Goal: Task Accomplishment & Management: Complete application form

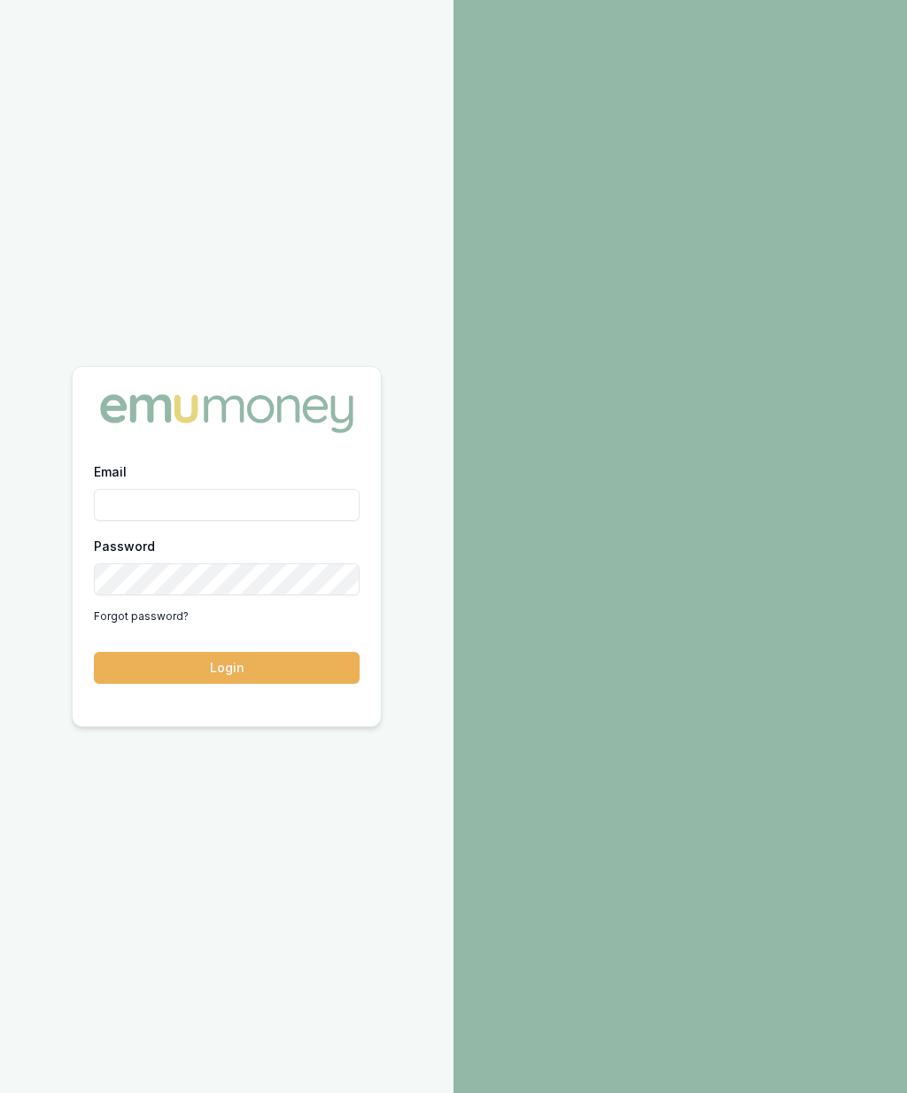
click at [146, 631] on link "Forgot password?" at bounding box center [141, 616] width 95 height 28
click at [198, 521] on input "Email" at bounding box center [227, 505] width 266 height 32
type input "robyn.adams@emumoney.com.au"
click at [292, 684] on button "Login" at bounding box center [227, 668] width 266 height 32
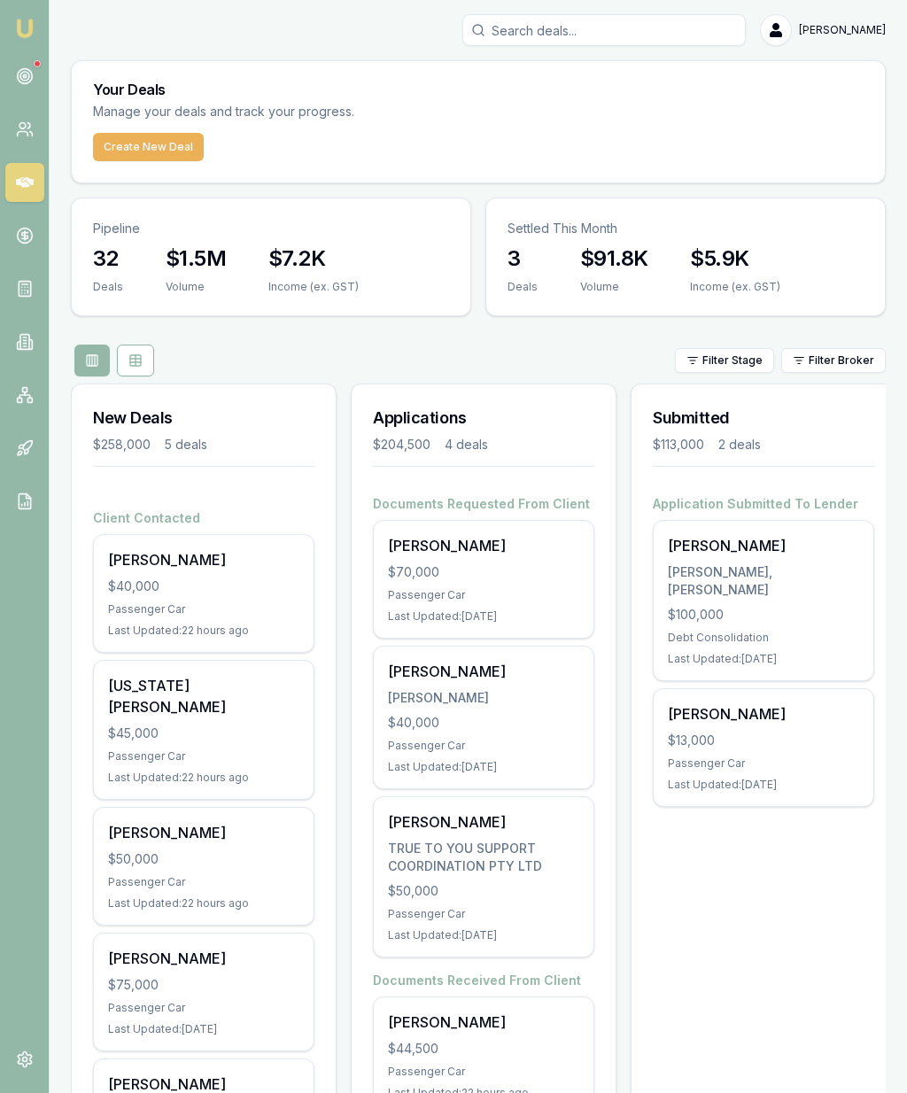
scroll to position [113, 0]
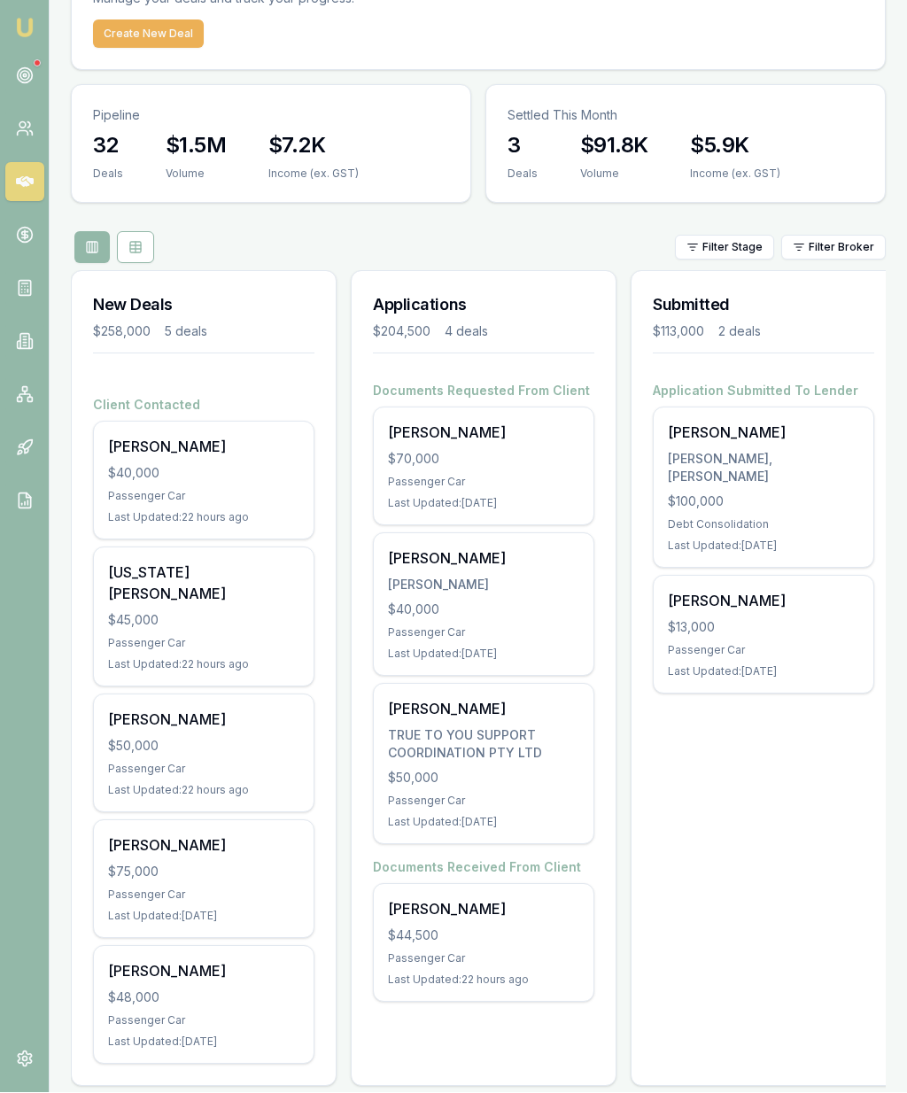
click at [33, 83] on icon at bounding box center [25, 76] width 18 height 18
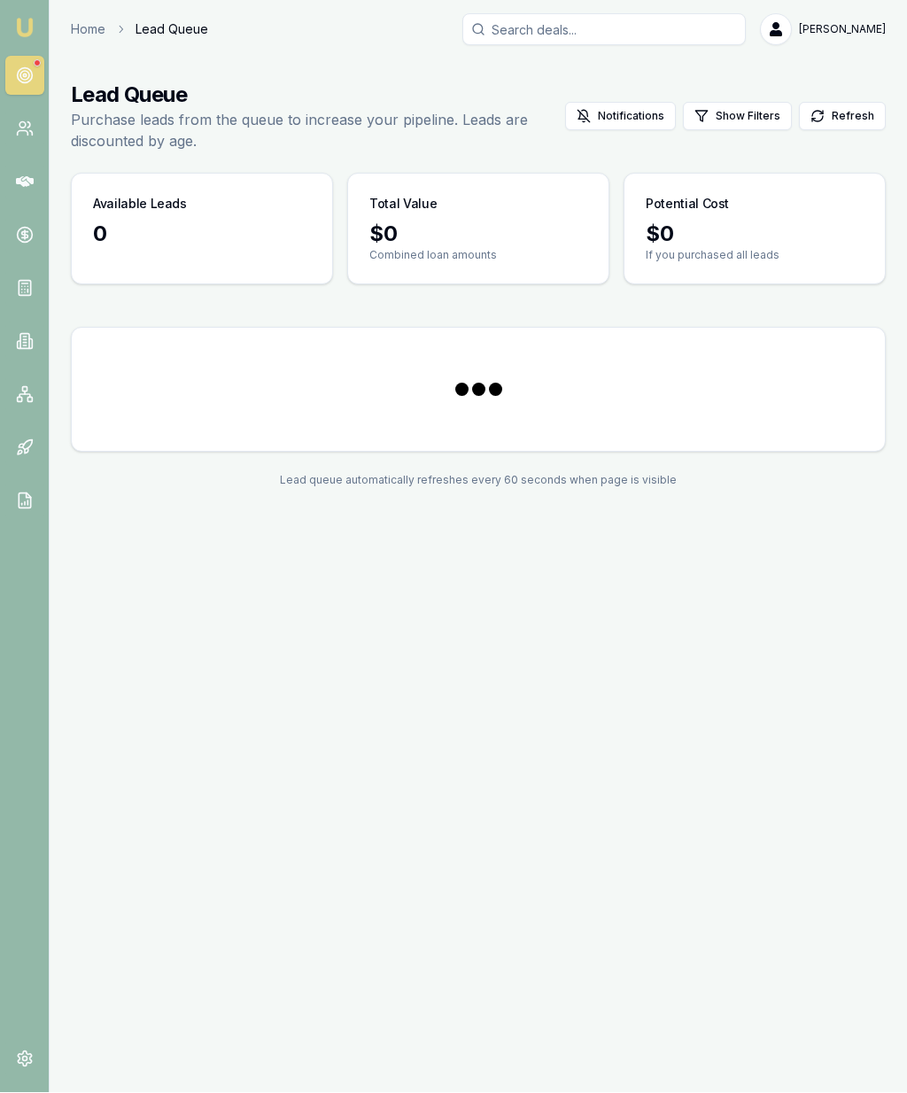
scroll to position [74, 0]
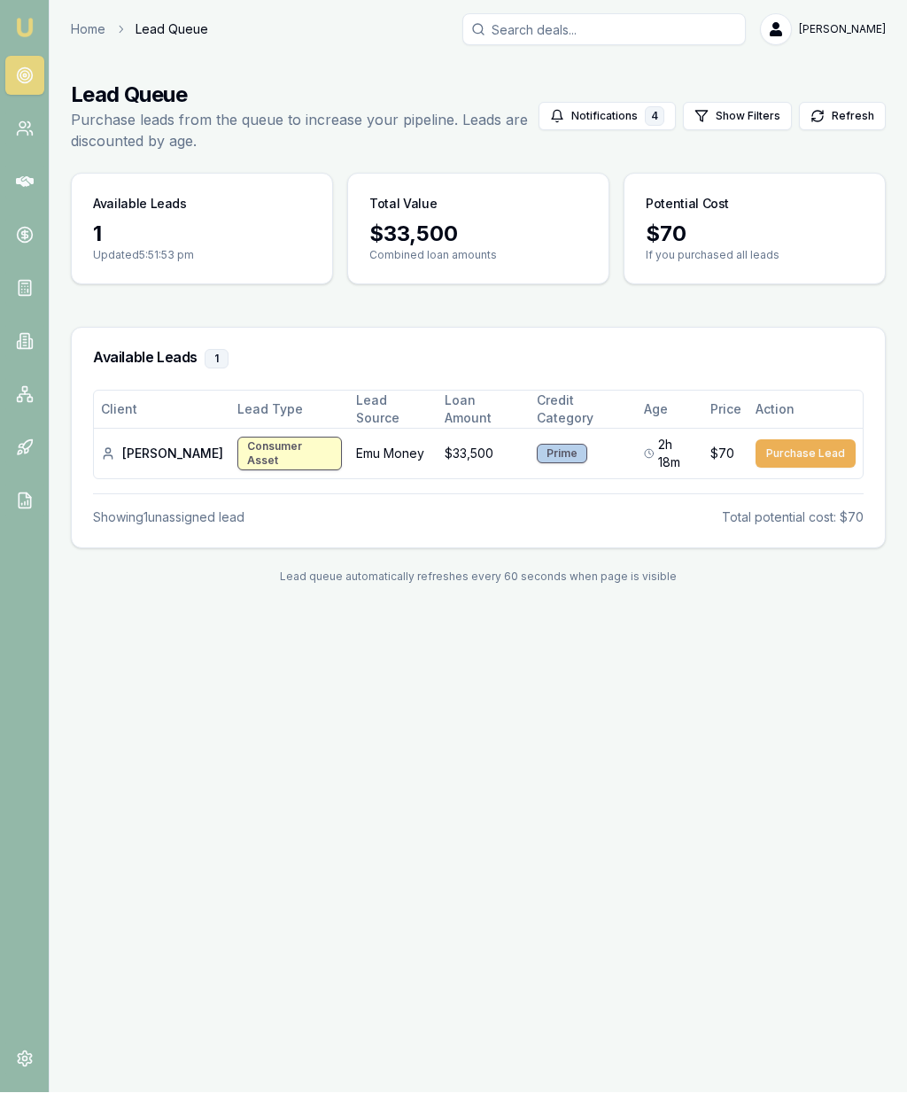
click at [27, 35] on img at bounding box center [24, 28] width 21 height 21
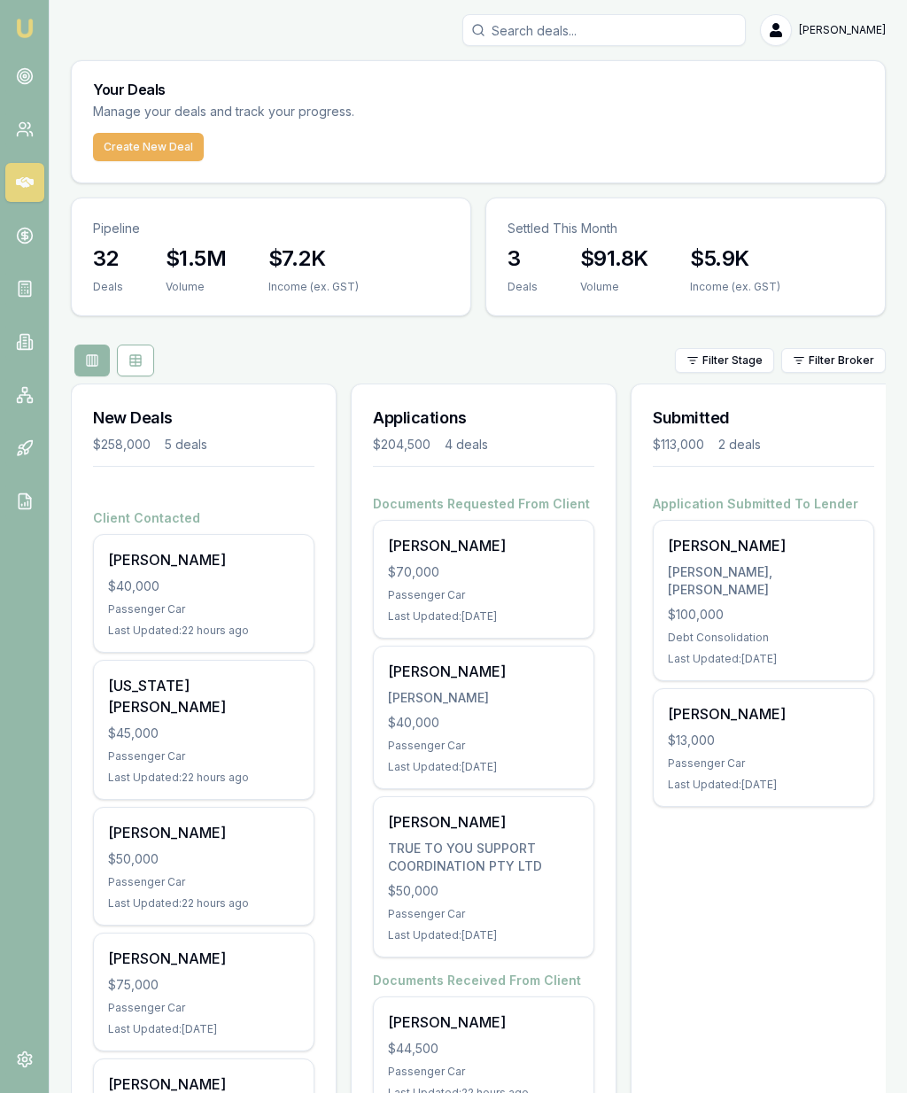
click at [163, 143] on button "Create New Deal" at bounding box center [148, 147] width 111 height 28
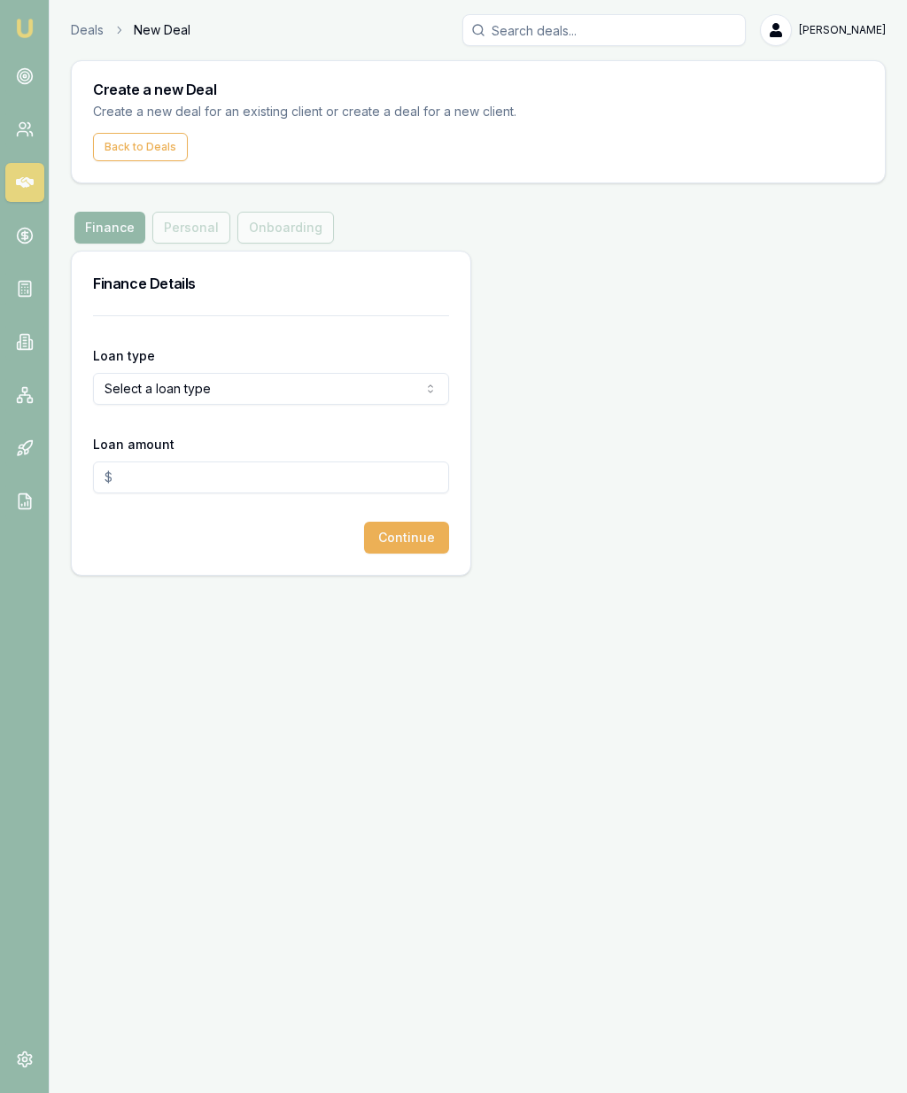
click at [363, 388] on button "Select a loan type" at bounding box center [271, 389] width 356 height 32
click at [435, 382] on icon "button" at bounding box center [430, 389] width 14 height 14
click at [426, 387] on icon "button" at bounding box center [430, 389] width 14 height 14
click at [392, 393] on button "Select a loan type" at bounding box center [271, 389] width 356 height 32
click at [427, 386] on icon "button" at bounding box center [430, 389] width 14 height 14
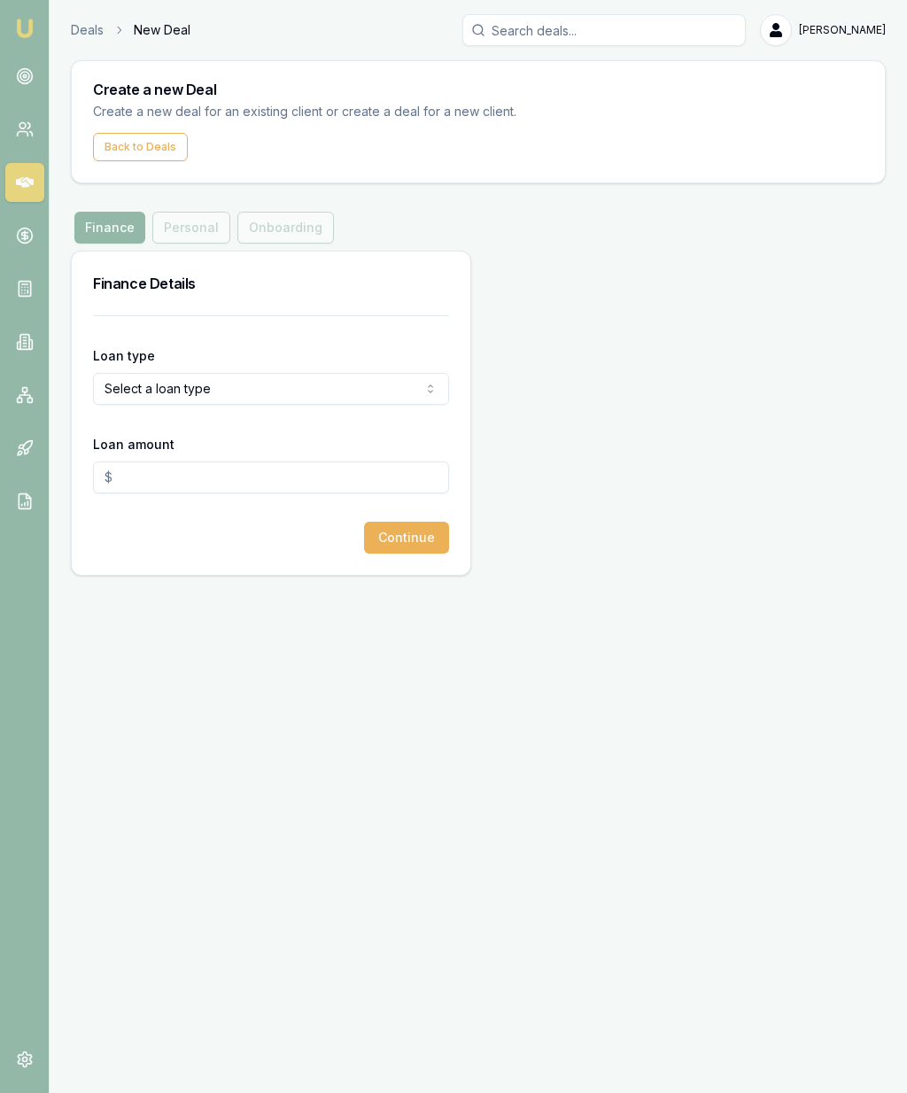
click at [439, 389] on button "Select a loan type" at bounding box center [271, 389] width 356 height 32
click at [439, 388] on button "Select a loan type" at bounding box center [271, 389] width 356 height 32
type input "$0.00"
click at [430, 316] on html "Emu Broker Deals New Deal Robyn Adams Toggle Menu Create a new Deal Create a ne…" at bounding box center [453, 546] width 907 height 1093
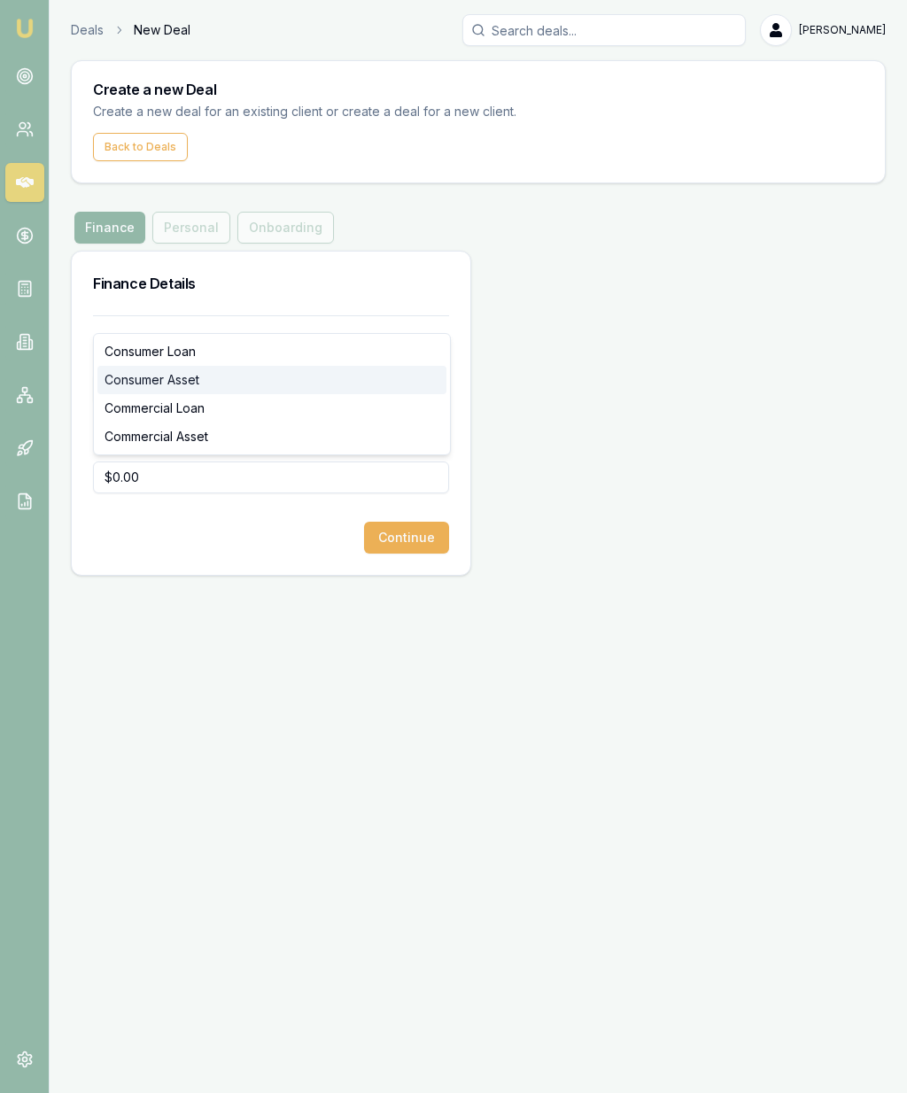
select select "CONSUMER_ASSET"
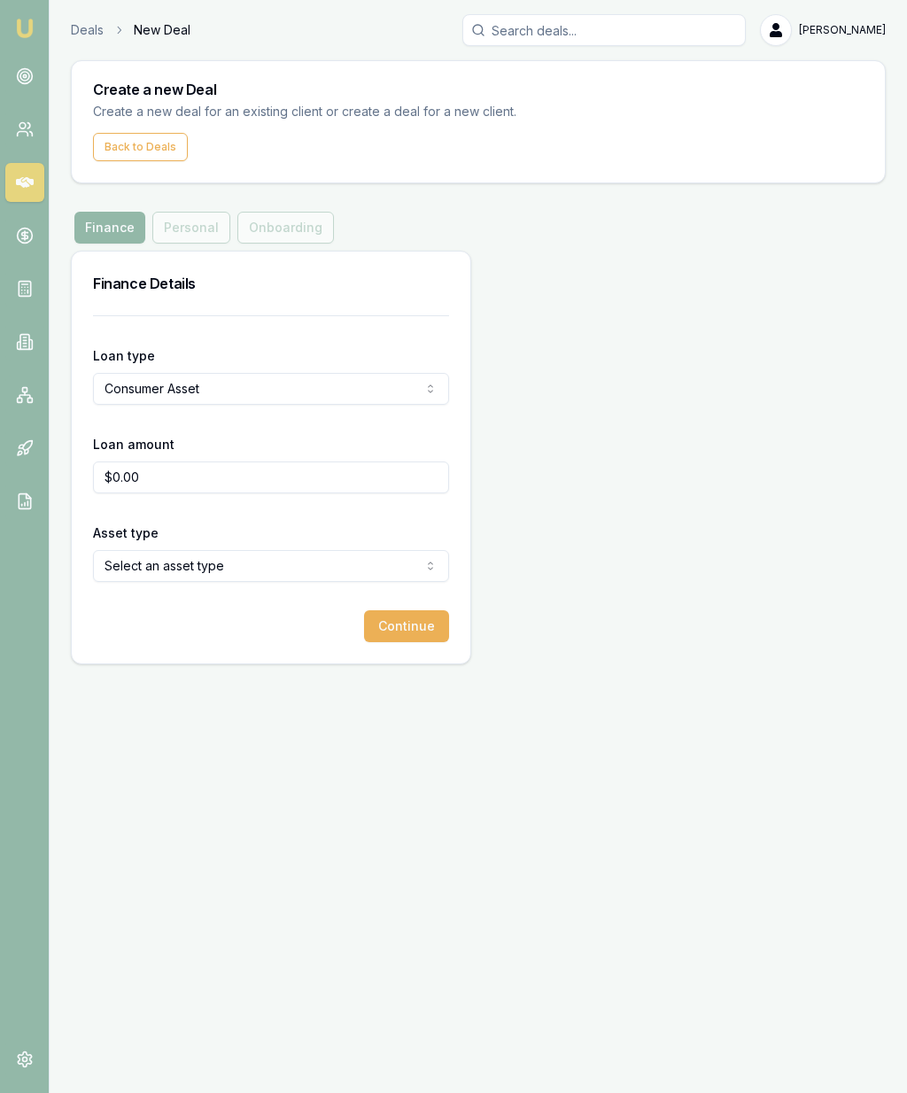
click at [214, 462] on input "$0.00" at bounding box center [271, 478] width 356 height 32
type input "$"
type input "$50,000.00"
click at [240, 489] on html "Emu Broker Deals New Deal Robyn Adams Toggle Menu Create a new Deal Create a ne…" at bounding box center [453, 546] width 907 height 1093
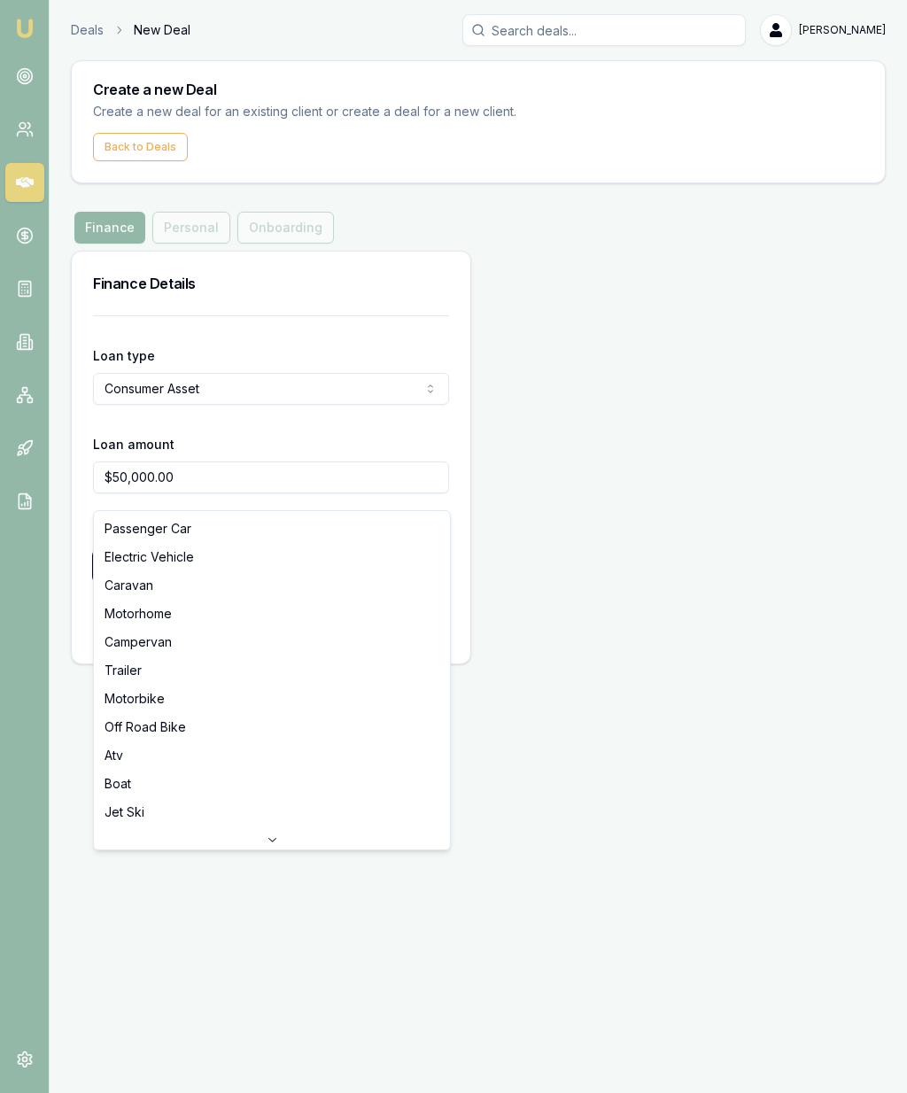
click at [186, 610] on div "Continue" at bounding box center [271, 626] width 356 height 32
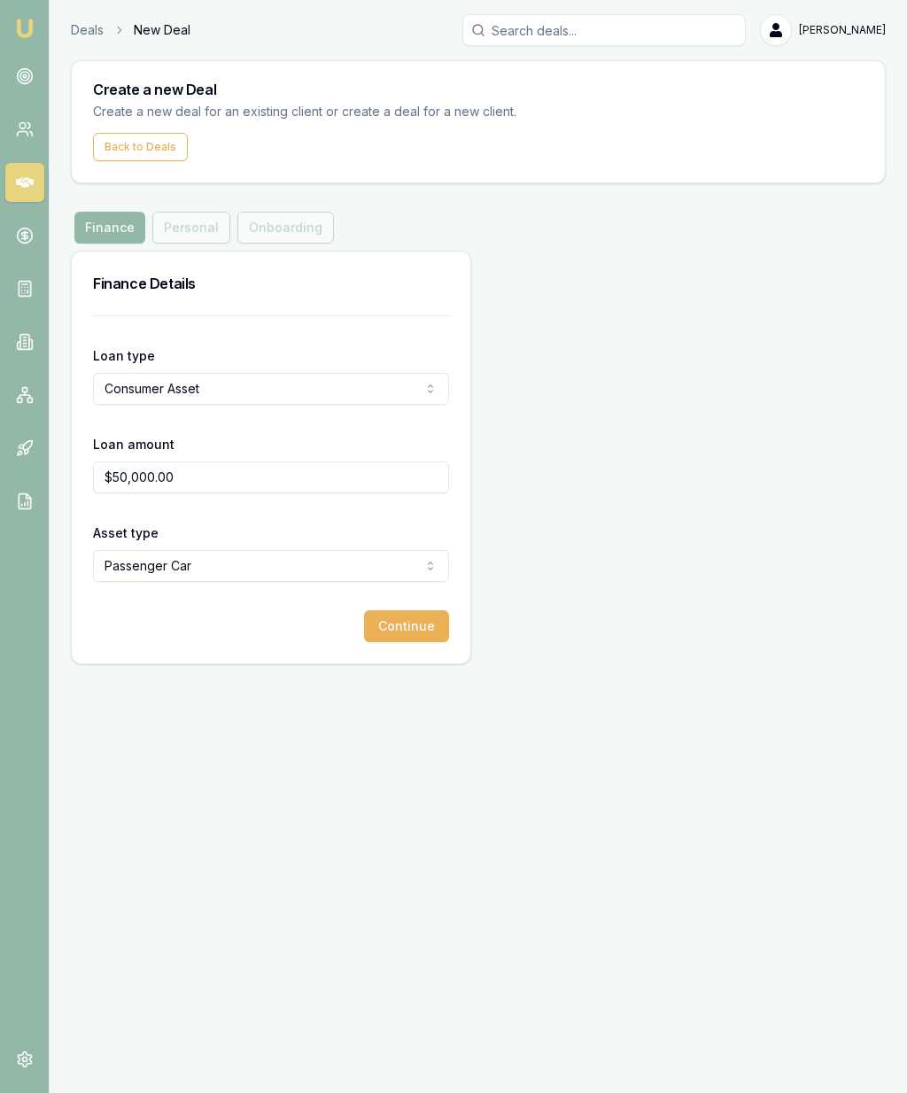
click at [402, 610] on button "Continue" at bounding box center [406, 626] width 85 height 32
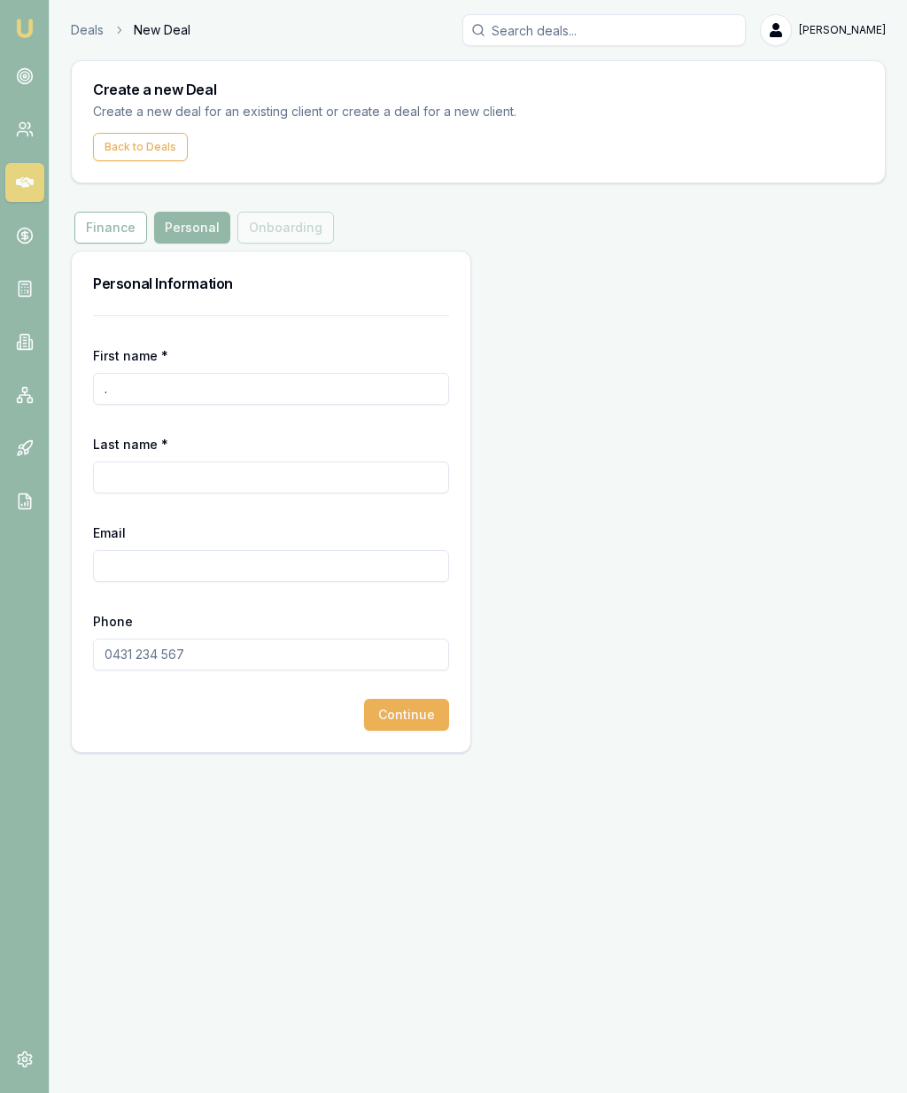
scroll to position [74, 0]
type input "."
type input "Courtenay"
click at [175, 462] on input "Last name *" at bounding box center [271, 478] width 356 height 32
type input "g"
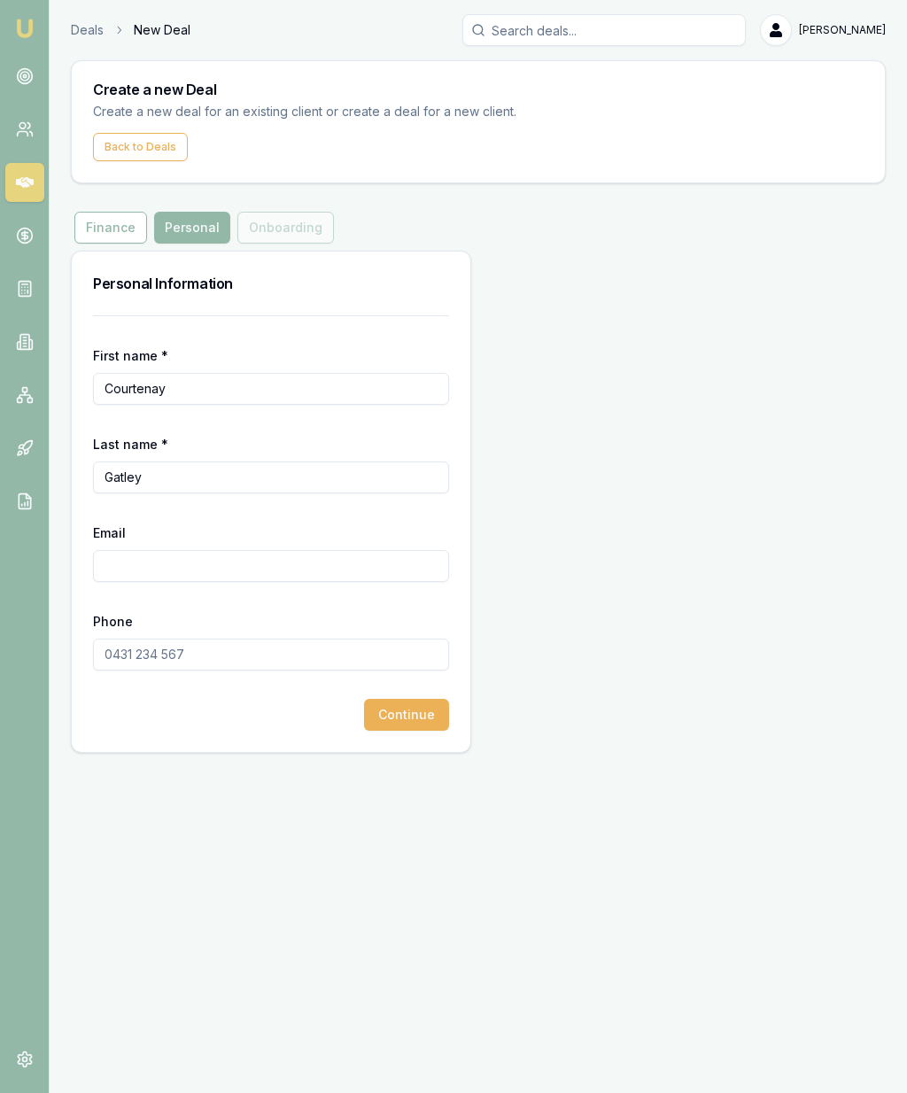
type input "Gatley"
click at [195, 550] on input "Email" at bounding box center [271, 566] width 356 height 32
type input "[EMAIL_ADDRESS][DOMAIN_NAME]"
click at [178, 639] on input "Phone" at bounding box center [271, 655] width 356 height 32
type input "0422 210 776"
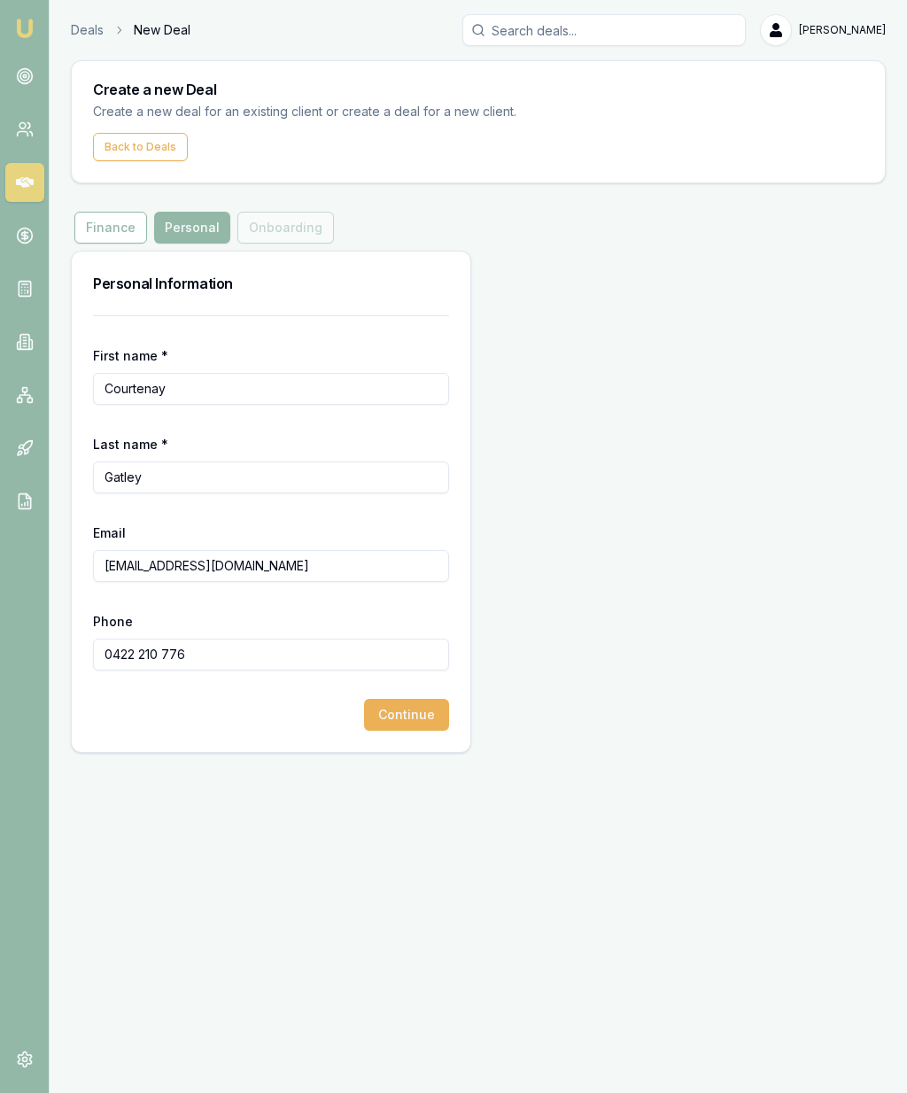
click at [408, 699] on button "Continue" at bounding box center [406, 715] width 85 height 32
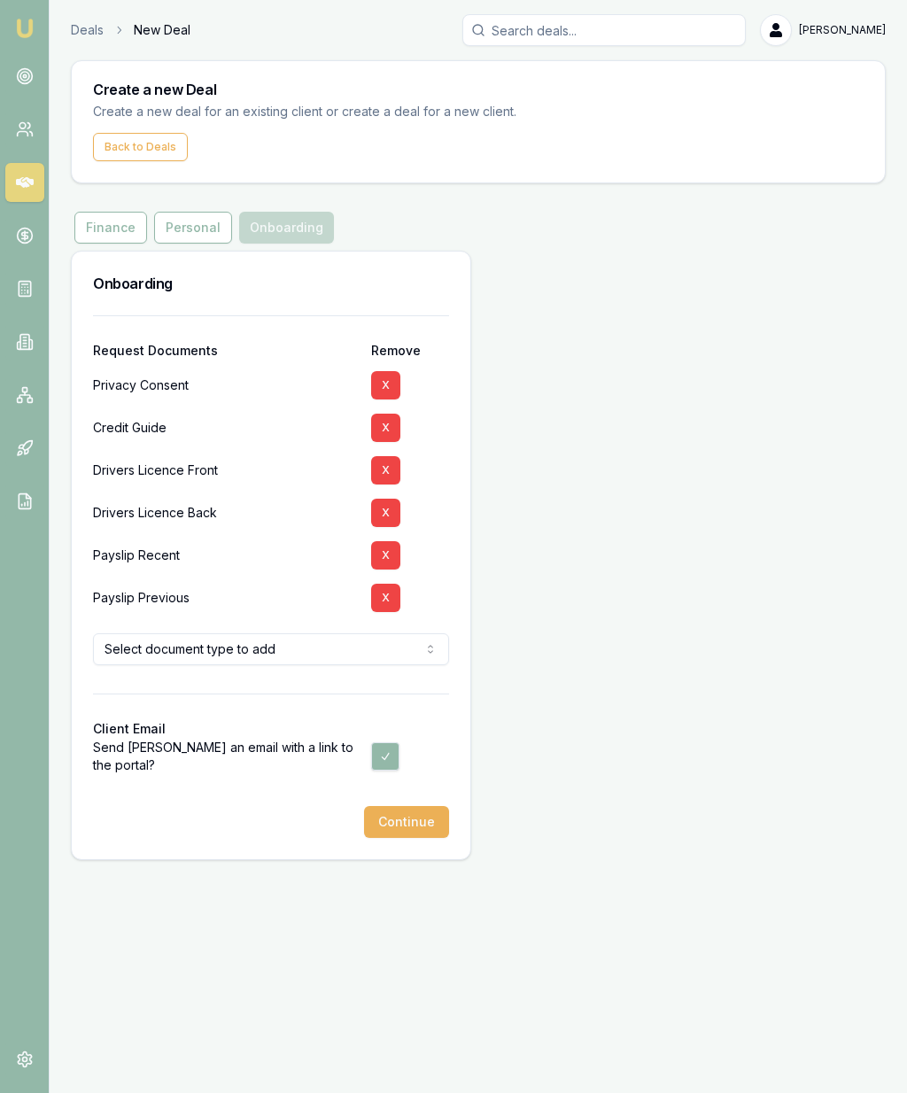
click at [404, 806] on button "Continue" at bounding box center [406, 822] width 85 height 32
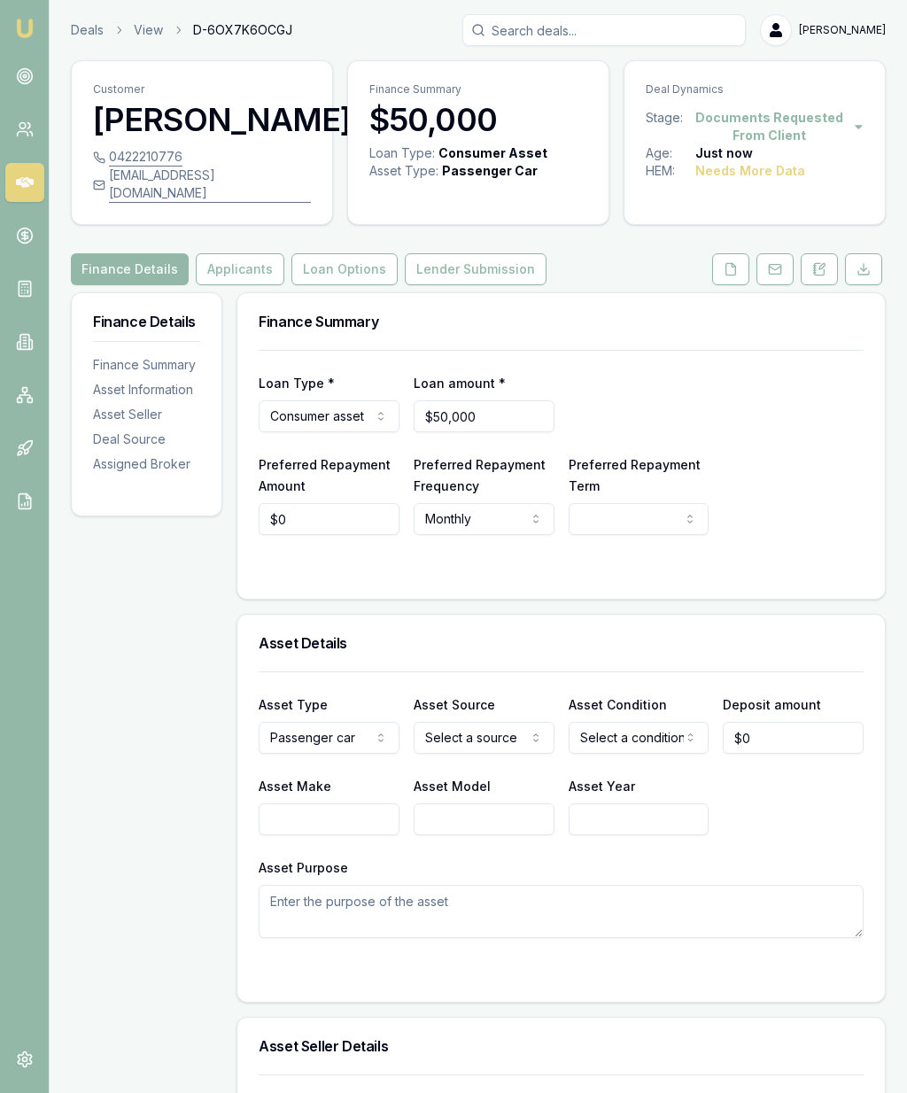
click at [30, 114] on link at bounding box center [24, 129] width 39 height 39
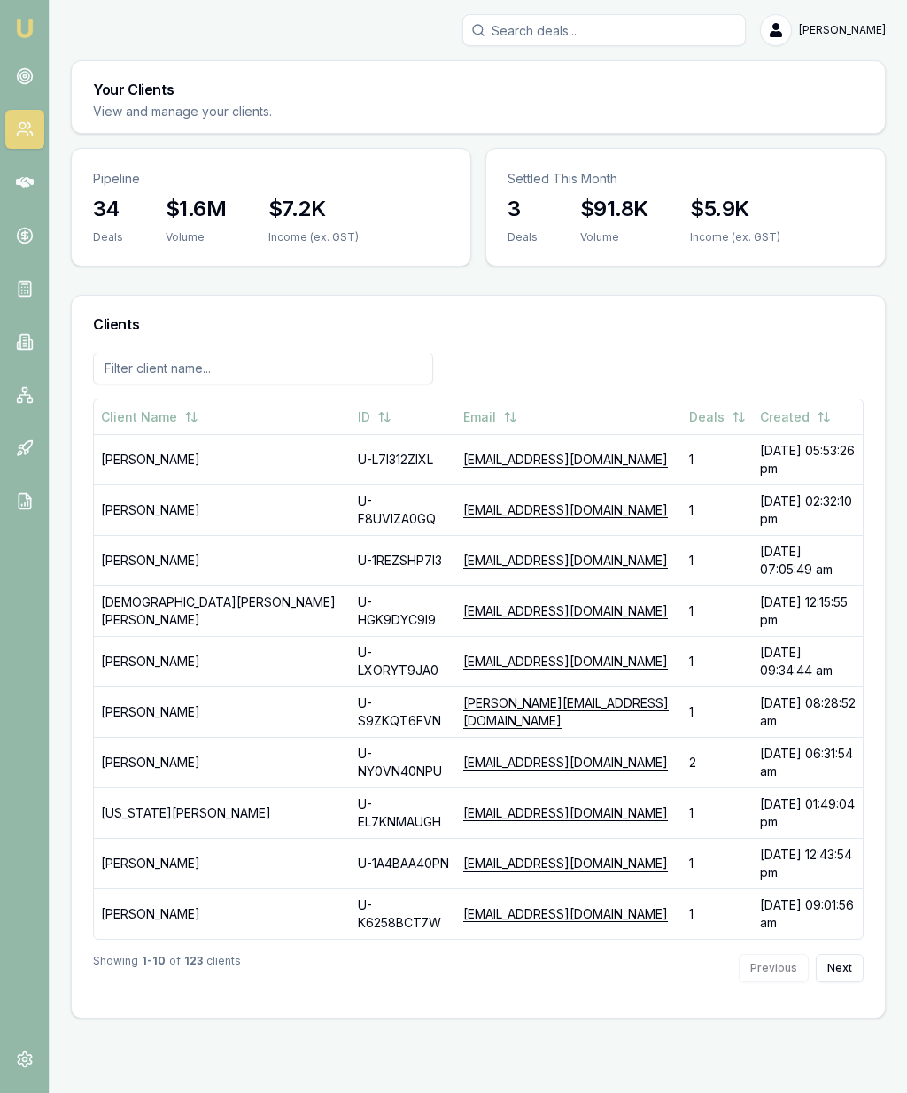
click at [611, 22] on input "Search deals" at bounding box center [603, 30] width 283 height 32
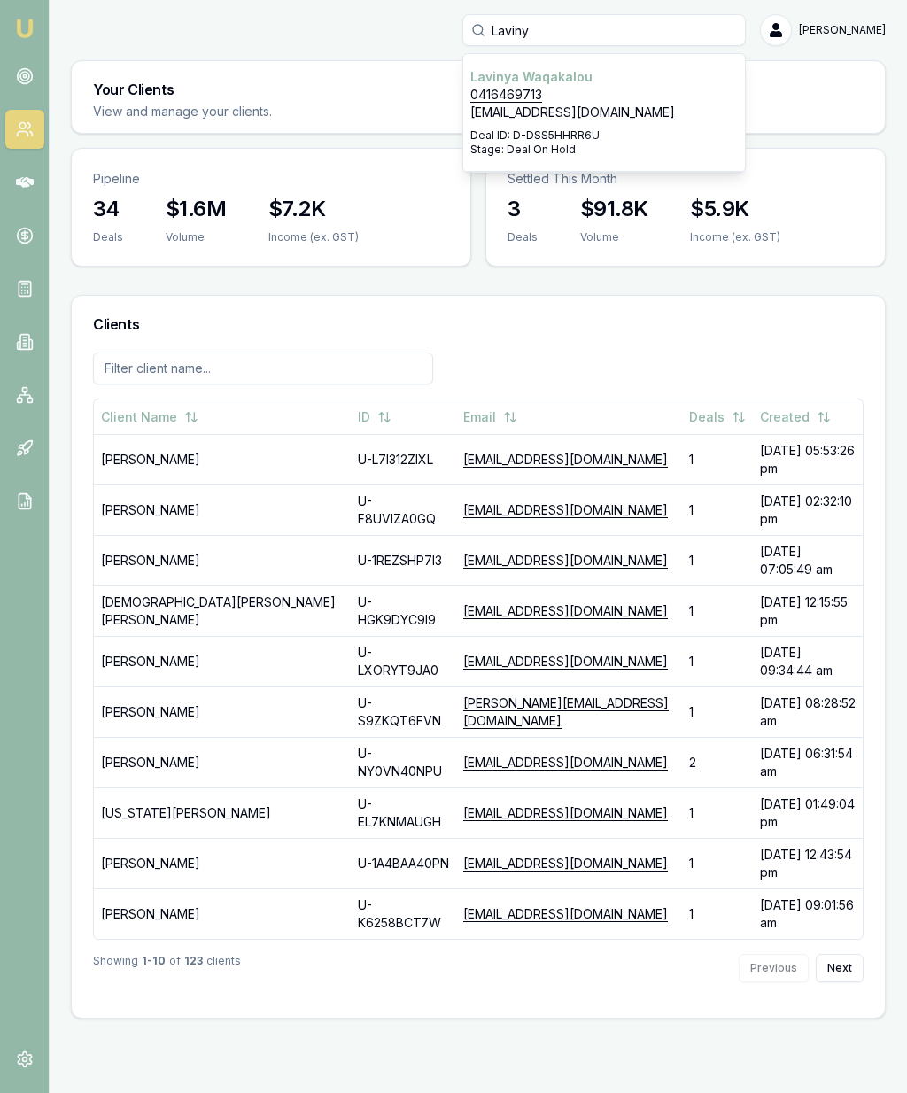
type input "Laviny"
click at [534, 97] on p "0416469713" at bounding box center [604, 95] width 268 height 18
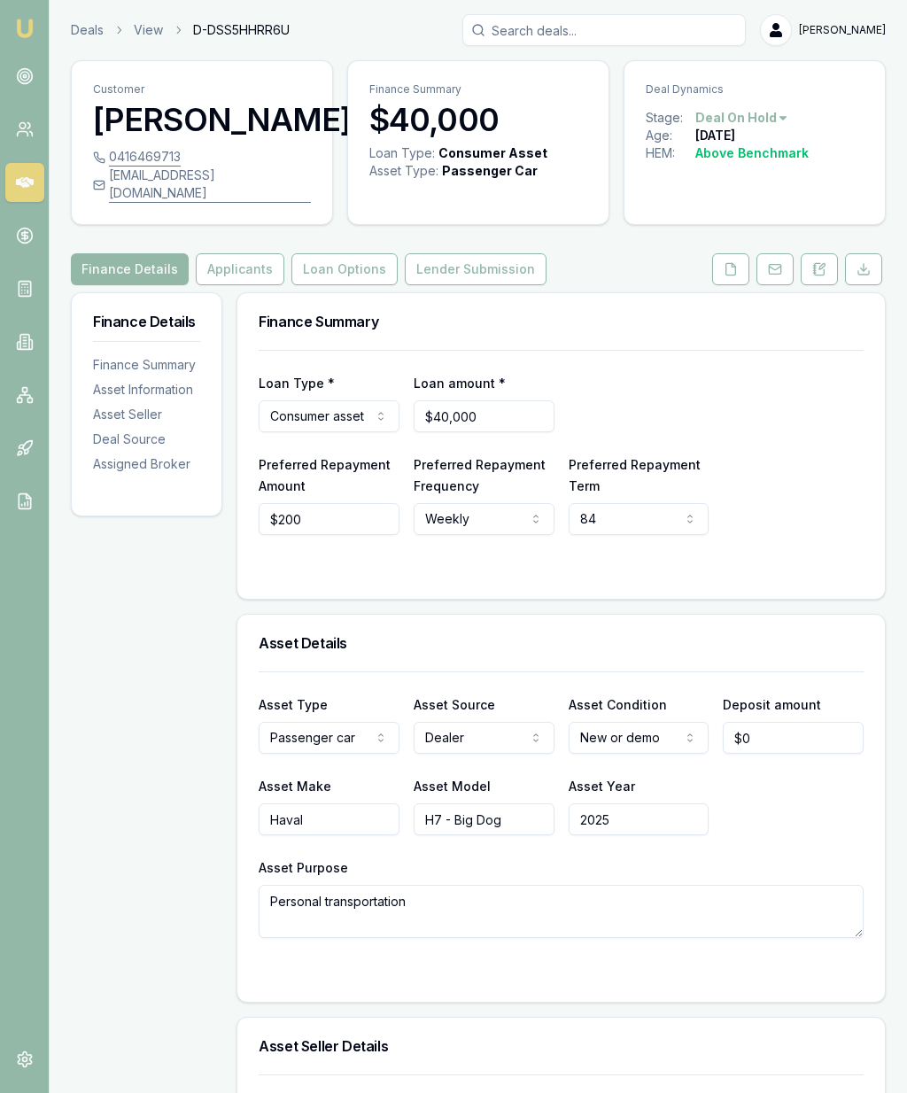
click at [742, 283] on button at bounding box center [730, 269] width 37 height 32
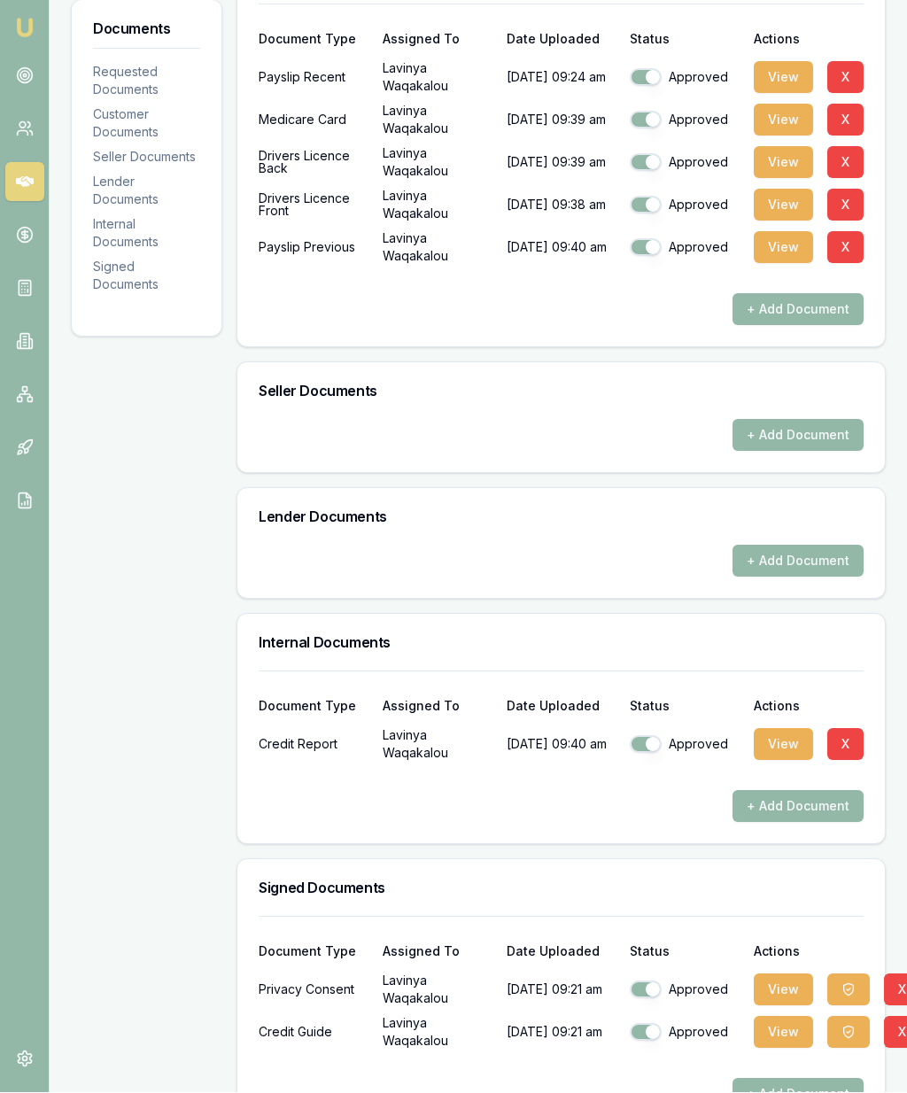
scroll to position [498, 0]
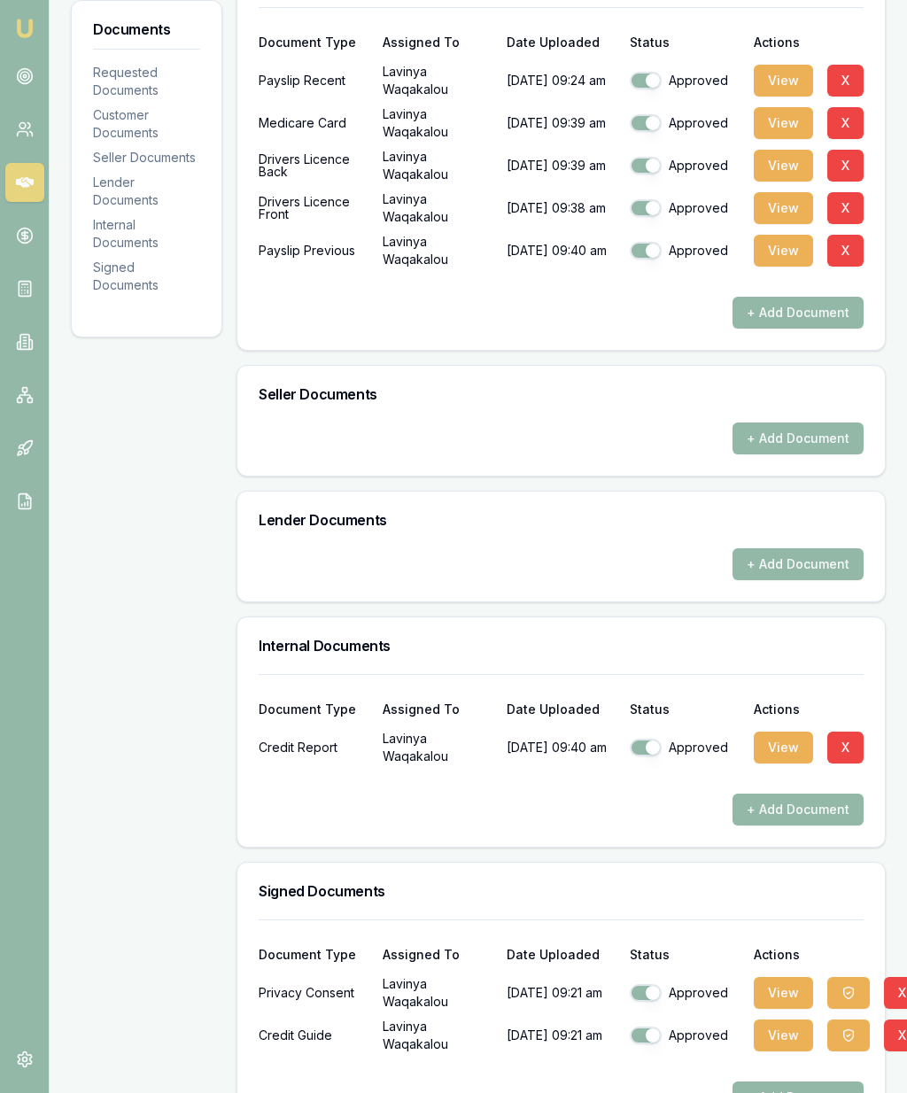
click at [785, 763] on button "View" at bounding box center [783, 748] width 59 height 32
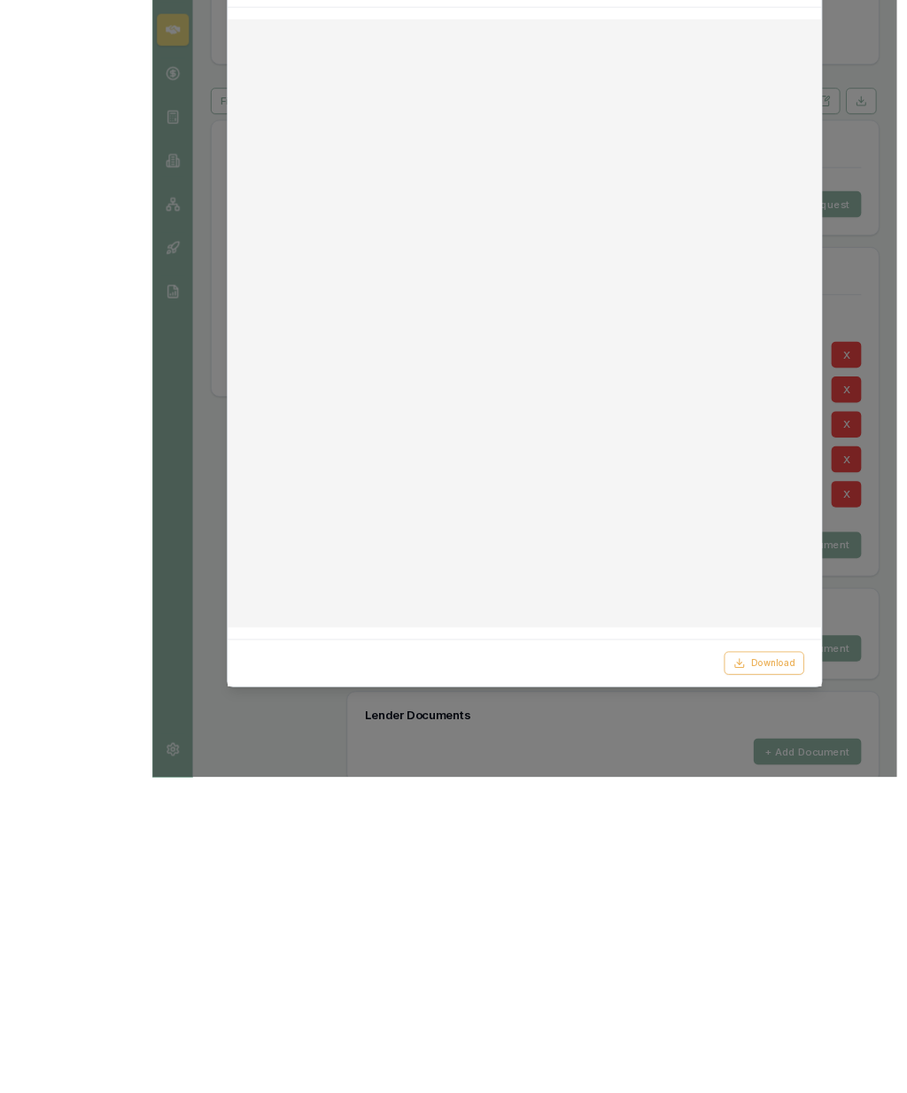
scroll to position [556, 0]
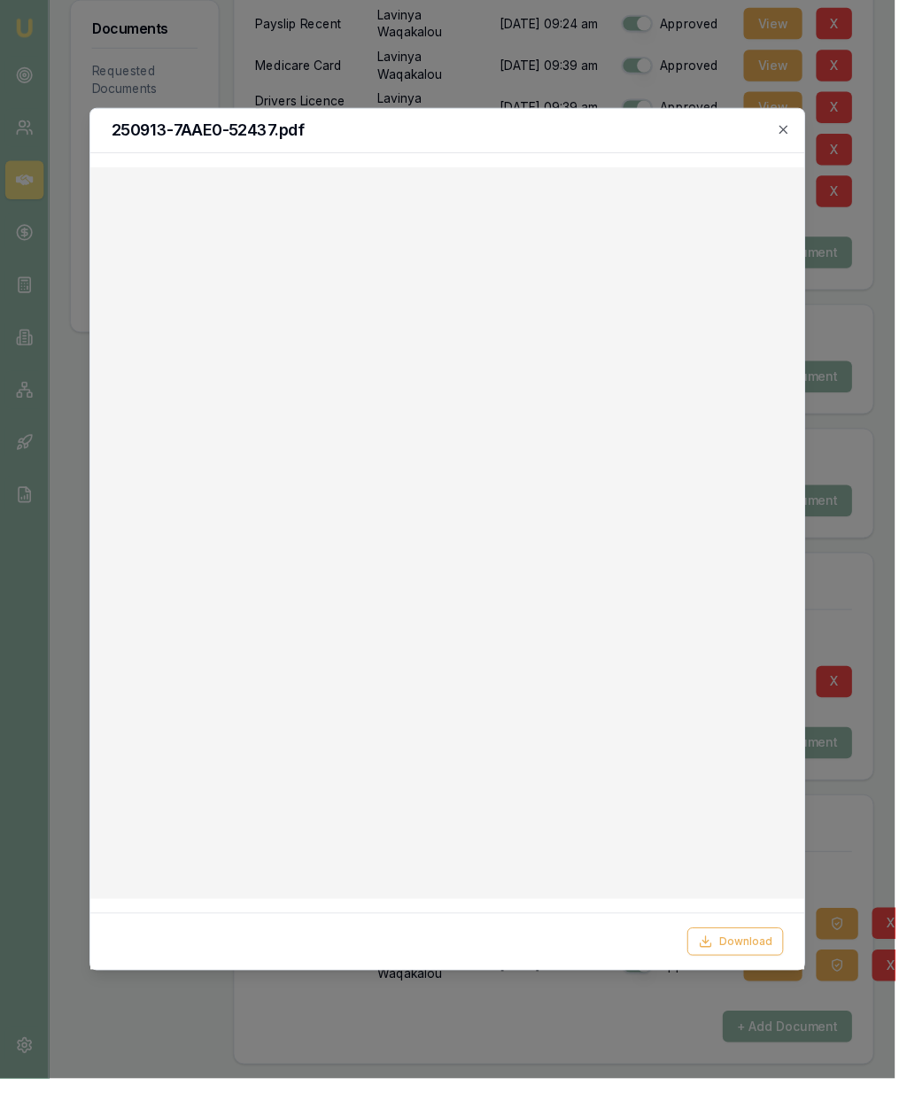
click at [798, 124] on icon "button" at bounding box center [795, 131] width 14 height 14
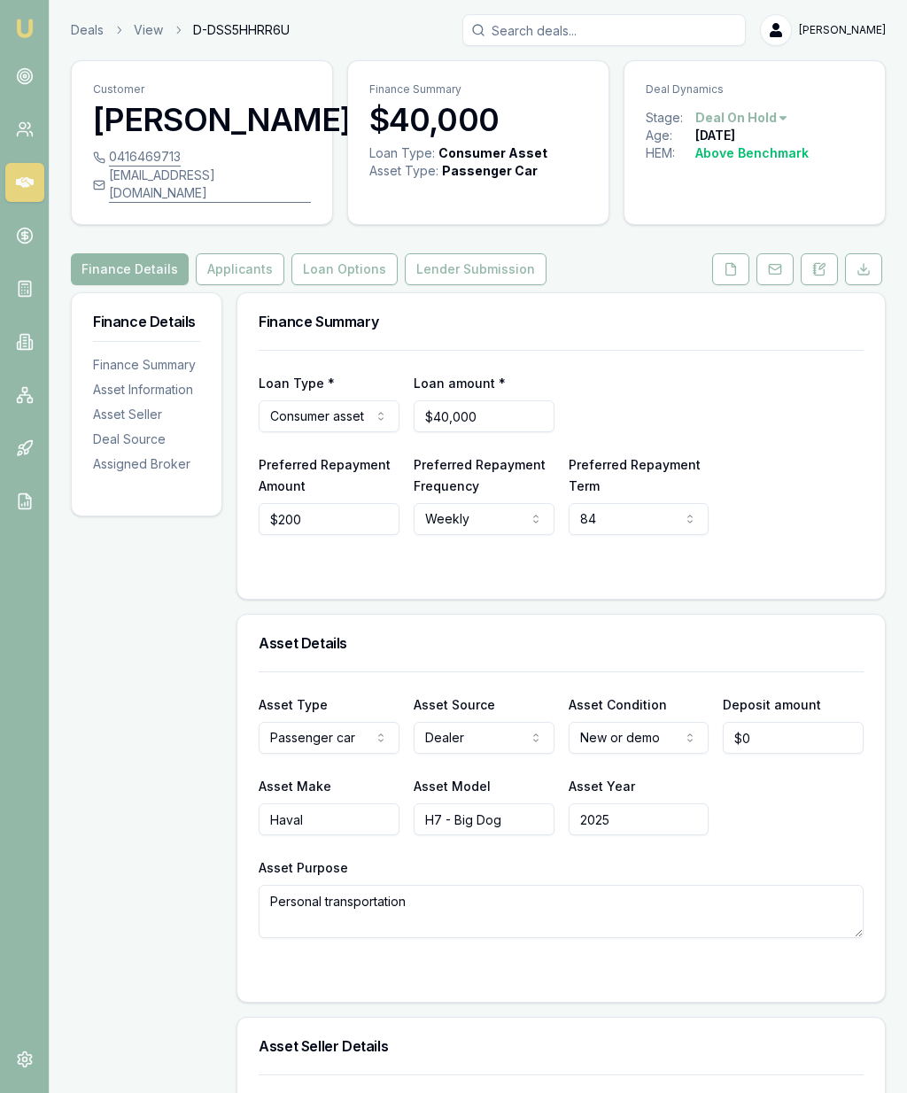
click at [30, 29] on img at bounding box center [24, 28] width 21 height 21
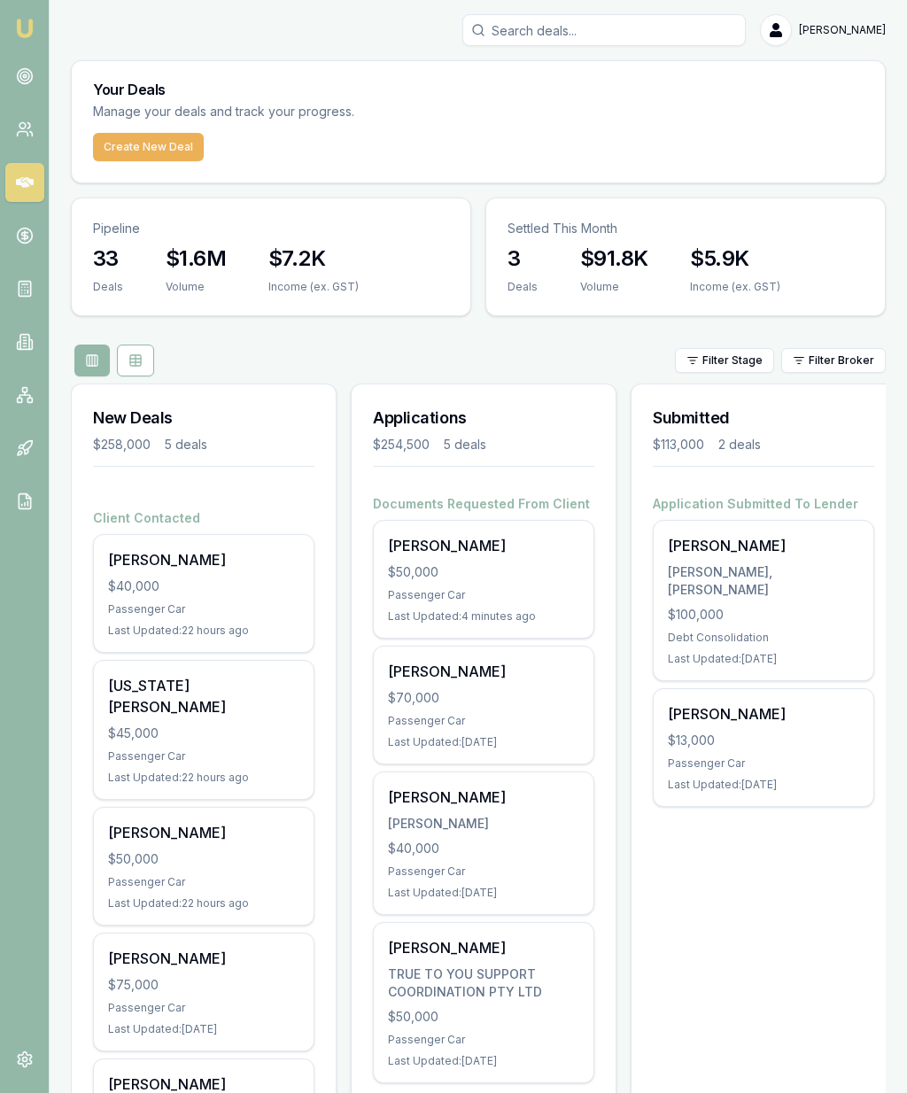
click at [457, 555] on div "Courtenay Gatley $50,000 Passenger Car Last Updated: 4 minutes ago" at bounding box center [484, 579] width 220 height 117
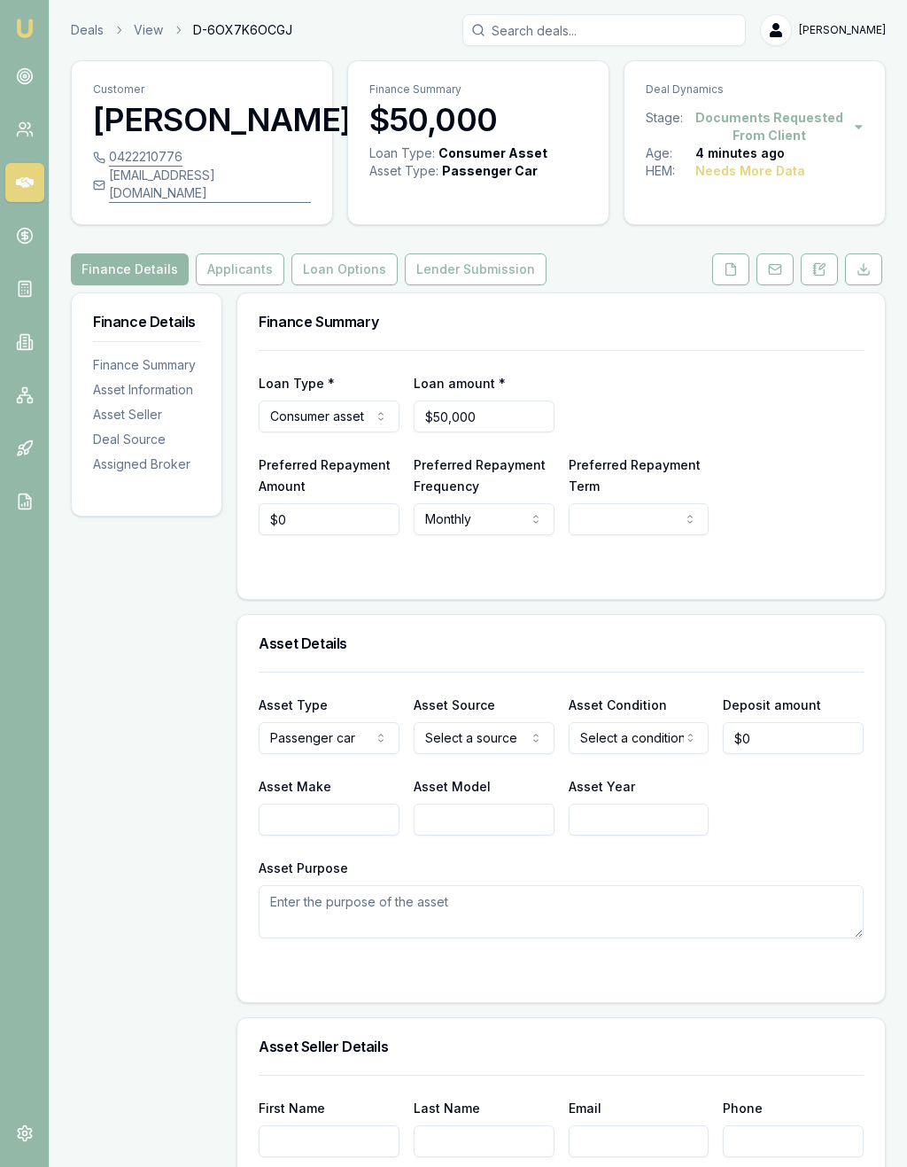
click at [731, 278] on button at bounding box center [730, 269] width 37 height 32
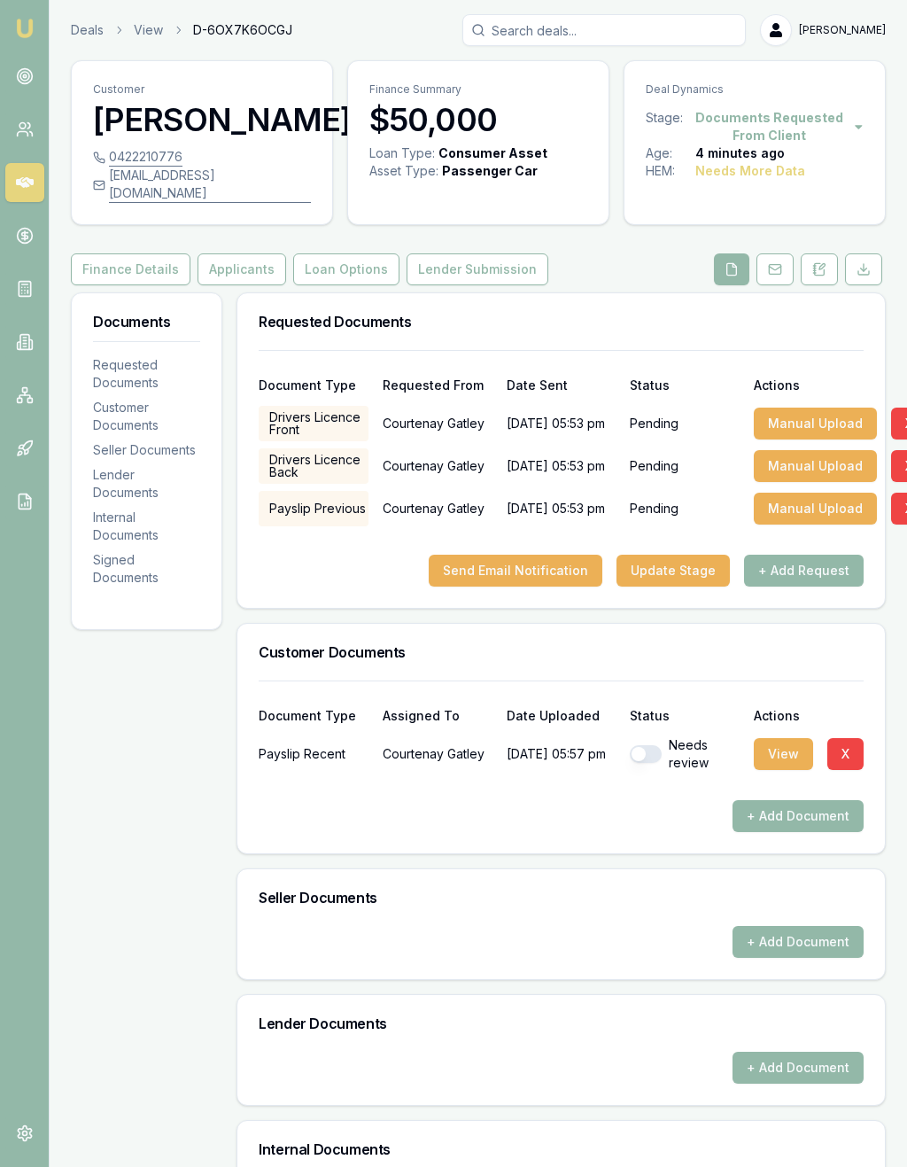
click at [774, 767] on button "View" at bounding box center [783, 754] width 59 height 32
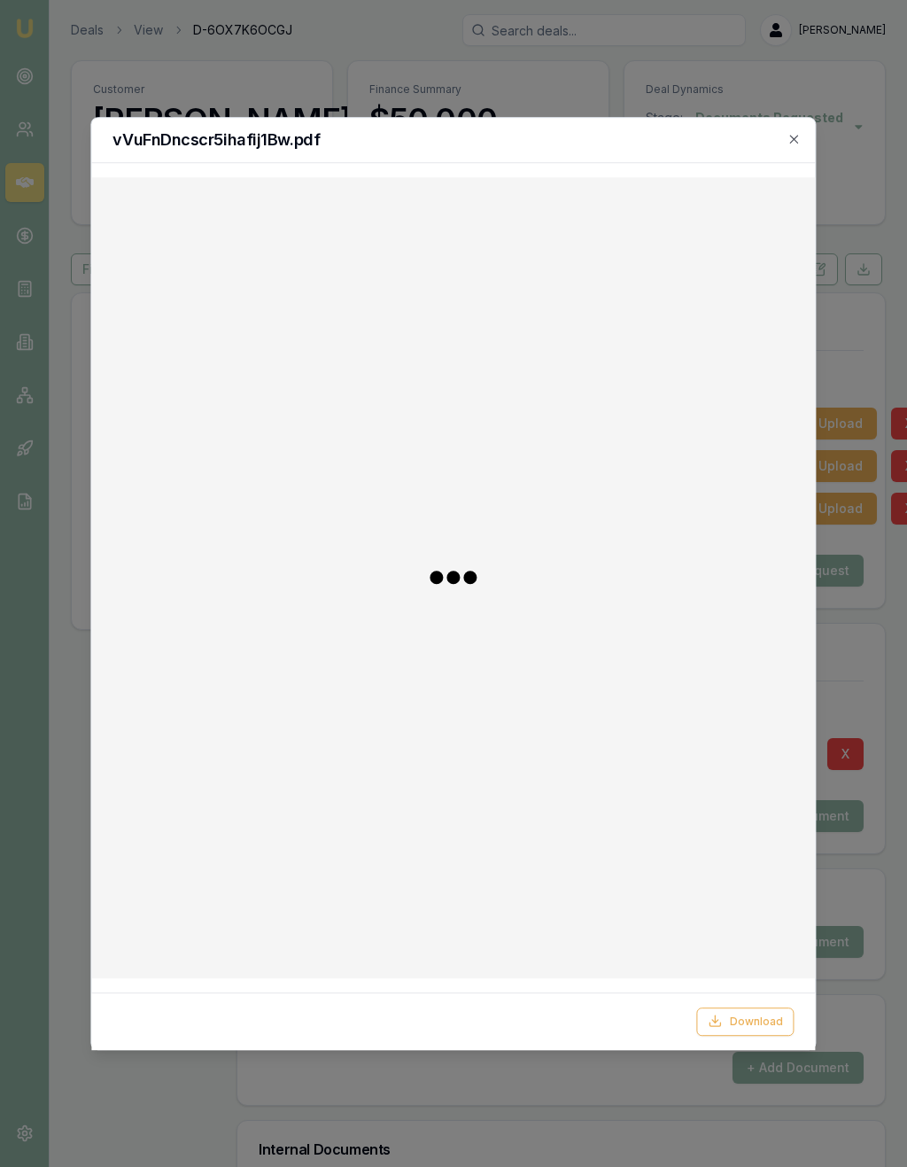
click at [786, 764] on div at bounding box center [452, 577] width 695 height 773
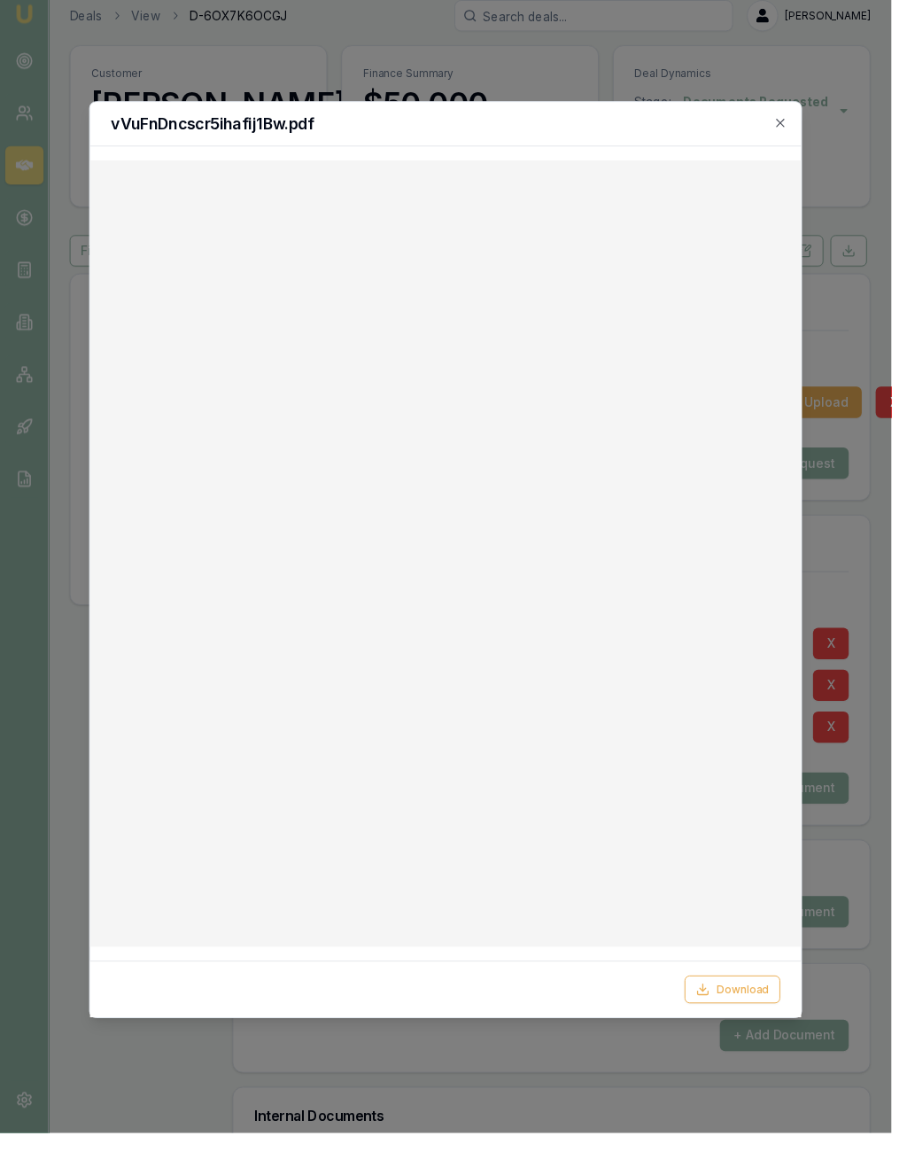
click at [805, 118] on div "vVuFnDncscr5ihafij1Bw.pdf" at bounding box center [453, 140] width 724 height 45
click at [802, 132] on icon "button" at bounding box center [795, 139] width 14 height 14
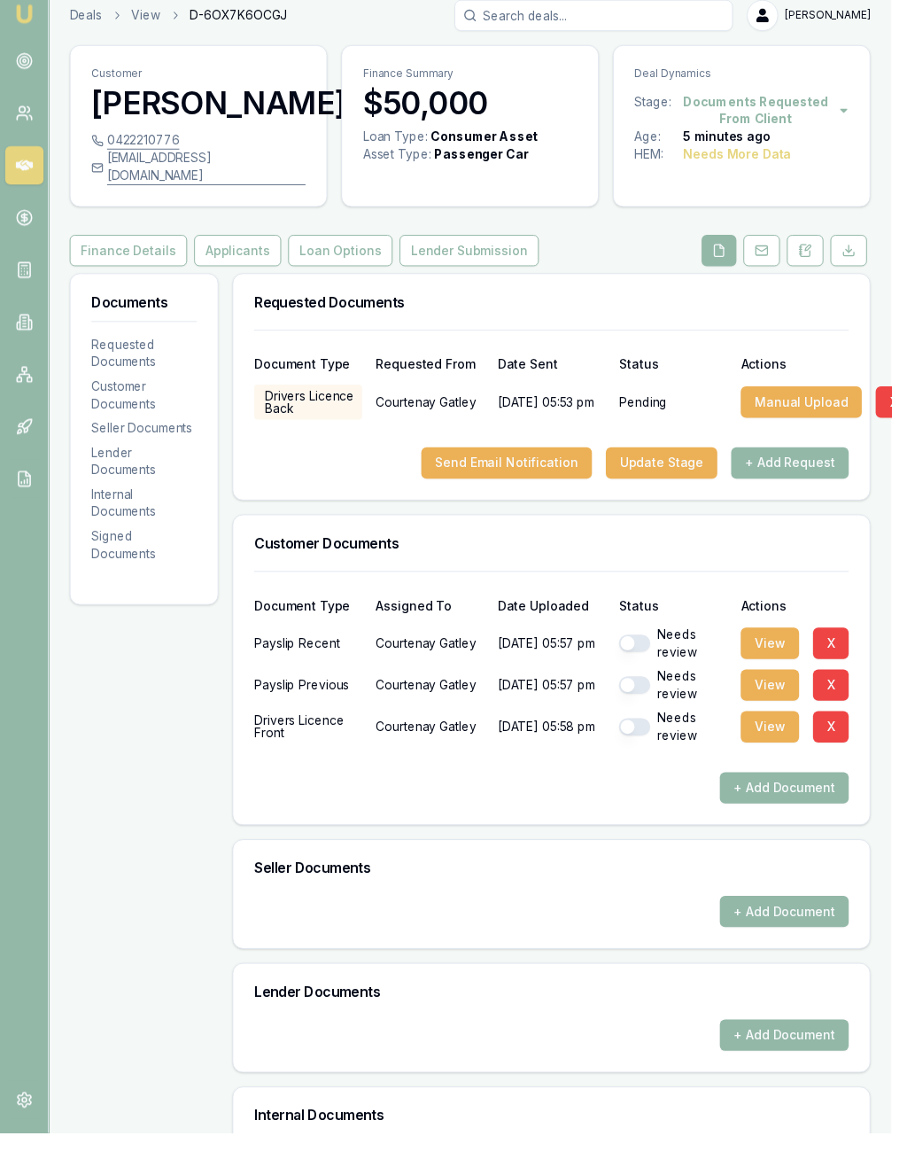
click at [773, 750] on button "View" at bounding box center [783, 754] width 59 height 32
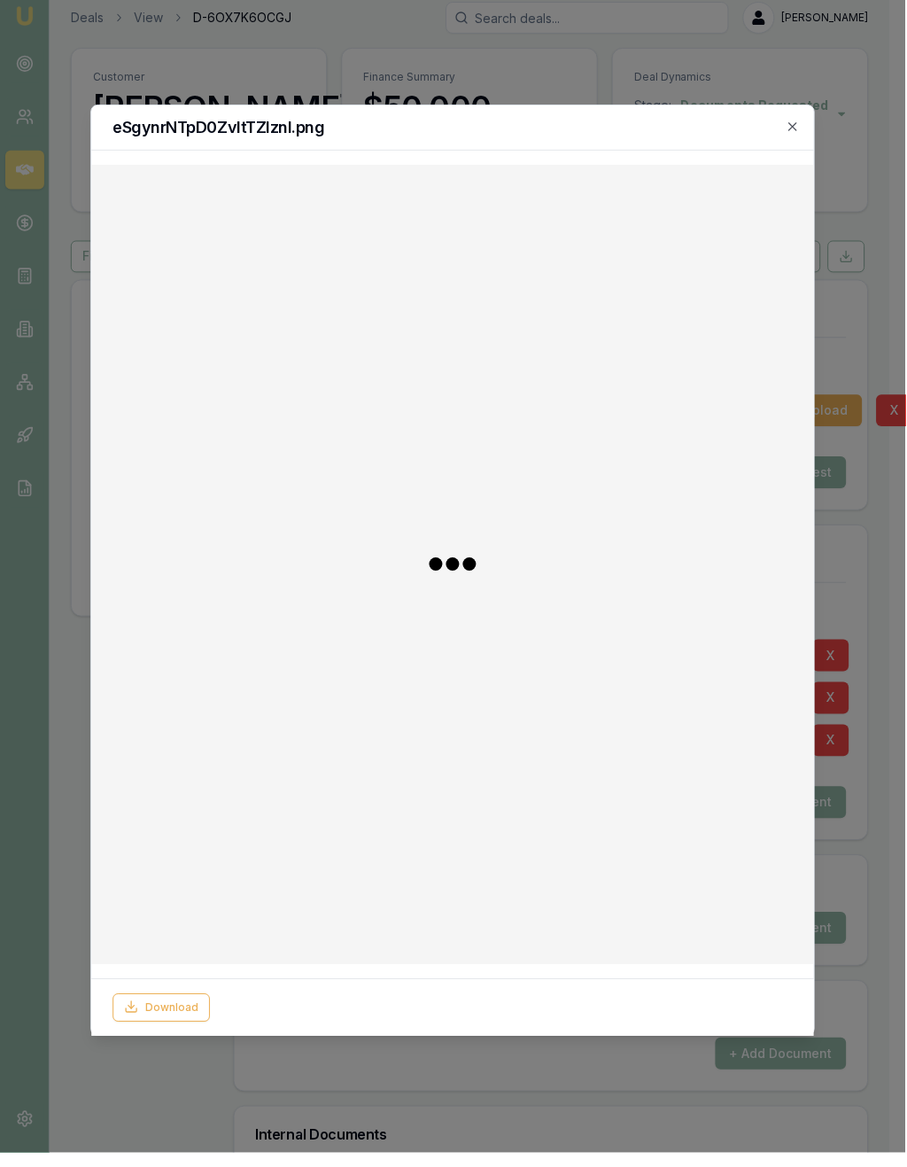
click at [773, 749] on div at bounding box center [452, 577] width 695 height 773
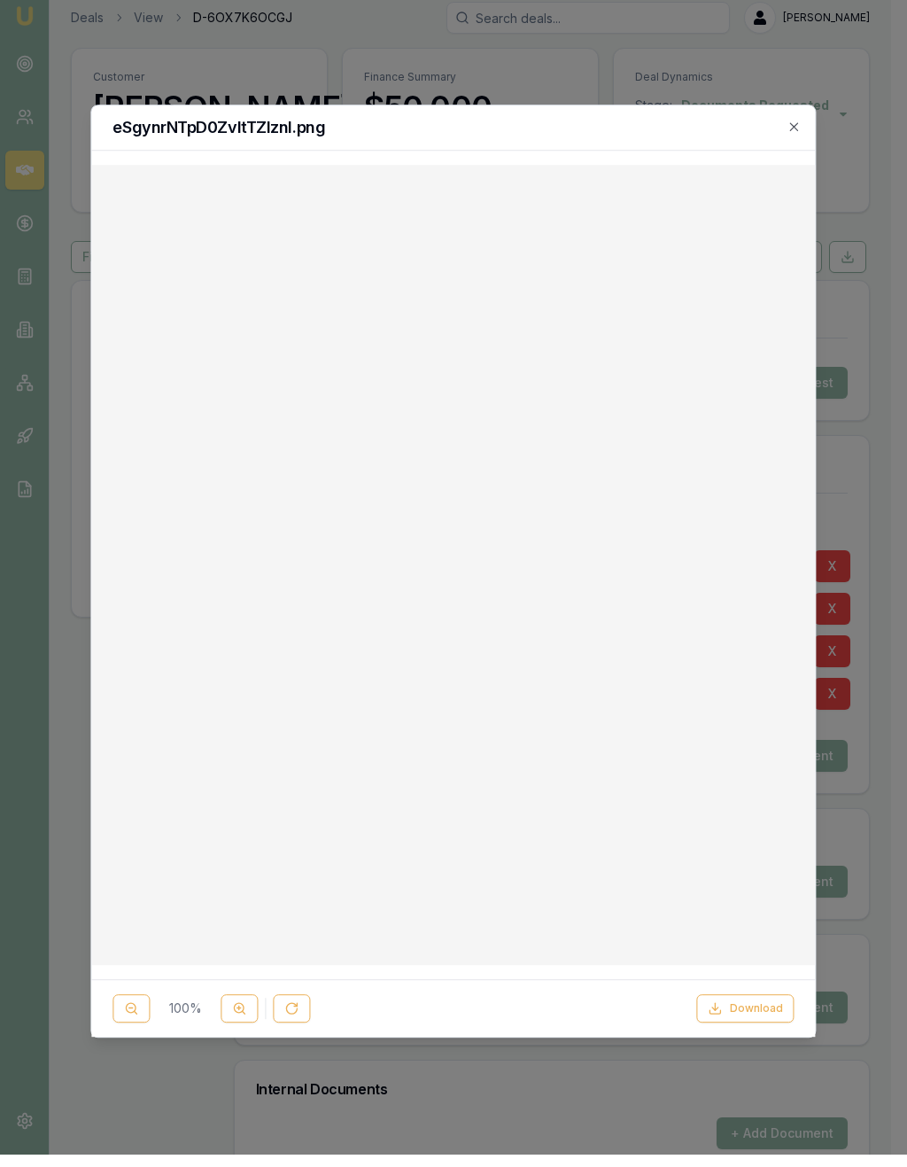
click at [798, 132] on icon "button" at bounding box center [795, 139] width 14 height 14
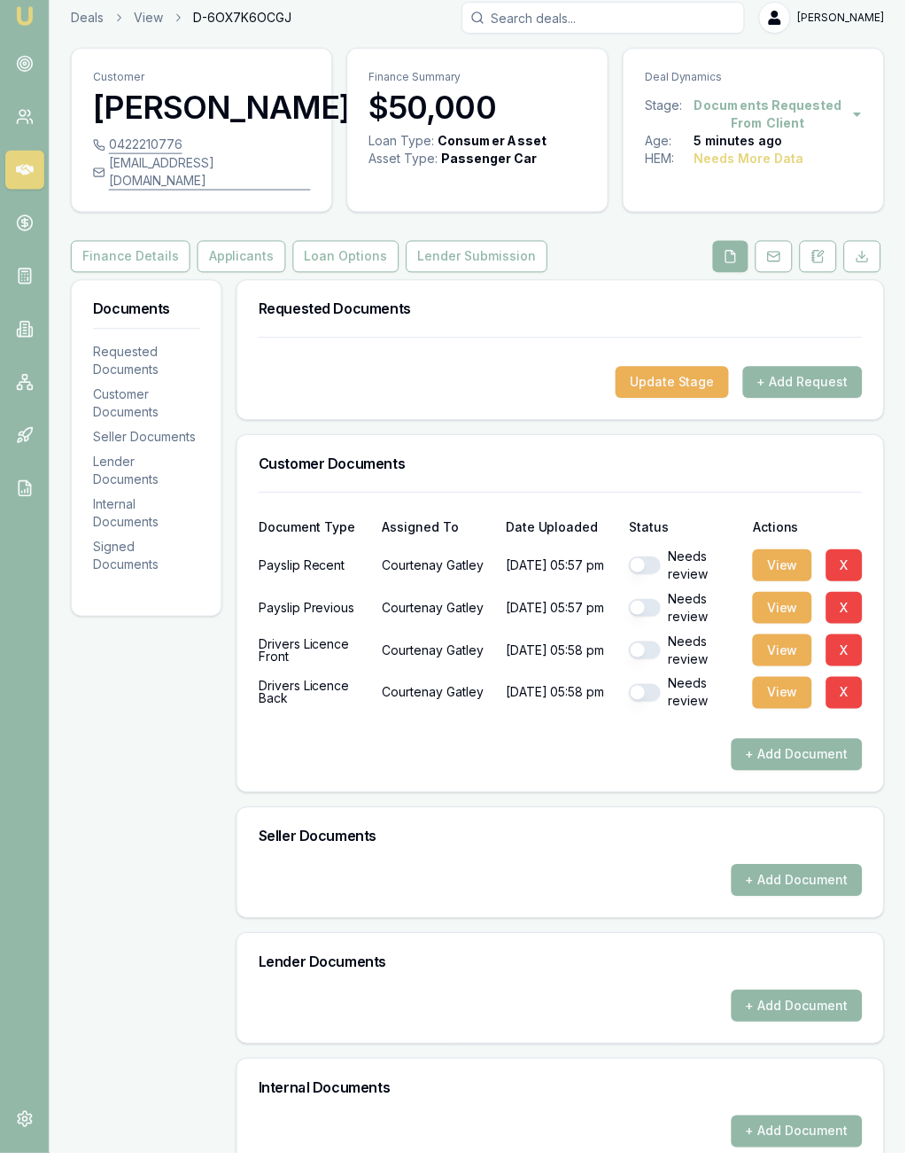
click at [231, 283] on button "Applicants" at bounding box center [242, 269] width 89 height 32
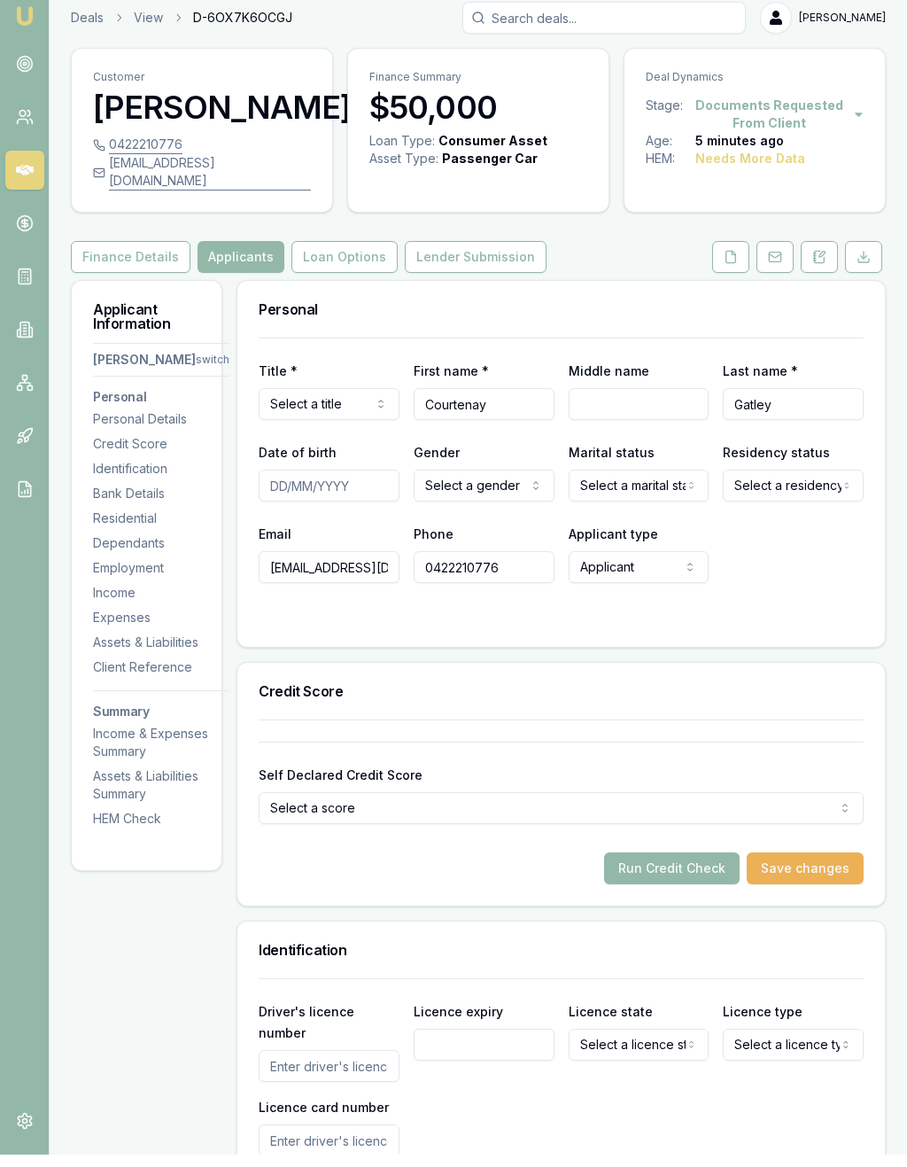
click at [338, 423] on html "Emu Broker Deals View D-6OX7K6OCGJ [PERSON_NAME] Toggle Menu Customer [PERSON_N…" at bounding box center [453, 583] width 907 height 1167
select select "Miss"
click at [614, 414] on input "Middle name" at bounding box center [639, 416] width 141 height 32
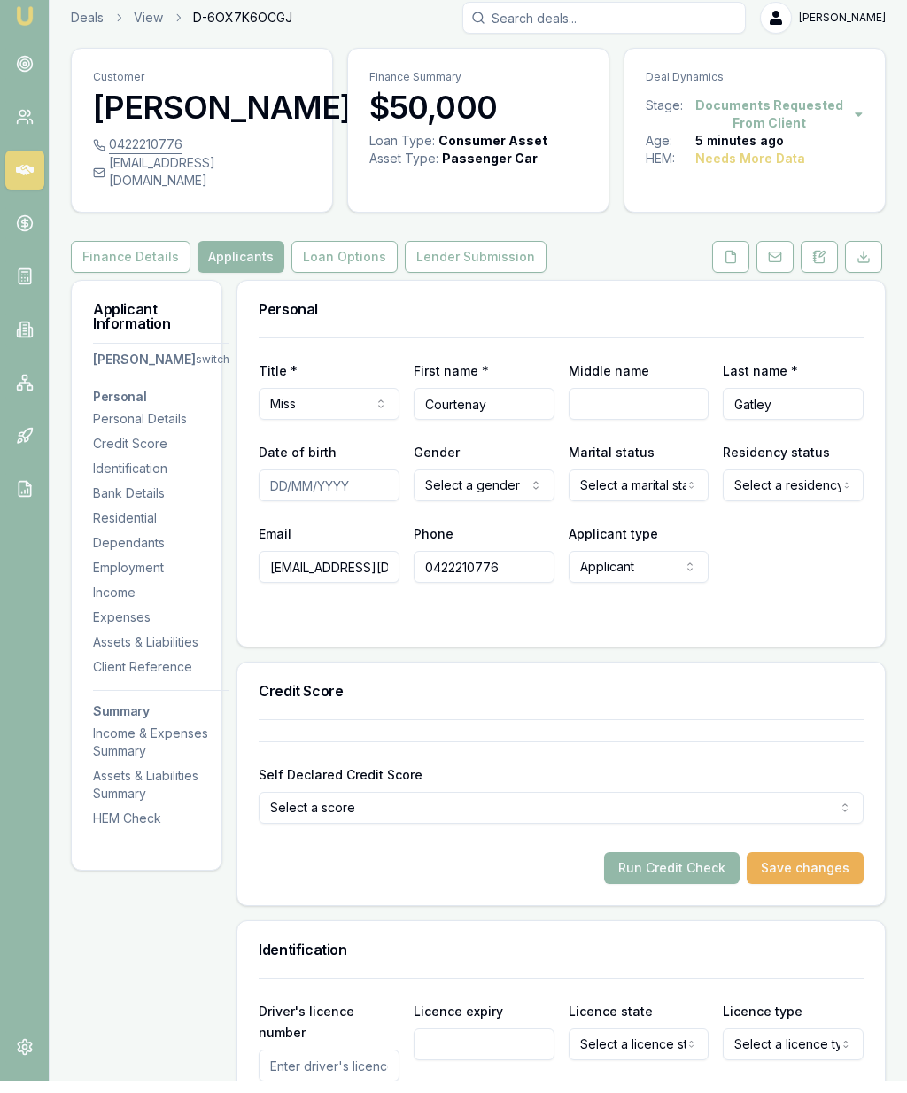
type input "L"
type input "[PERSON_NAME]"
click at [280, 493] on input "Date of birth" at bounding box center [329, 498] width 141 height 32
type input "6"
type input "[DATE]"
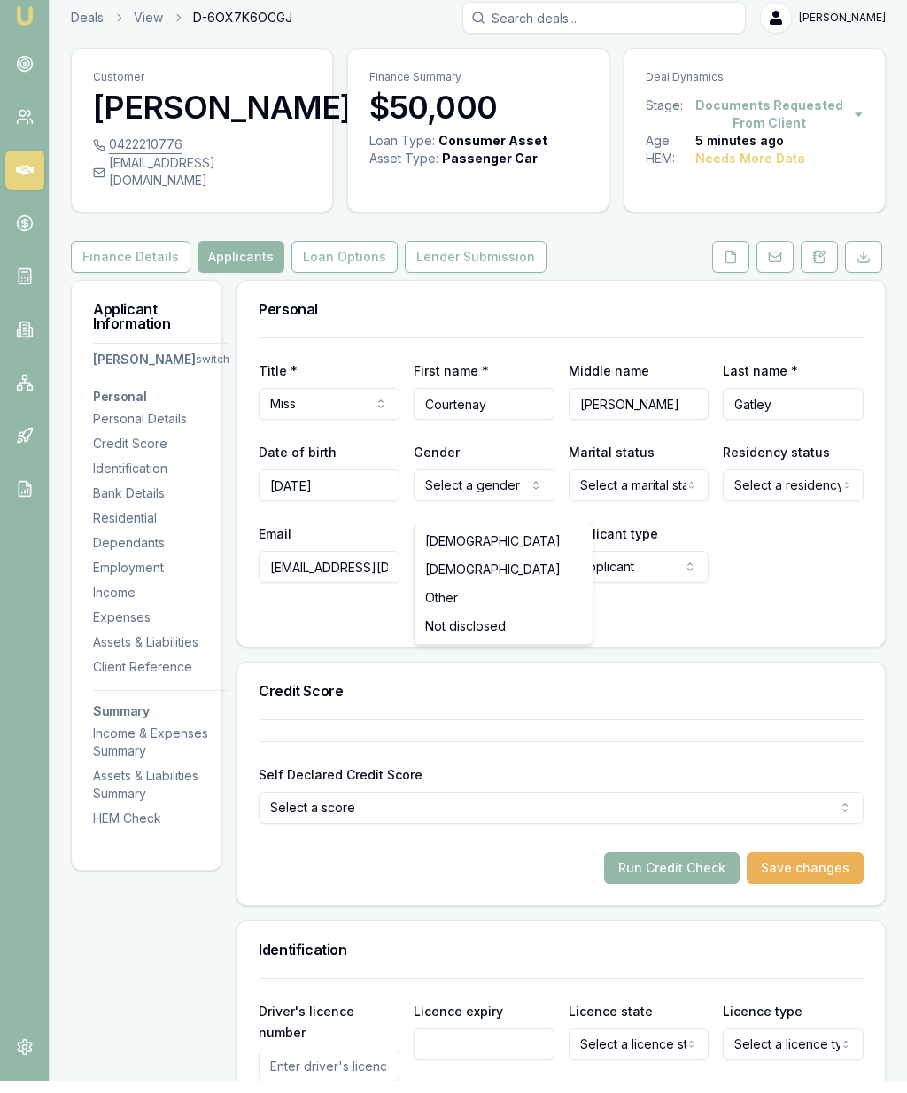
click at [471, 503] on html "Emu Broker Deals View D-6OX7K6OCGJ [PERSON_NAME] Toggle Menu Customer [PERSON_N…" at bounding box center [453, 546] width 907 height 1093
select select "[DEMOGRAPHIC_DATA]"
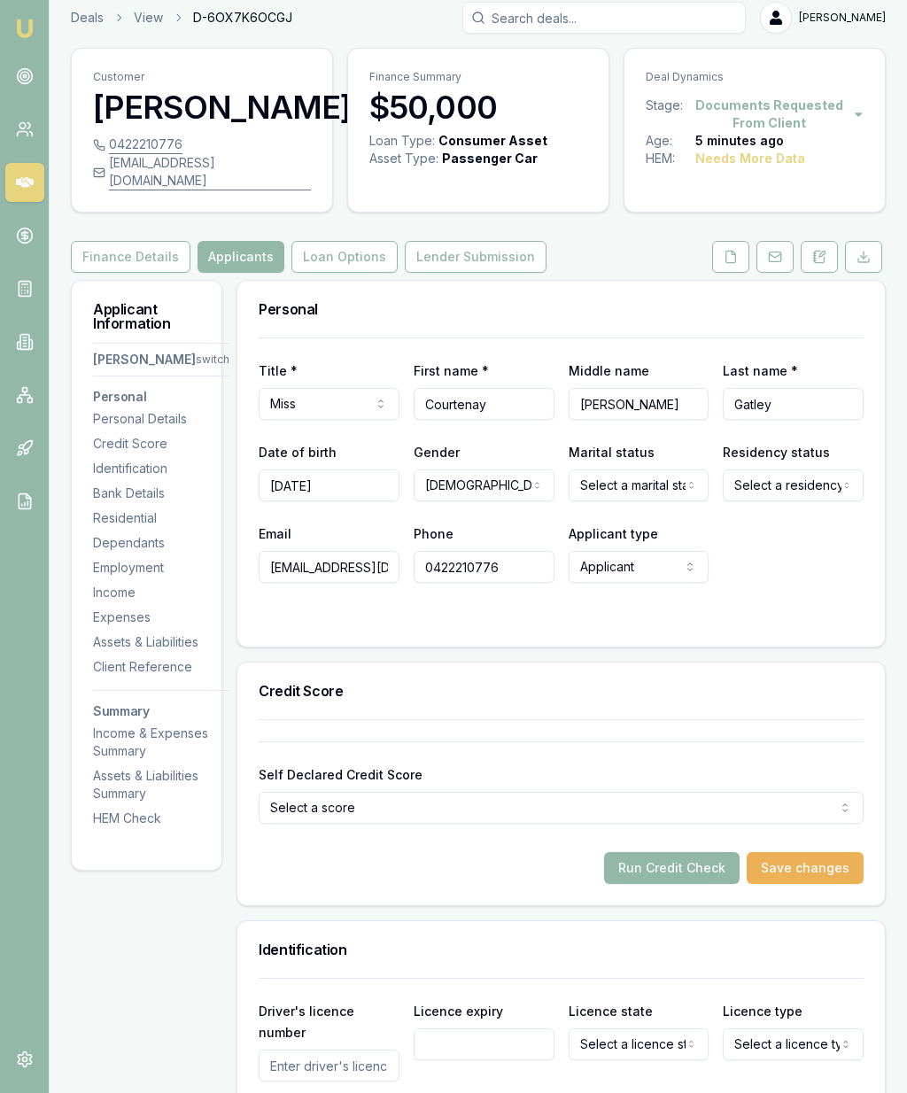
click at [648, 503] on html "Emu Broker Deals View D-6OX7K6OCGJ [PERSON_NAME] Toggle Menu Customer [PERSON_N…" at bounding box center [453, 534] width 907 height 1093
click at [788, 504] on html "Emu Broker Deals View D-6OX7K6OCGJ [PERSON_NAME] Toggle Menu Customer [PERSON_N…" at bounding box center [453, 534] width 907 height 1093
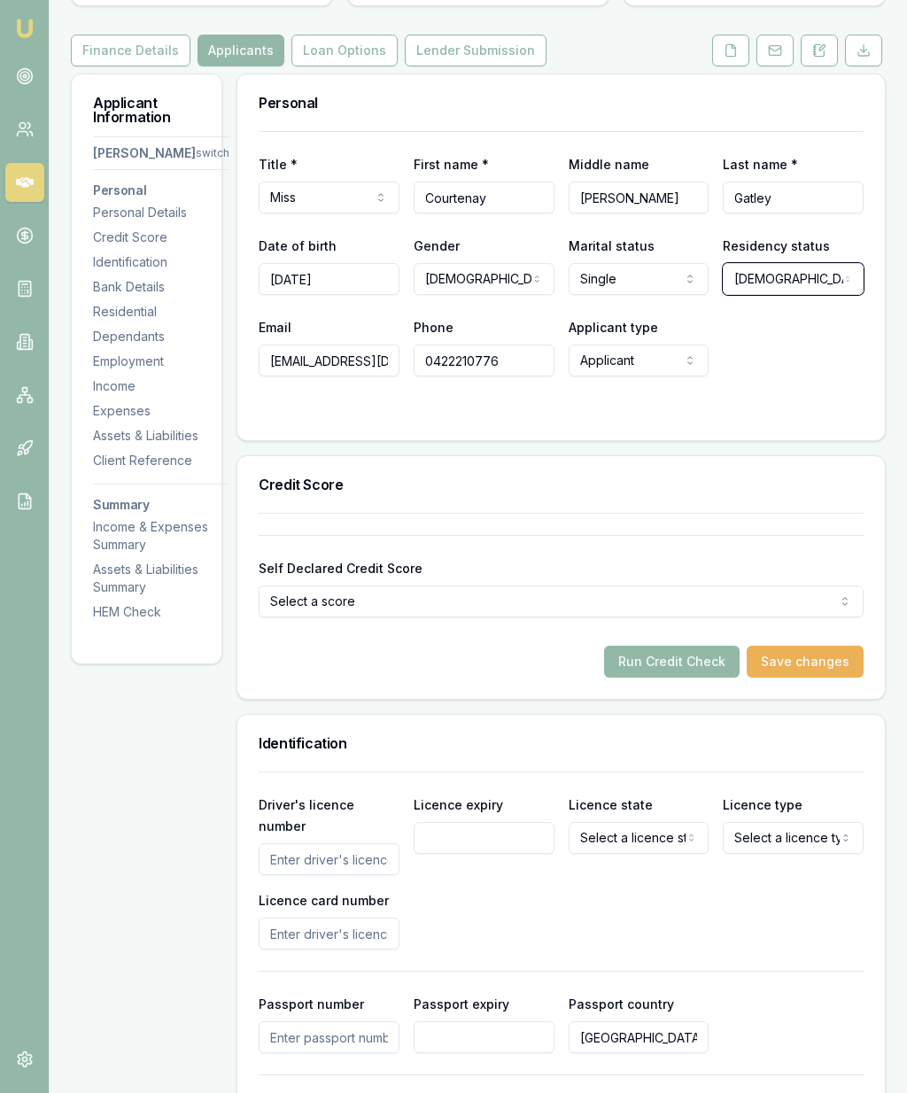
scroll to position [251, 0]
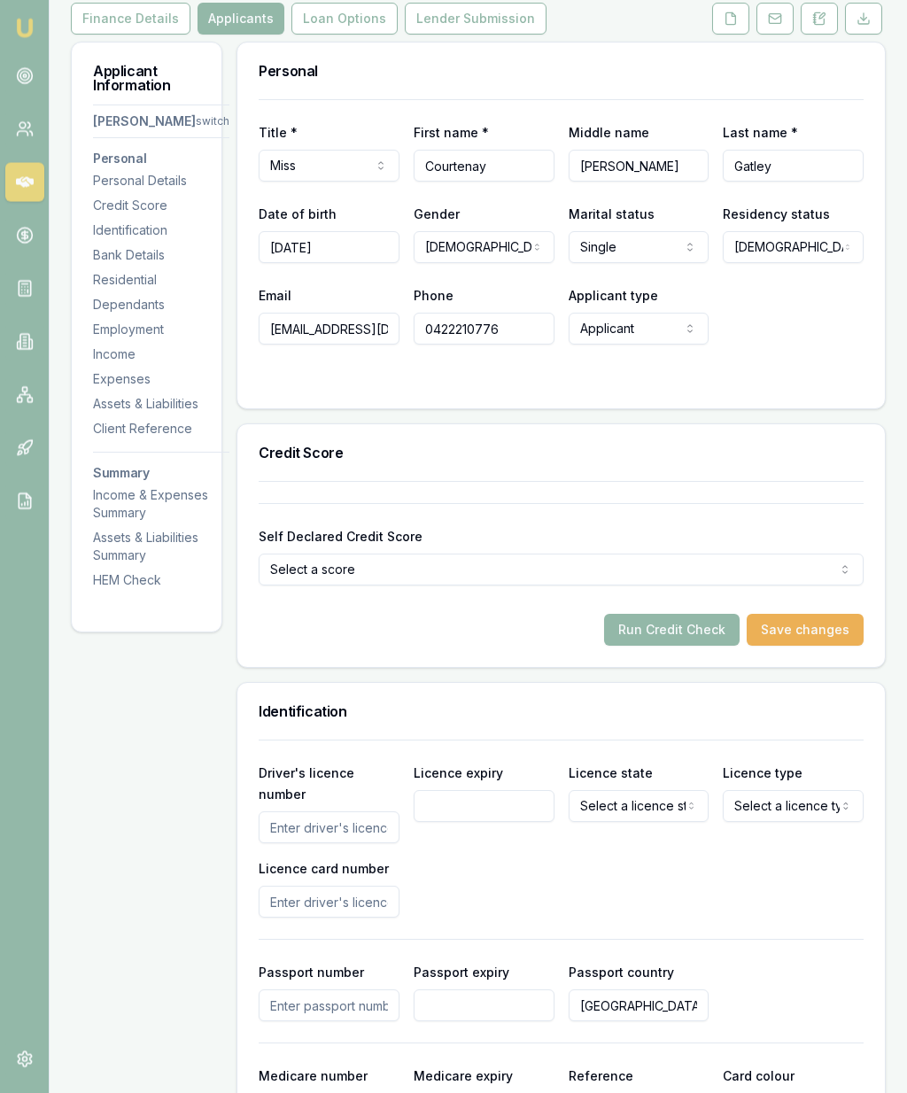
click at [328, 843] on input "Driver's licence number" at bounding box center [329, 827] width 141 height 32
type input "20124088"
click at [454, 822] on input "Licence expiry" at bounding box center [484, 806] width 141 height 32
type input "[DATE]"
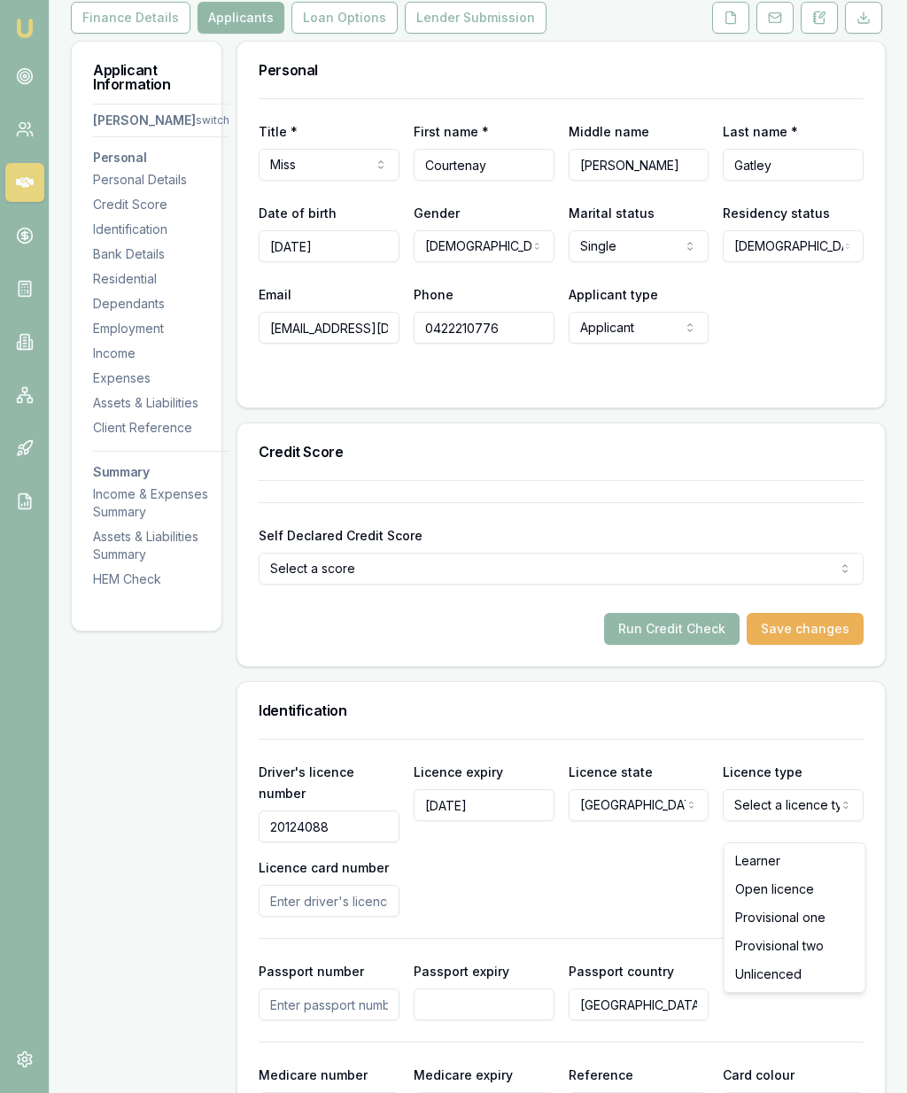
click at [805, 822] on html "Emu Broker Deals View D-6OX7K6OCGJ [PERSON_NAME] Toggle Menu Customer [PERSON_N…" at bounding box center [453, 294] width 907 height 1093
select select "PROVISIONAL_ONE"
click at [317, 917] on input "Licence card number" at bounding box center [329, 901] width 141 height 32
type input "2054571393"
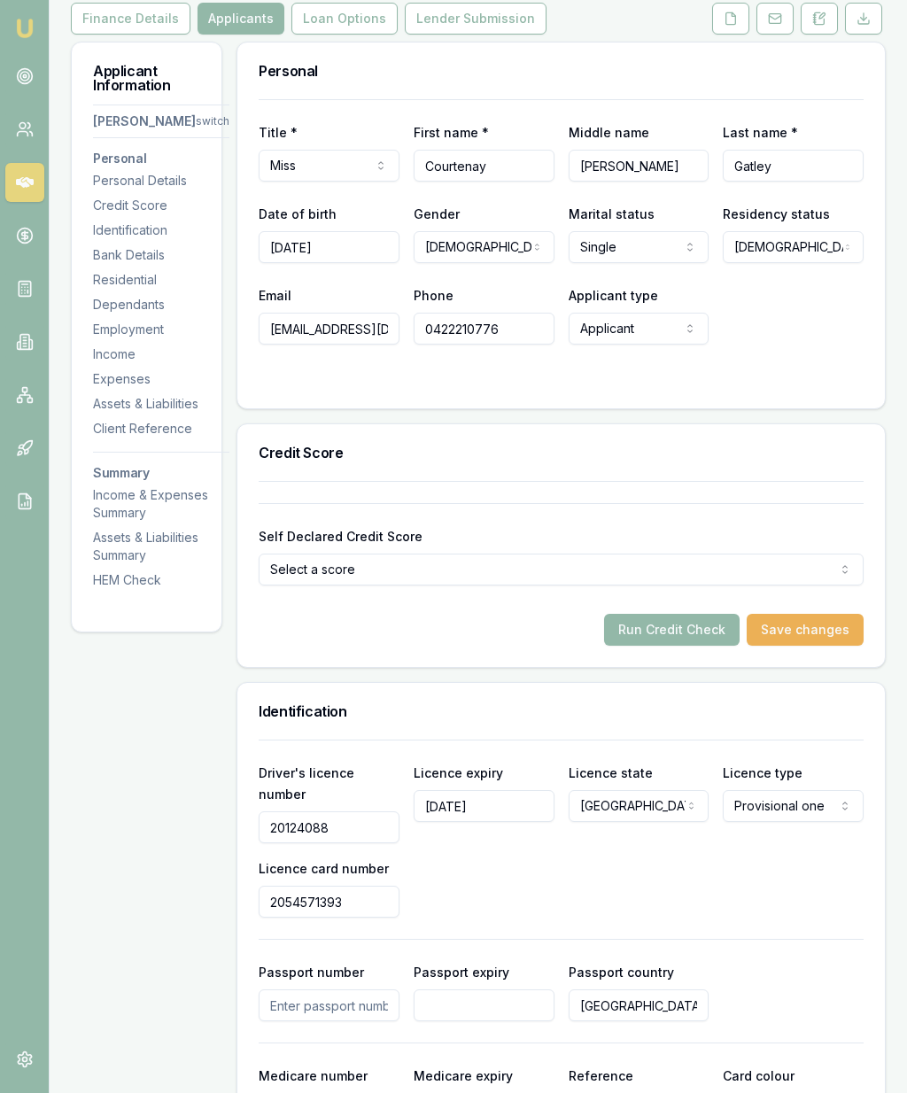
click at [547, 889] on div "Driver's licence number [DRIVERS_LICENSE_NUMBER] Licence expiry [DATE] Licence …" at bounding box center [561, 840] width 605 height 156
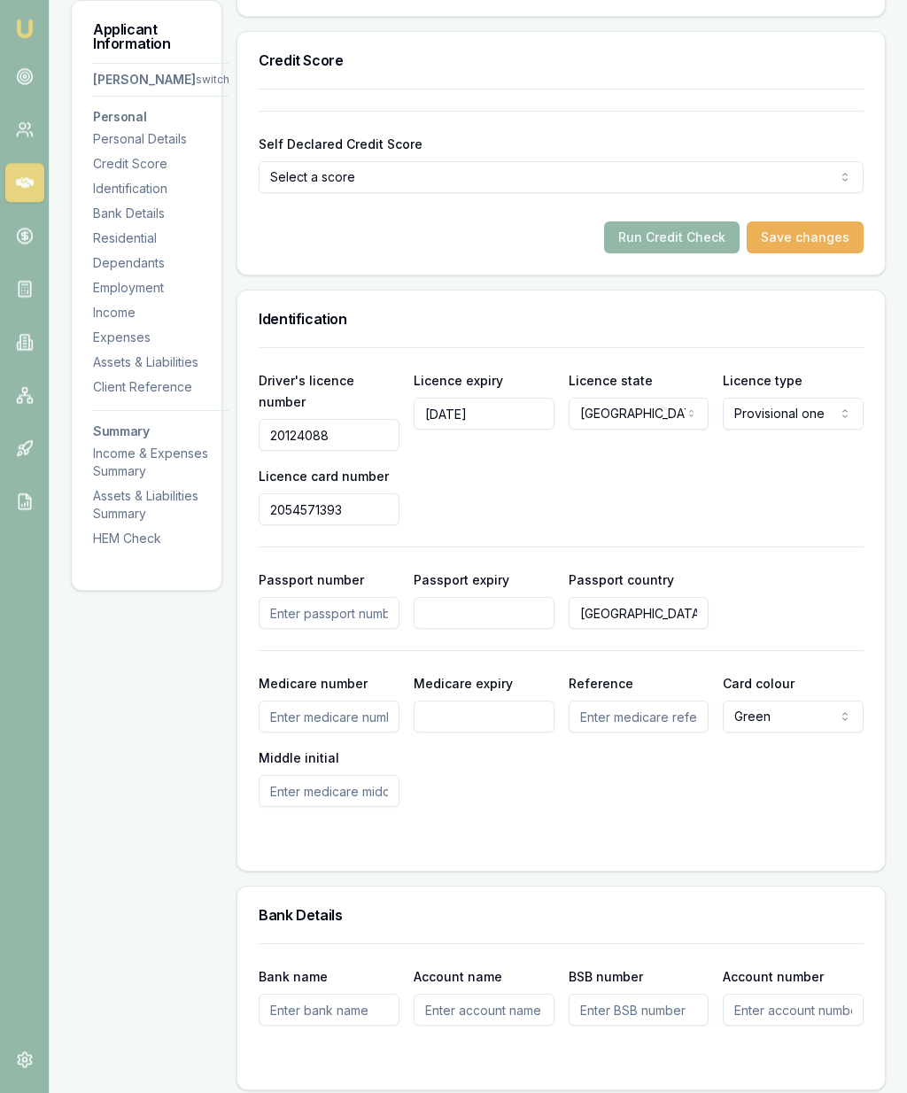
scroll to position [655, 0]
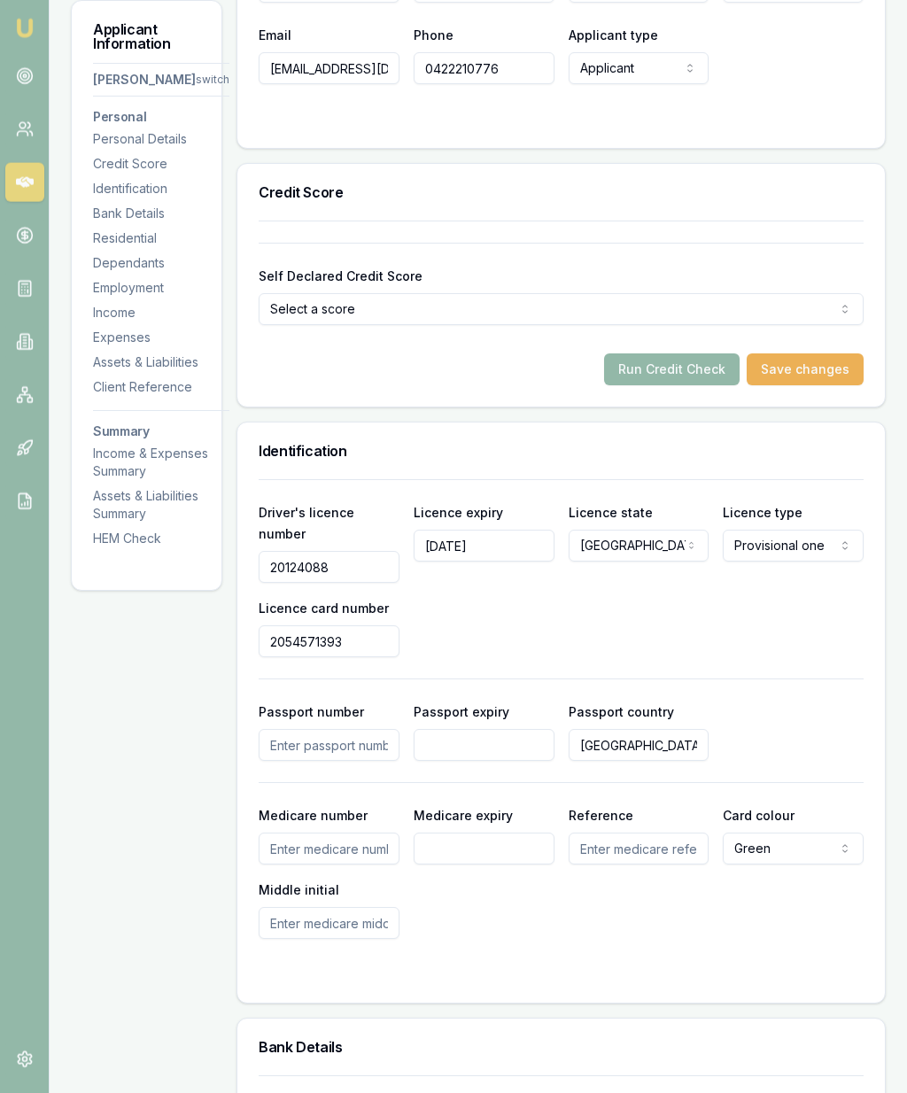
click at [656, 385] on button "Run Credit Check" at bounding box center [672, 369] width 136 height 32
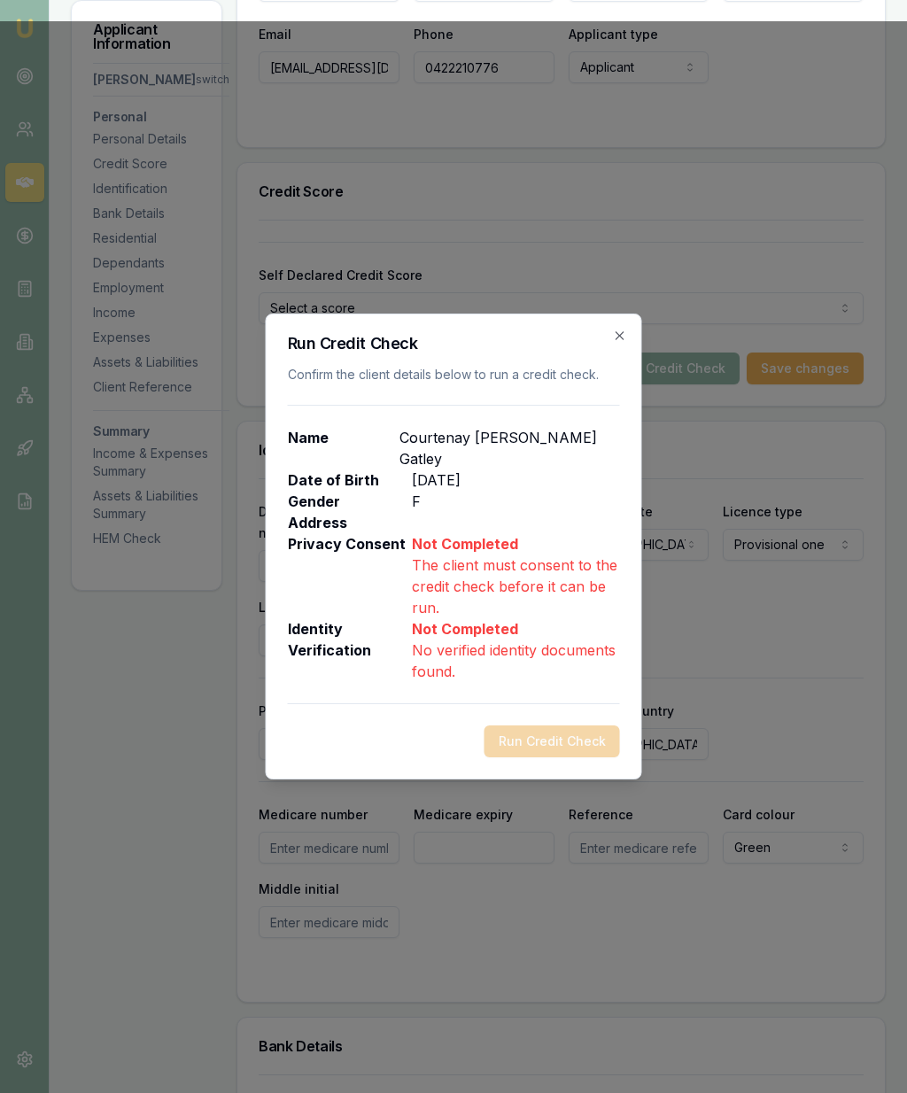
click at [630, 341] on div "Run Credit Check Confirm the client details below to run a credit check. Name […" at bounding box center [454, 547] width 377 height 466
click at [630, 336] on div "Run Credit Check Confirm the client details below to run a credit check. Name […" at bounding box center [454, 547] width 377 height 466
click at [641, 238] on div at bounding box center [453, 546] width 907 height 1093
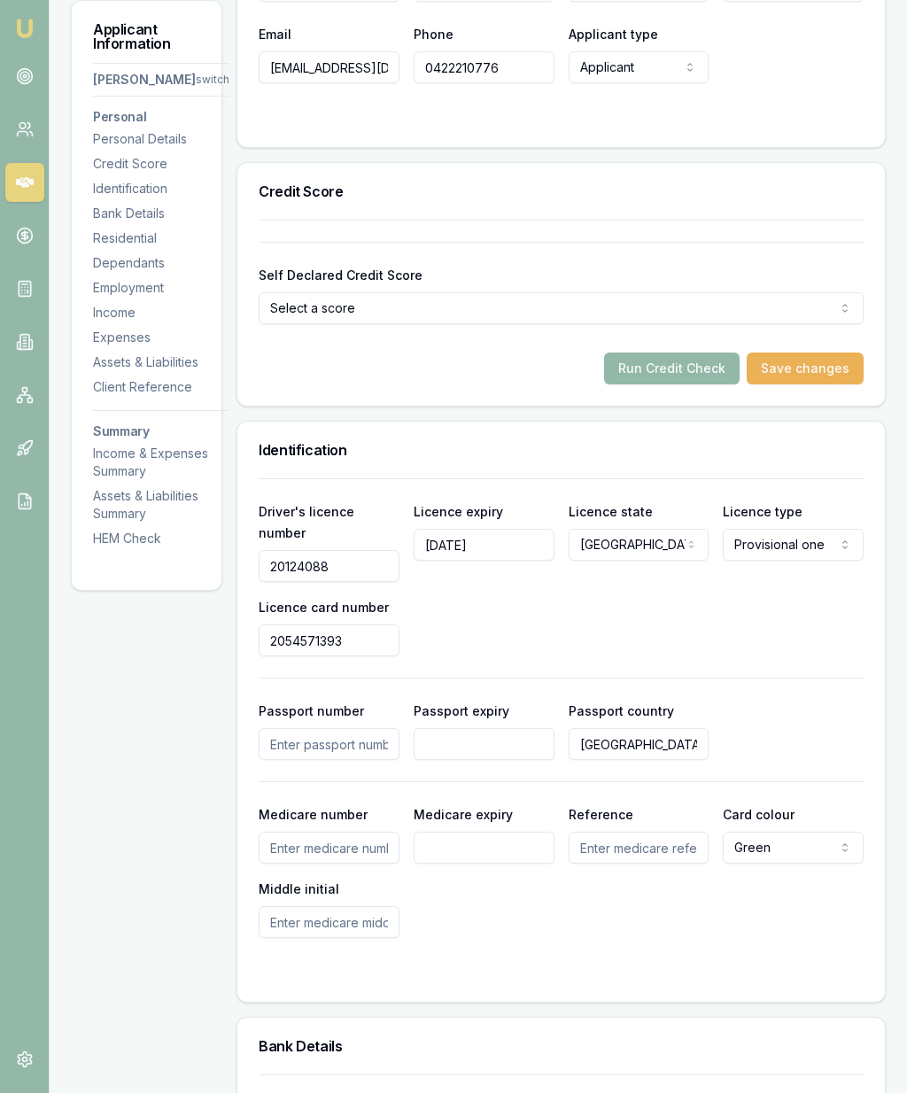
click at [742, 220] on div "Credit Score" at bounding box center [561, 191] width 648 height 57
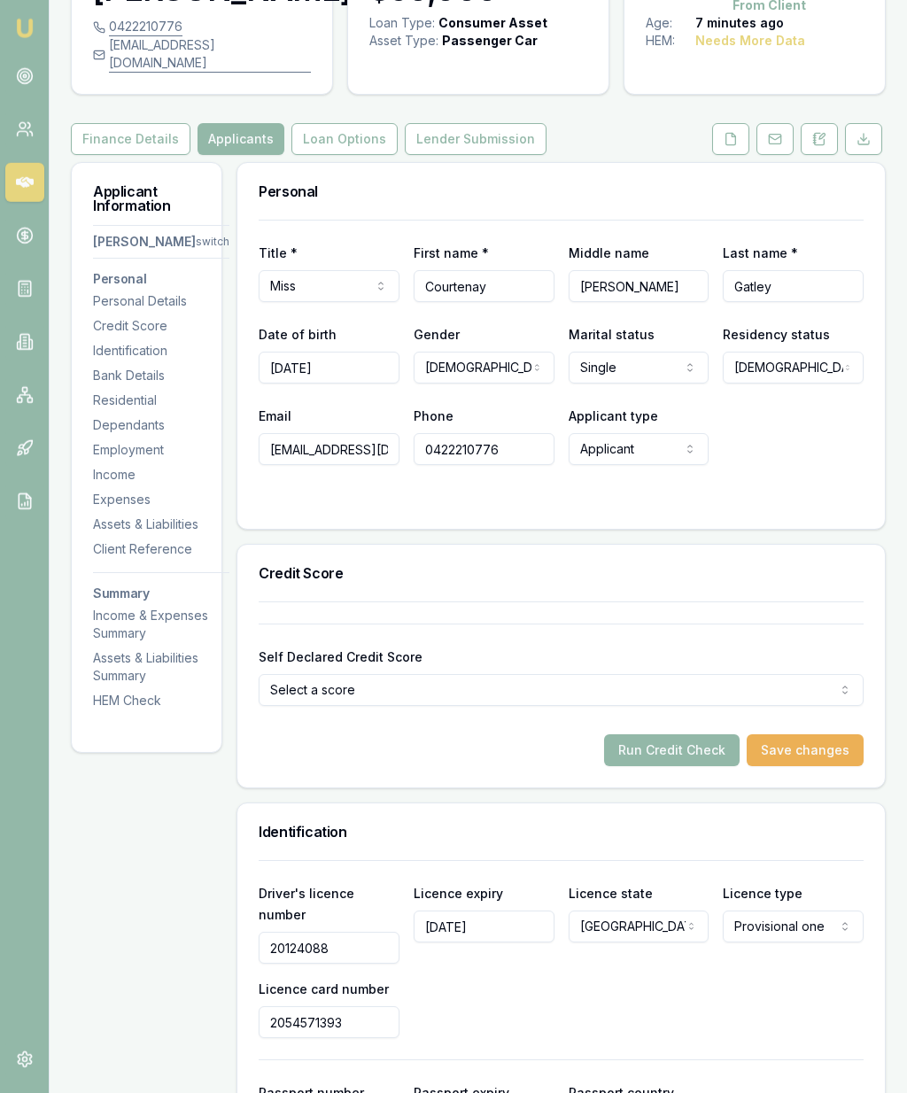
scroll to position [0, 0]
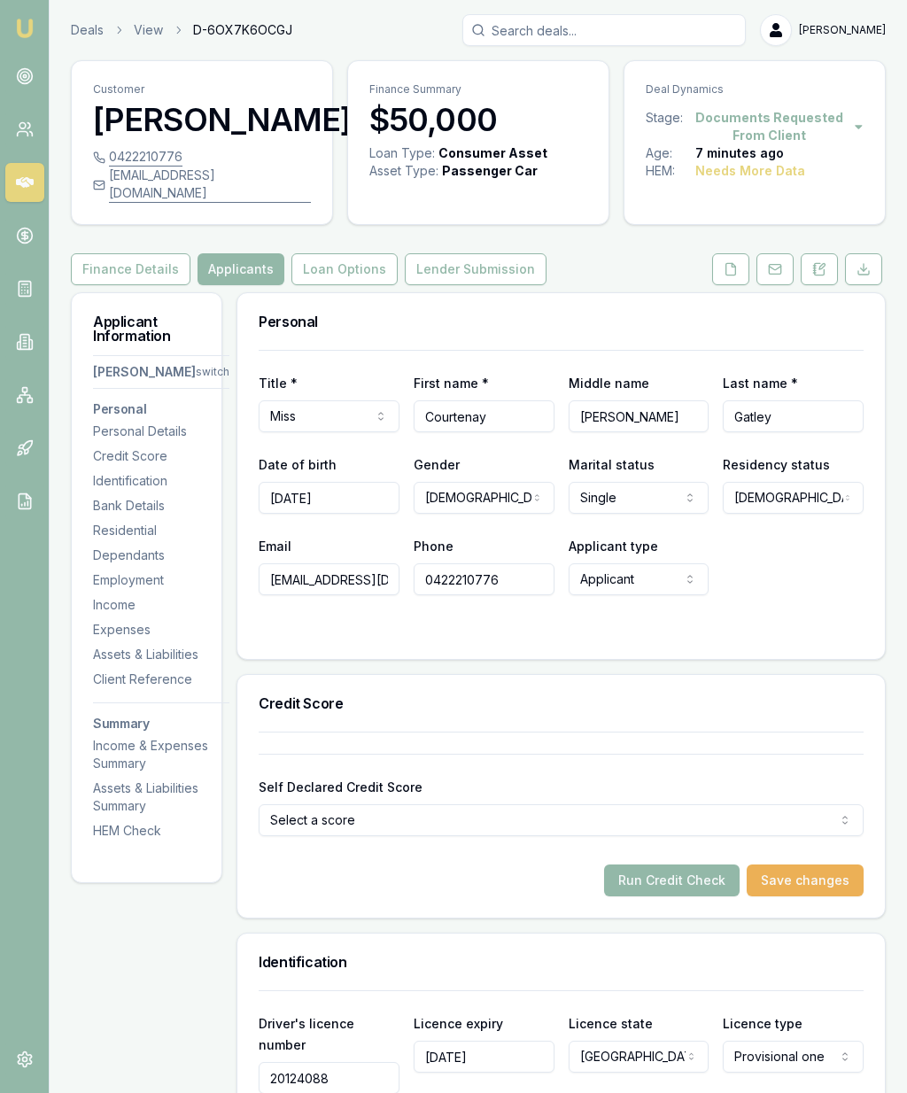
click at [732, 279] on button at bounding box center [730, 269] width 37 height 32
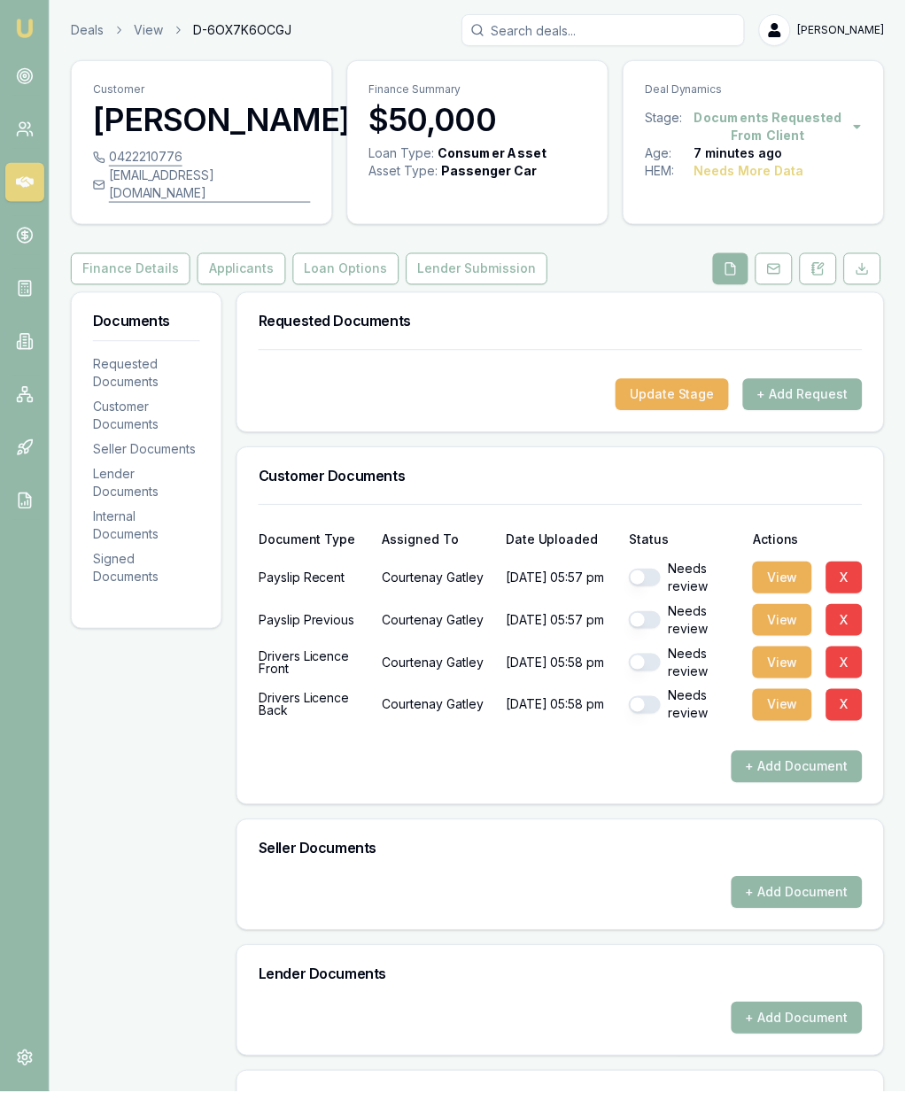
click at [648, 587] on button "button" at bounding box center [646, 579] width 32 height 18
checkbox input "true"
click at [638, 630] on button "button" at bounding box center [646, 621] width 32 height 18
checkbox input "true"
click at [648, 672] on button "button" at bounding box center [646, 664] width 32 height 18
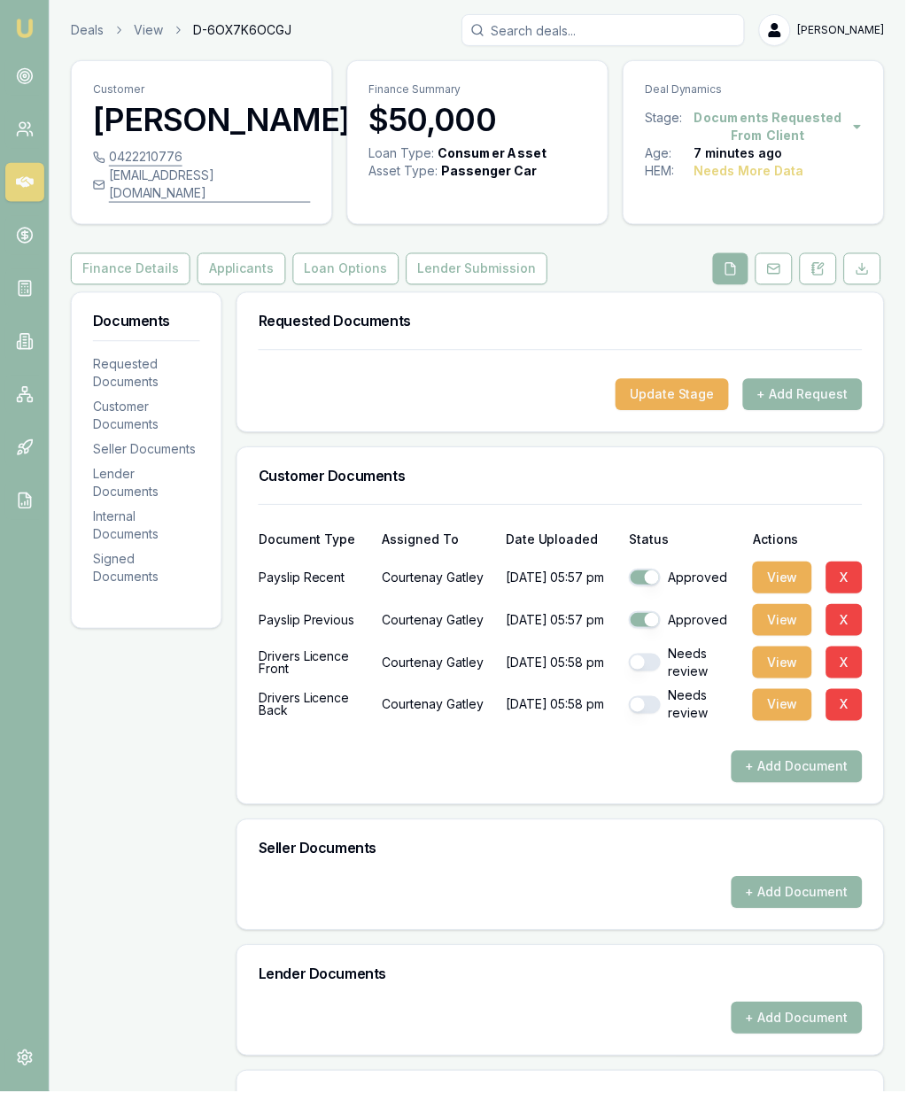
checkbox input "true"
click at [644, 715] on button "button" at bounding box center [646, 706] width 32 height 18
checkbox input "true"
click at [814, 405] on button "+ Add Request" at bounding box center [804, 395] width 120 height 32
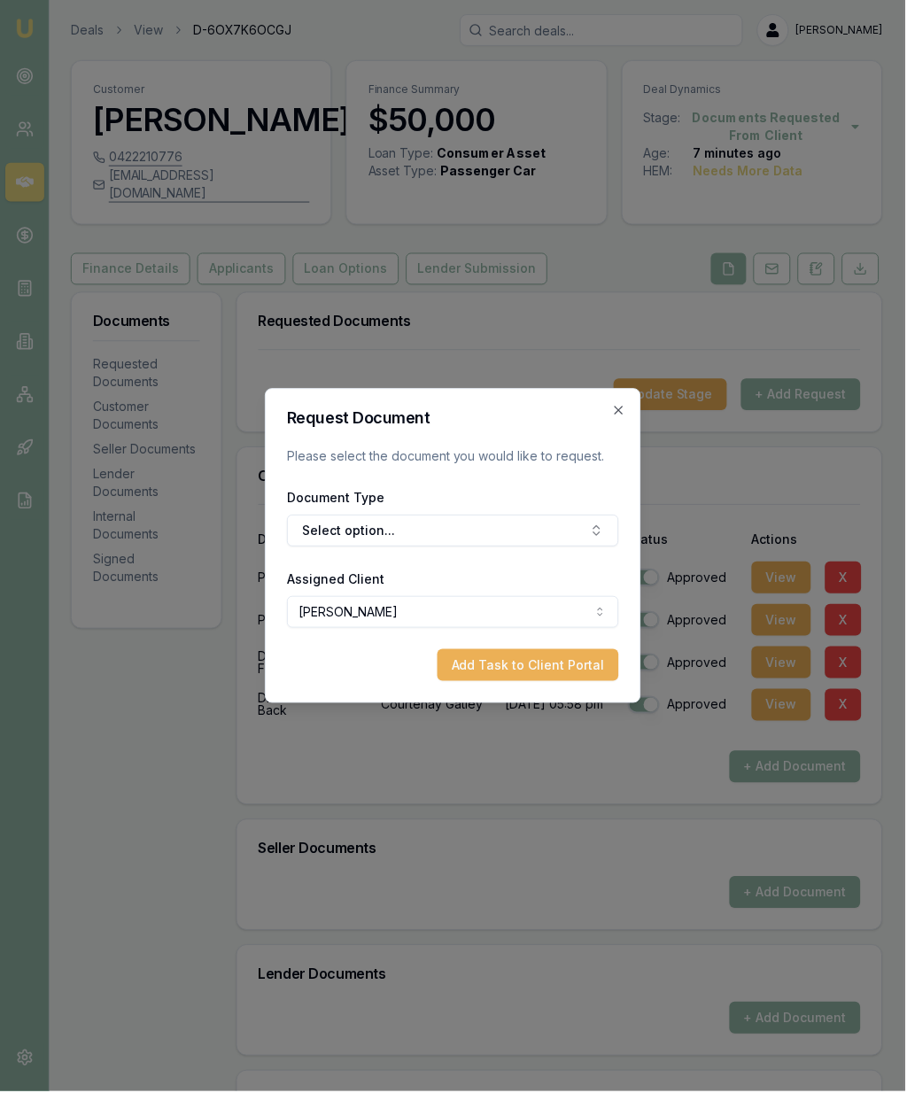
click at [434, 530] on button "Select option..." at bounding box center [454, 532] width 332 height 32
type input "Medi"
click at [446, 597] on div "Medicare Card" at bounding box center [466, 607] width 221 height 28
click at [561, 658] on button "Add Task to Client Portal" at bounding box center [530, 666] width 182 height 32
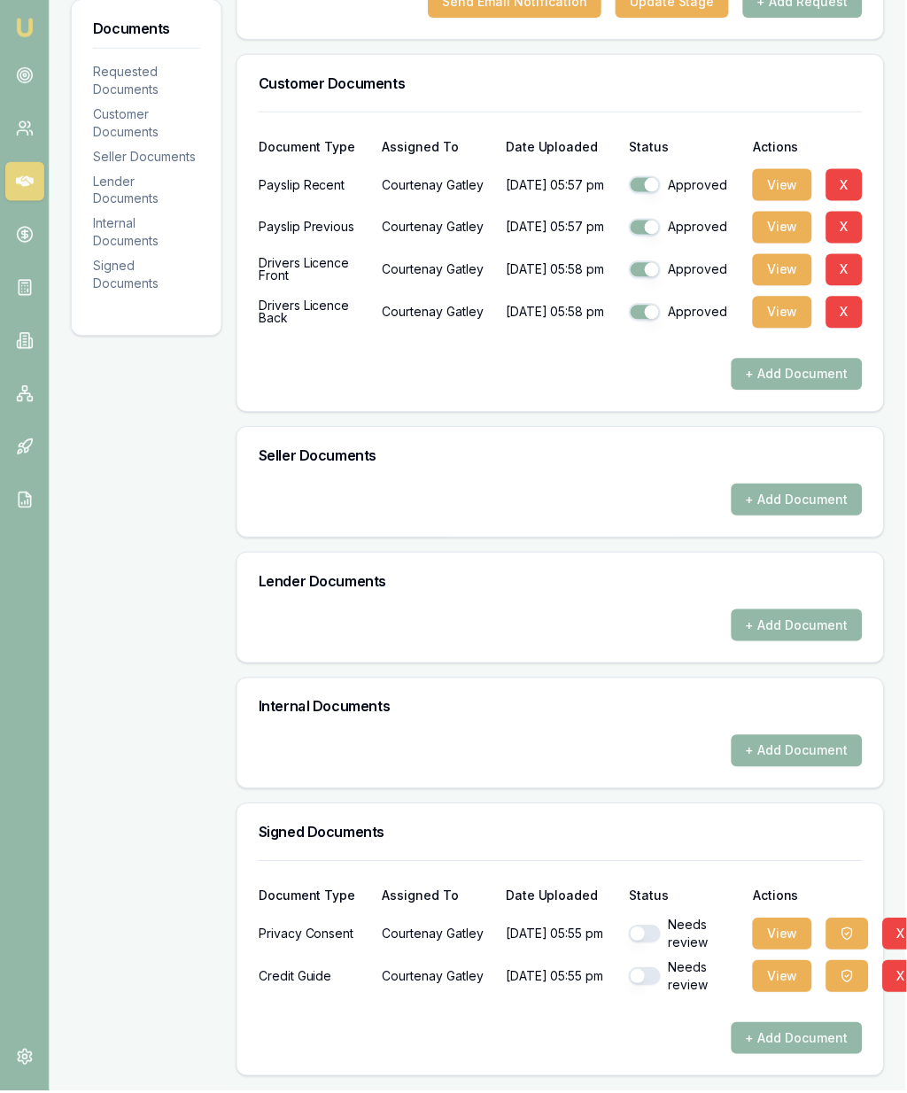
scroll to position [499, 0]
click at [775, 949] on button "View" at bounding box center [783, 936] width 59 height 32
click at [792, 936] on button "View" at bounding box center [783, 936] width 59 height 32
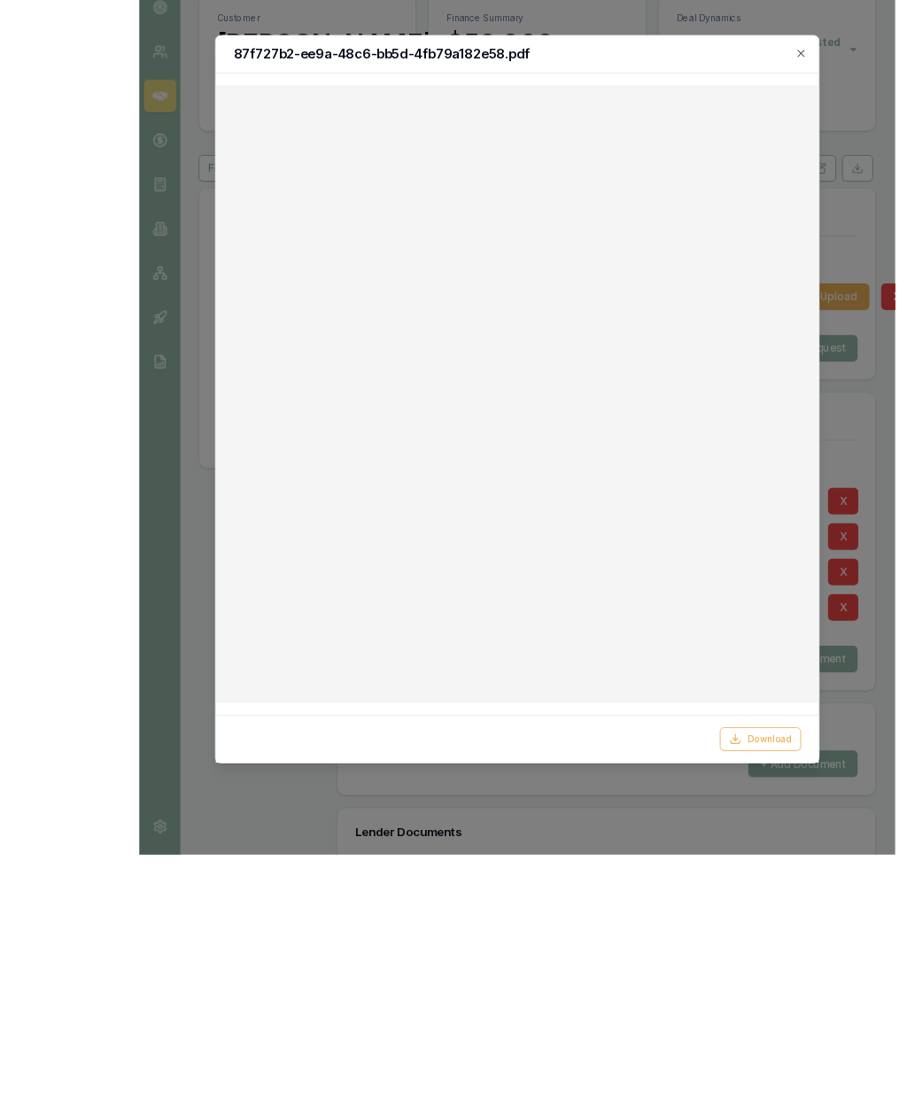
scroll to position [462, 0]
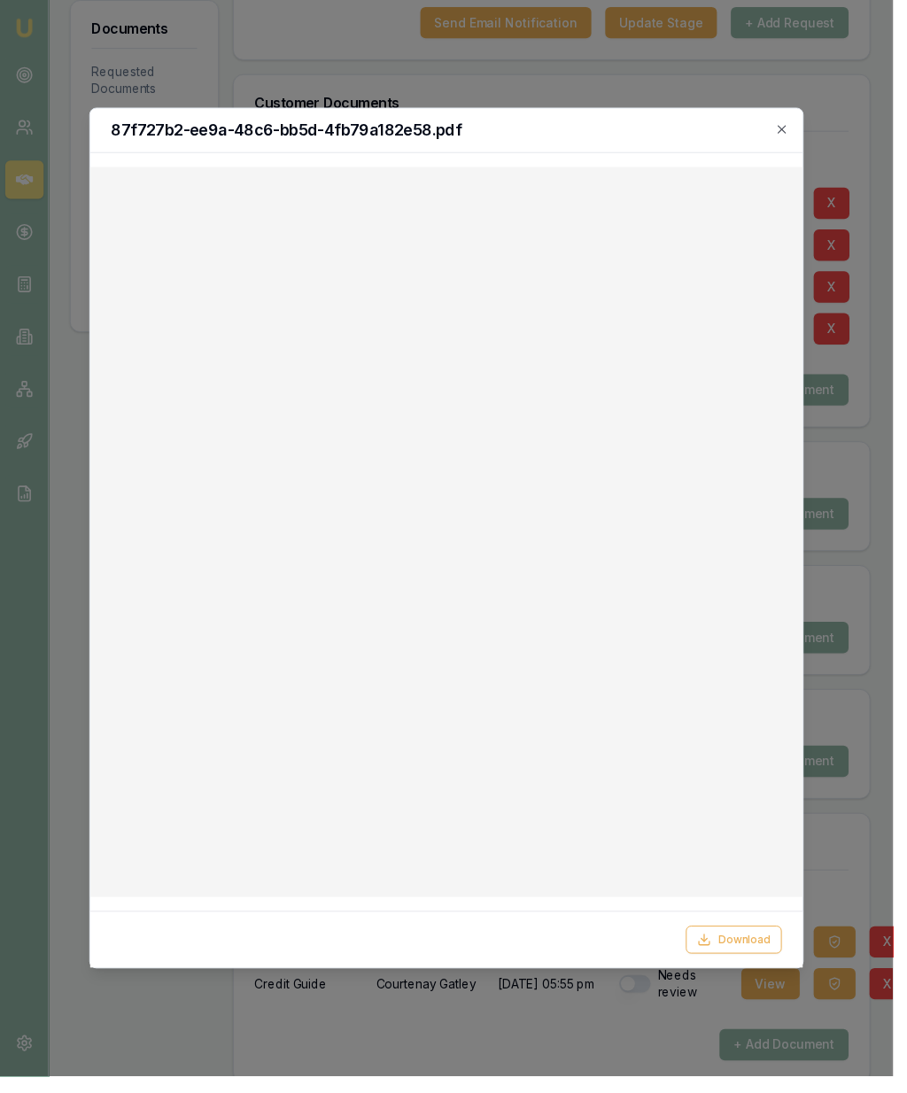
click at [815, 110] on div "87f727b2-ee9a-48c6-bb5d-4fb79a182e58.pdf" at bounding box center [453, 132] width 724 height 45
click at [890, 139] on div at bounding box center [453, 546] width 907 height 1093
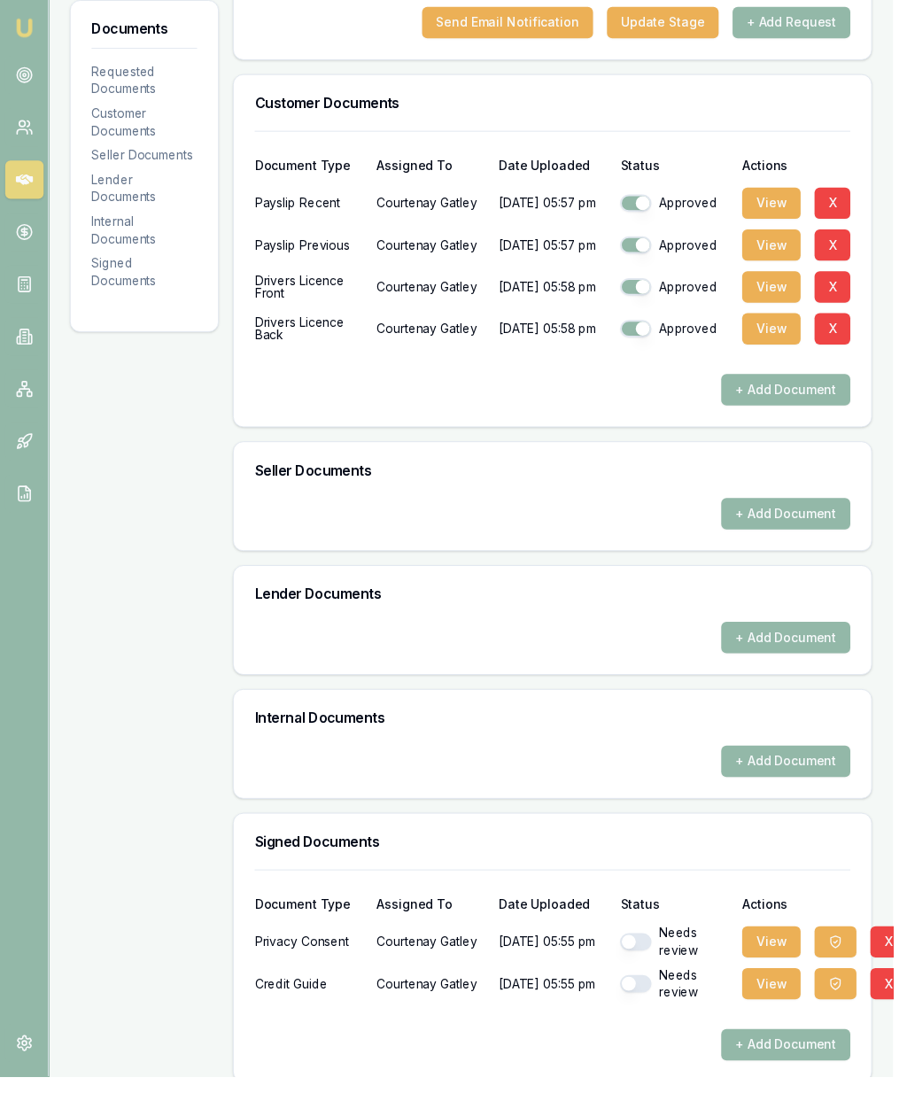
click at [636, 974] on div "Needs review" at bounding box center [685, 956] width 110 height 35
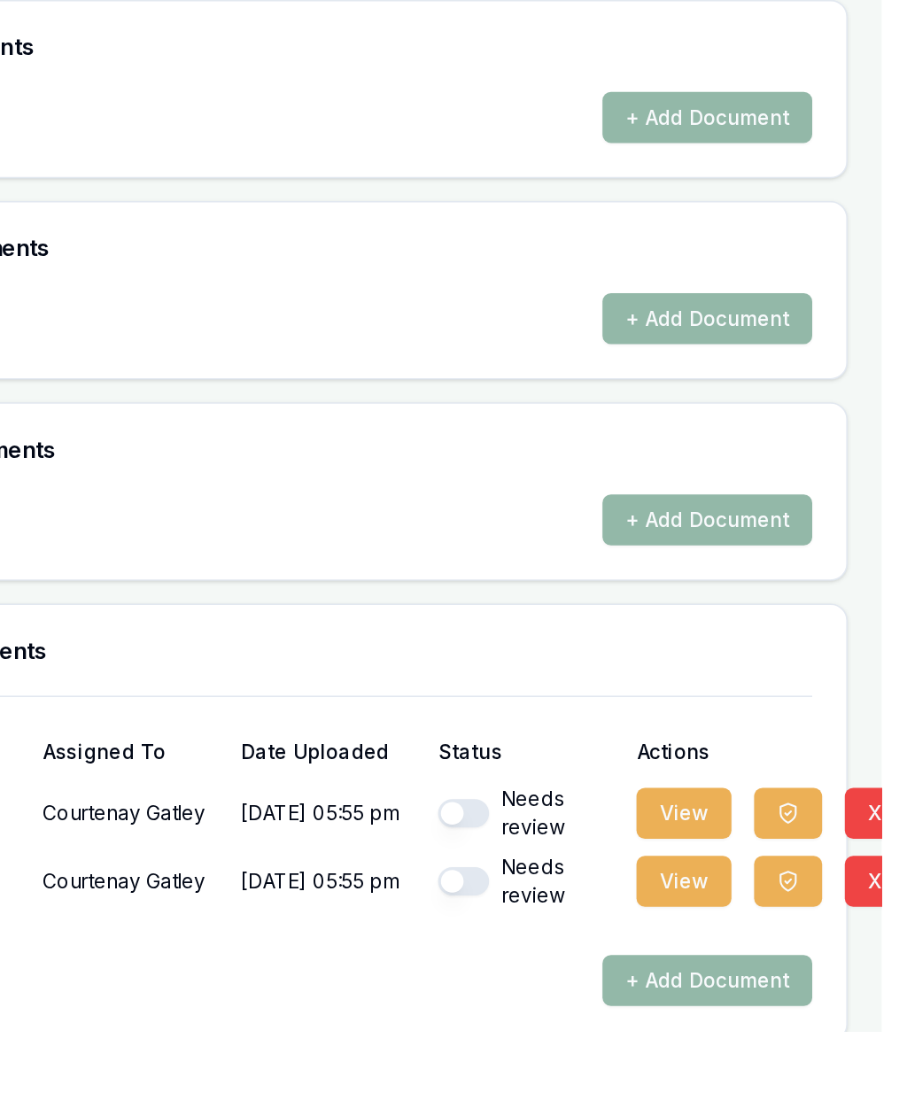
scroll to position [500, 15]
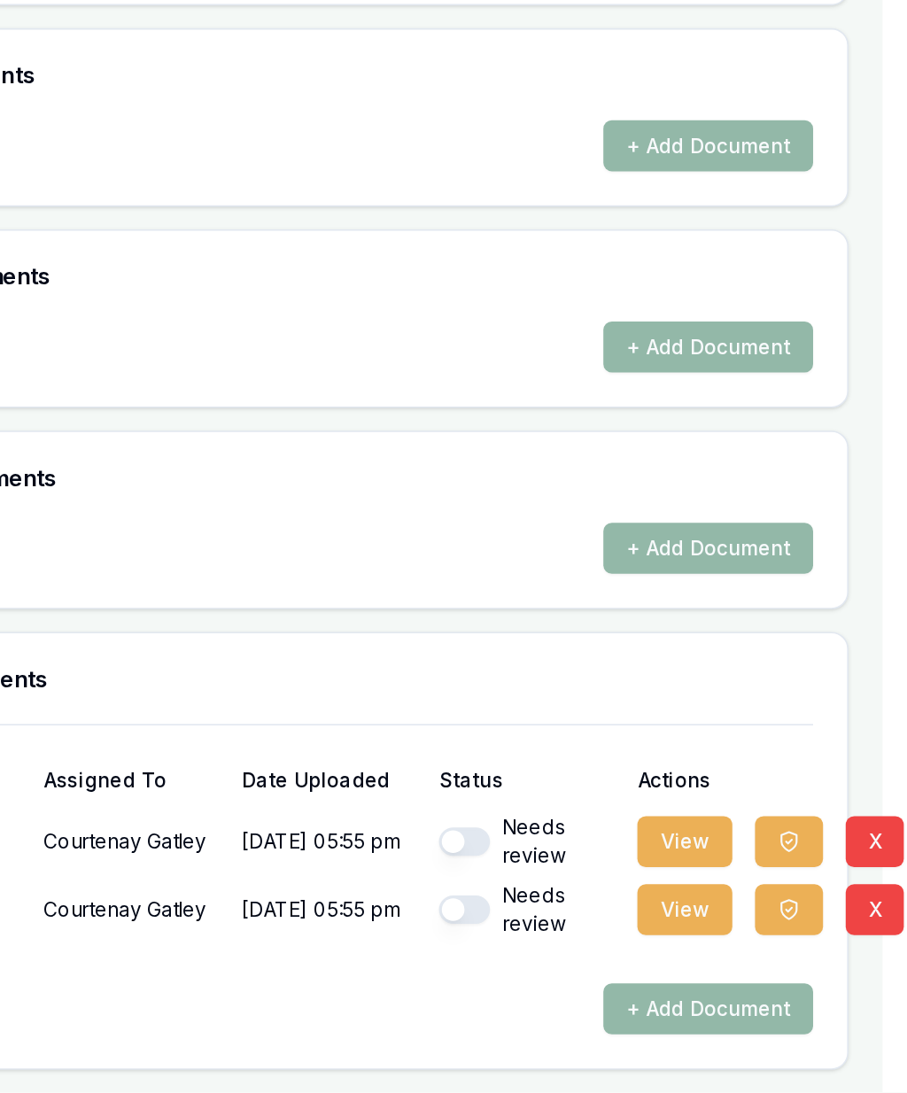
click at [615, 928] on button "button" at bounding box center [631, 937] width 32 height 18
checkbox input "true"
click at [614, 970] on button "button" at bounding box center [630, 979] width 32 height 18
checkbox input "true"
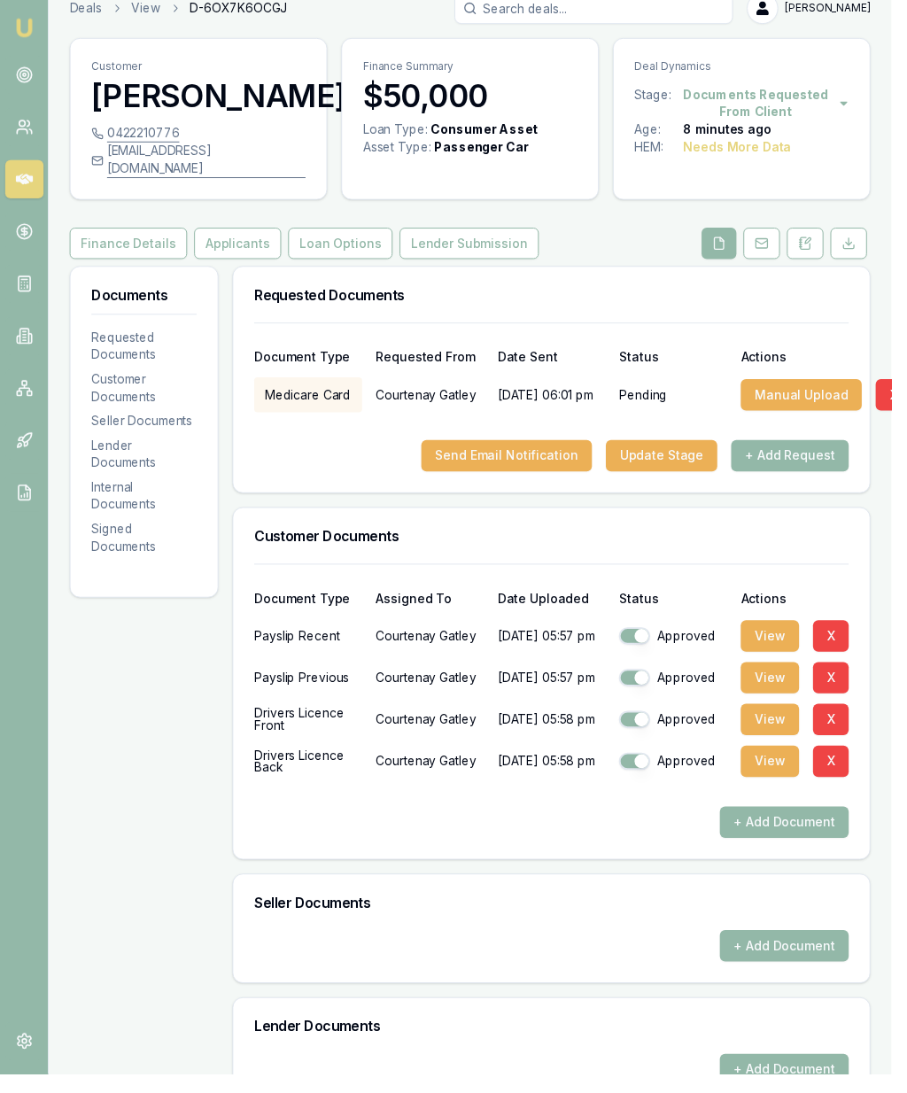
scroll to position [0, 0]
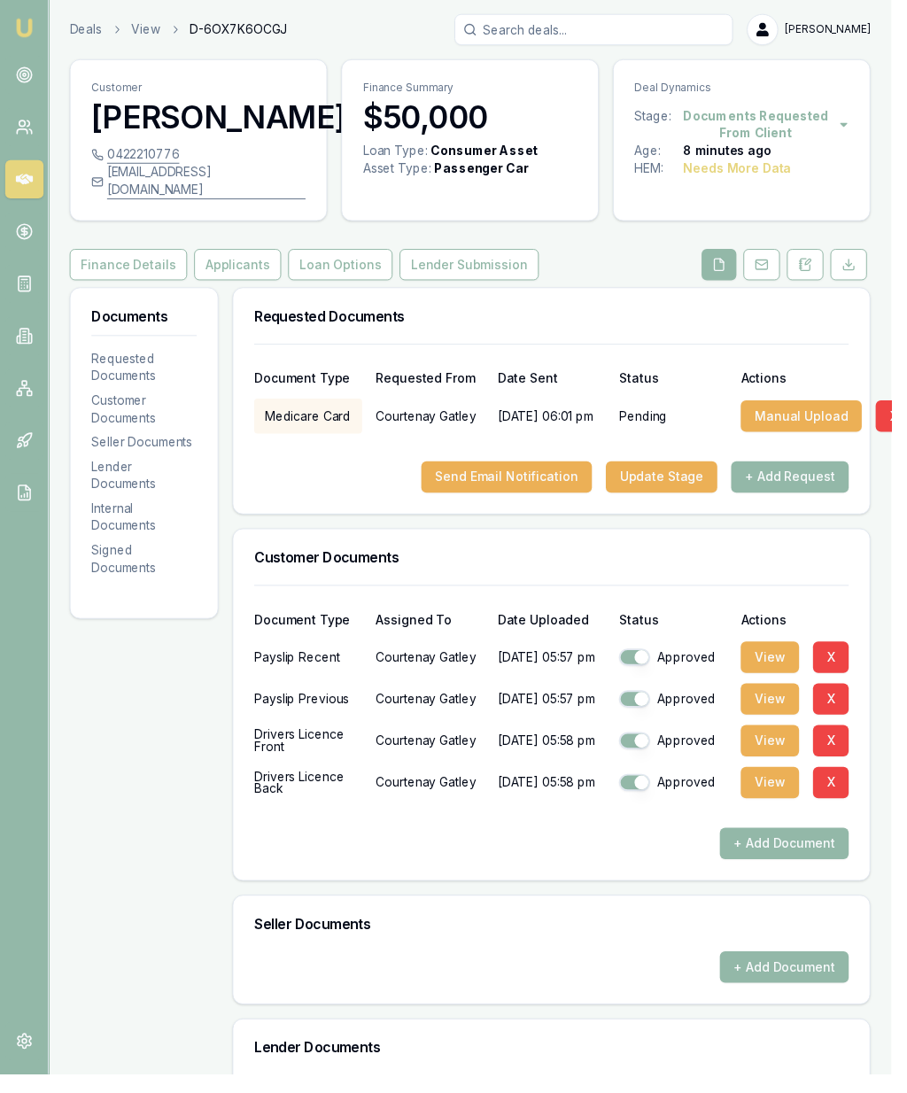
click at [221, 283] on button "Applicants" at bounding box center [242, 269] width 89 height 32
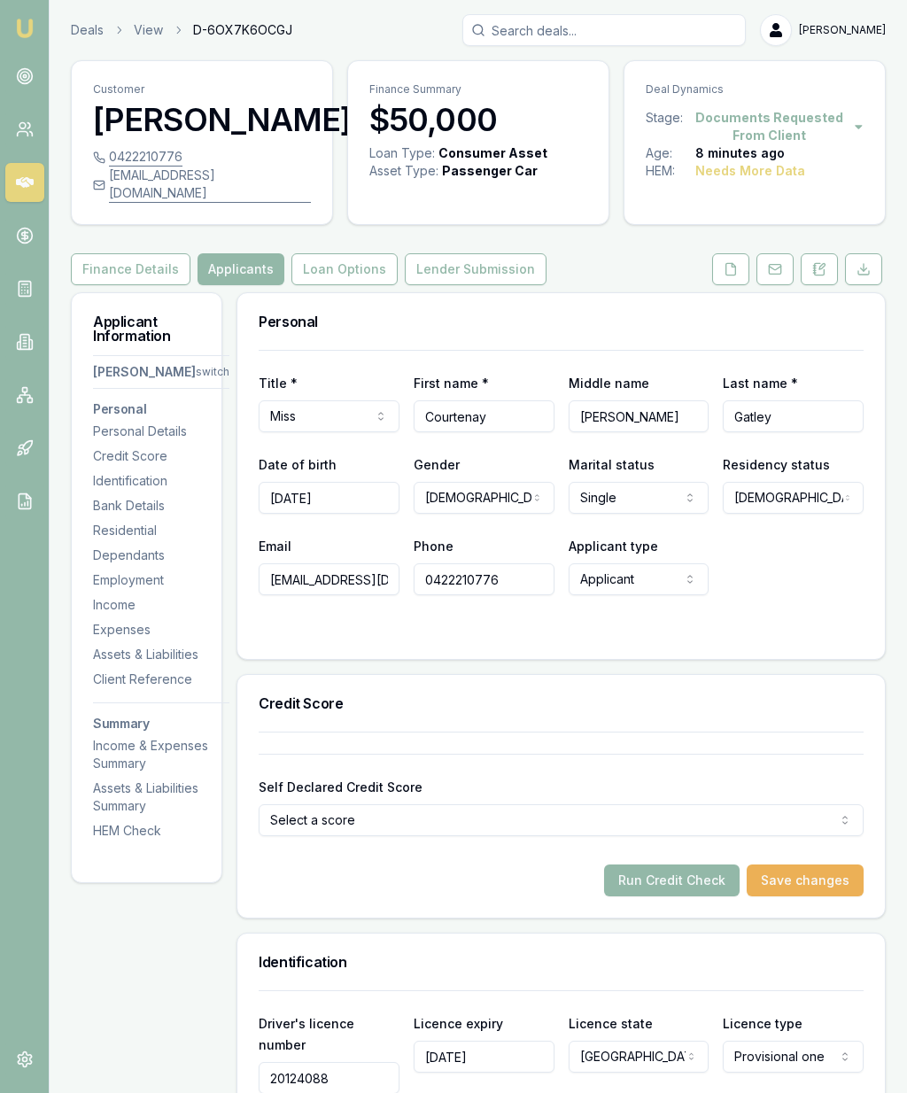
click at [643, 896] on button "Run Credit Check" at bounding box center [672, 881] width 136 height 32
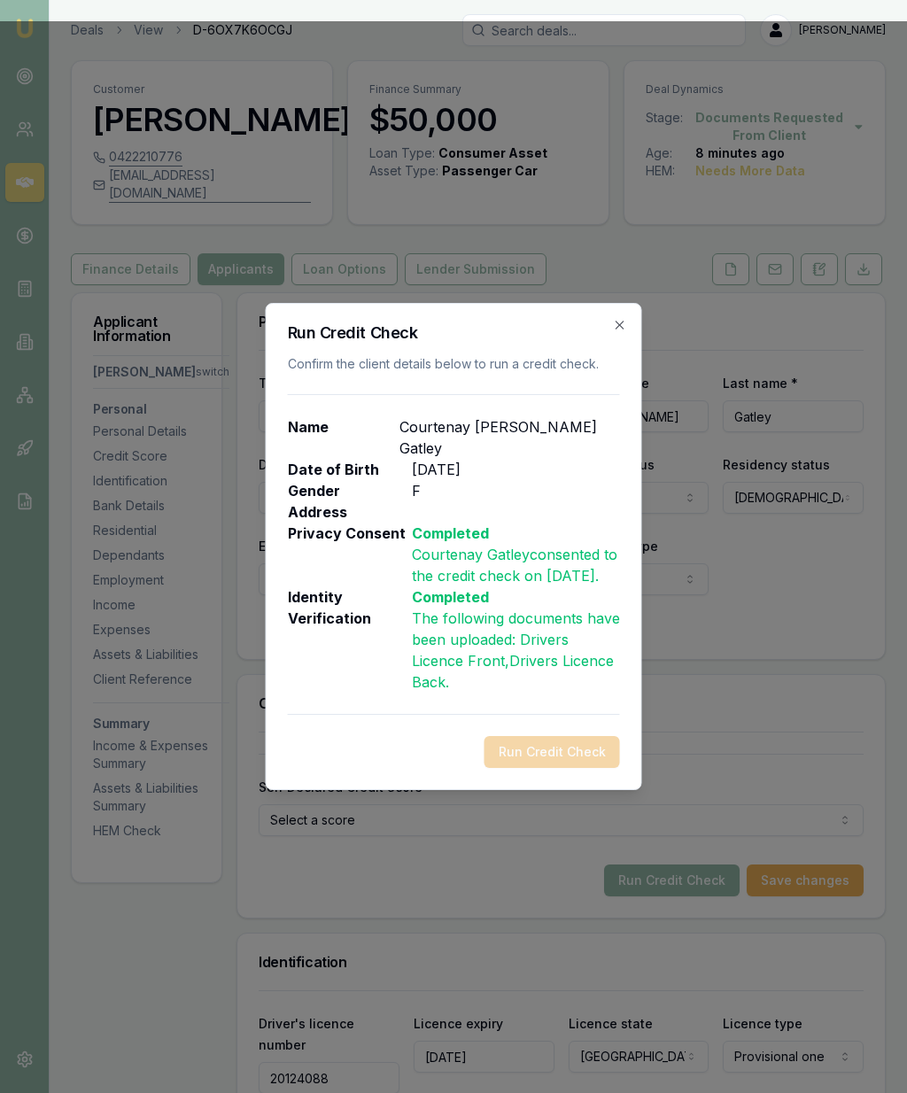
click at [531, 749] on div "Run Credit Check" at bounding box center [454, 752] width 332 height 32
click at [624, 320] on icon "button" at bounding box center [620, 325] width 14 height 14
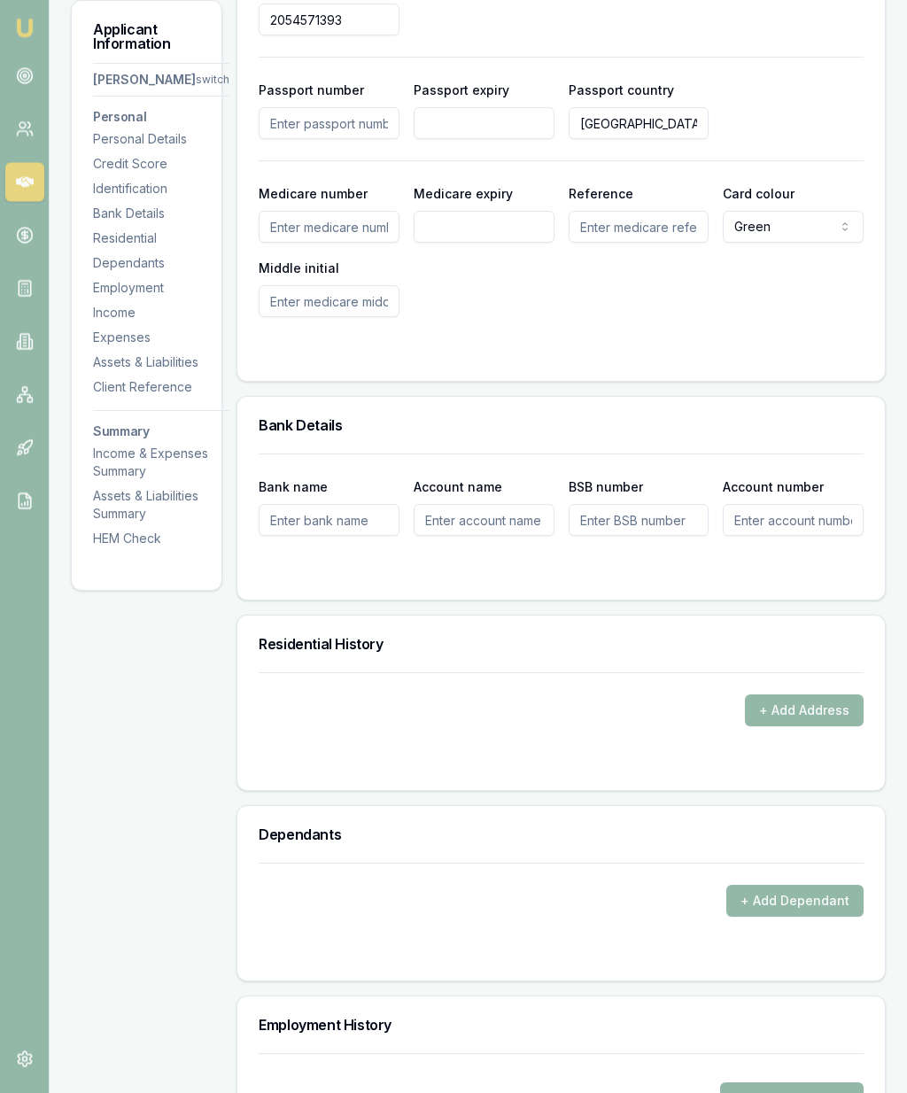
click at [792, 722] on button "+ Add Address" at bounding box center [804, 711] width 119 height 32
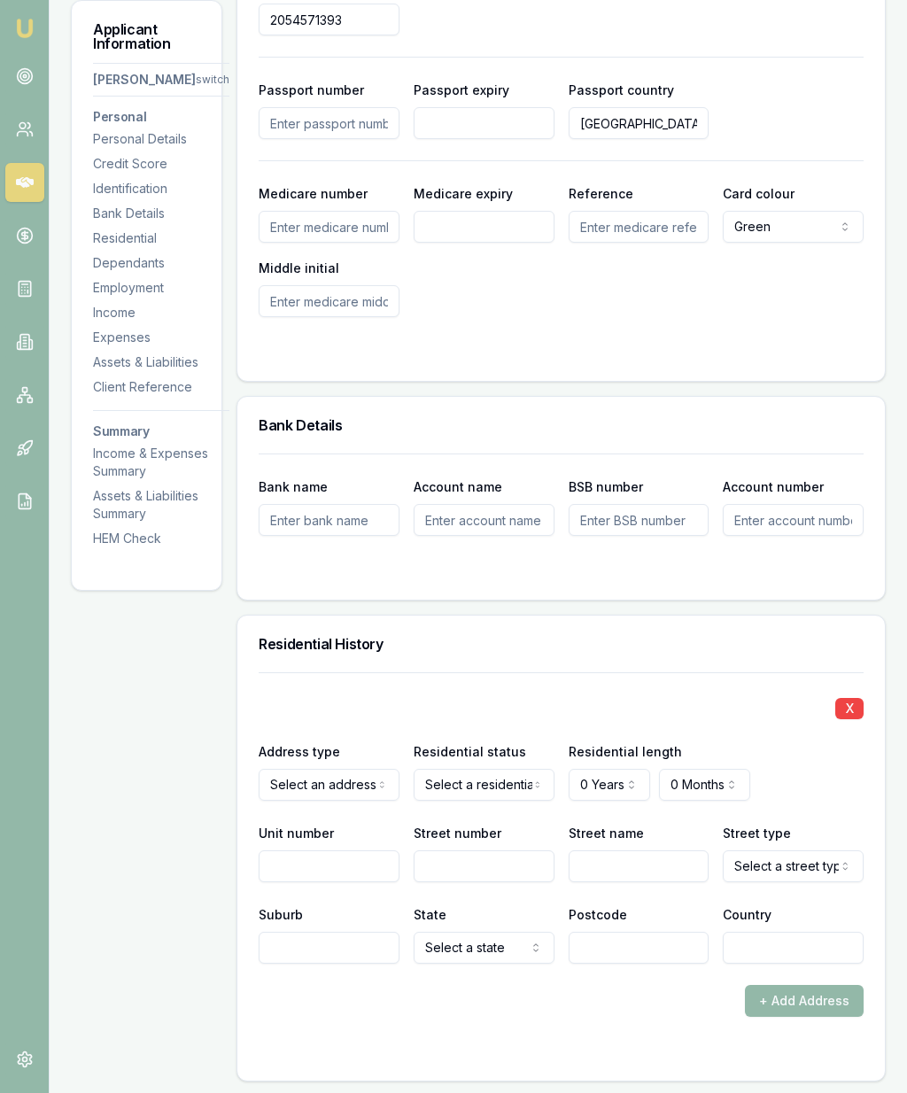
scroll to position [1132, 0]
select select "RENTER"
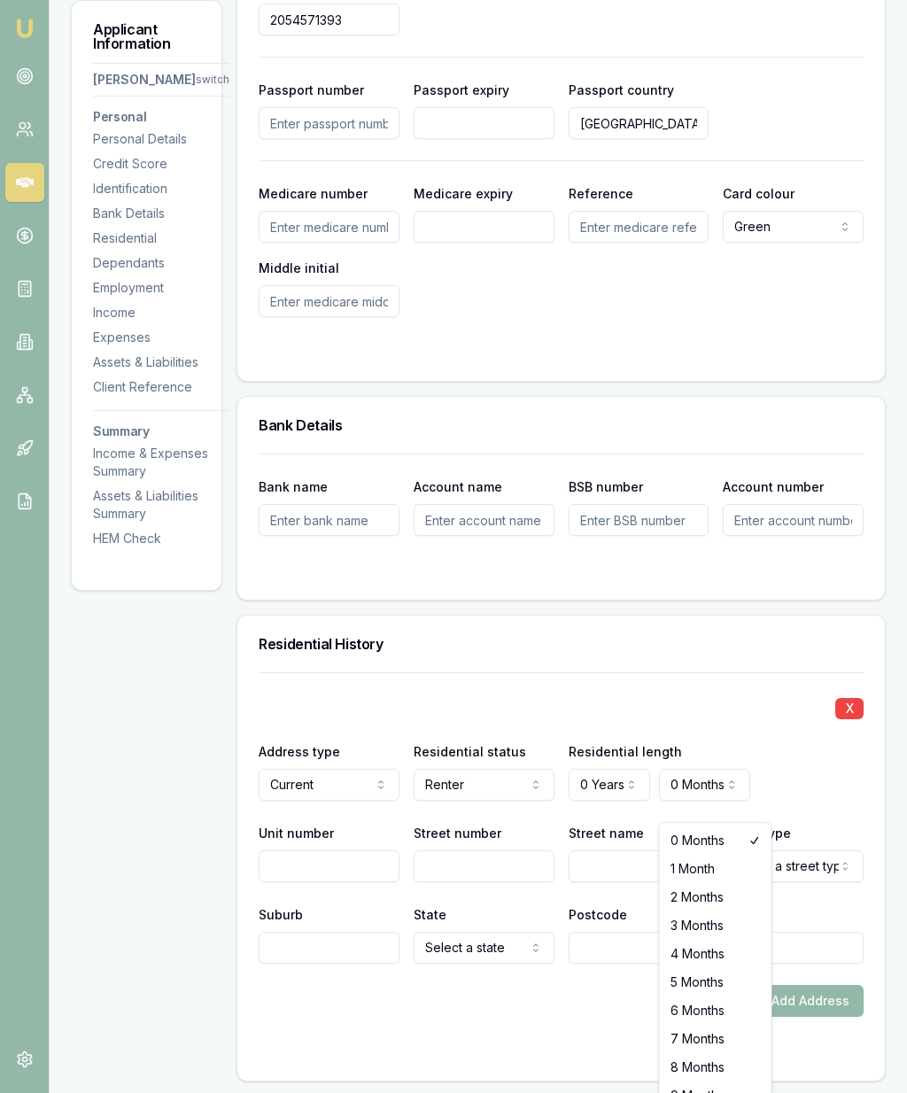
select select "8"
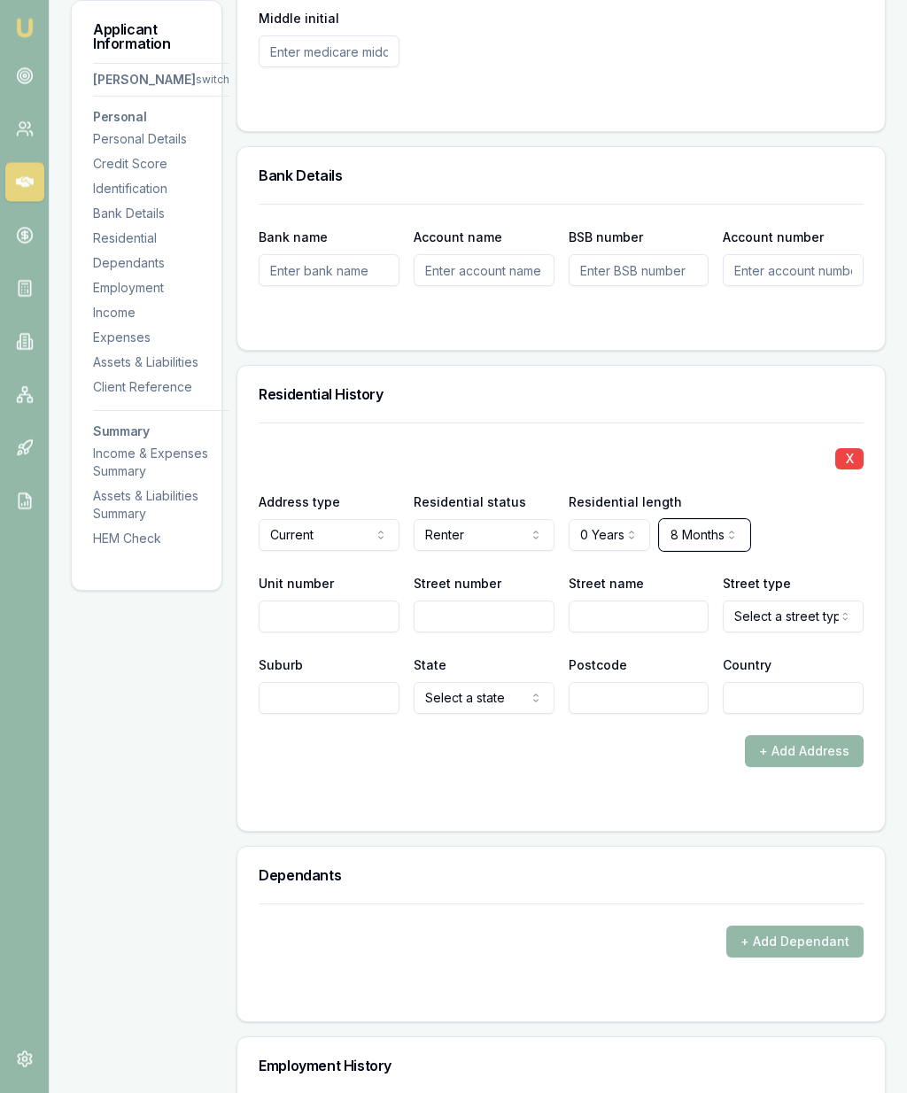
scroll to position [1398, 0]
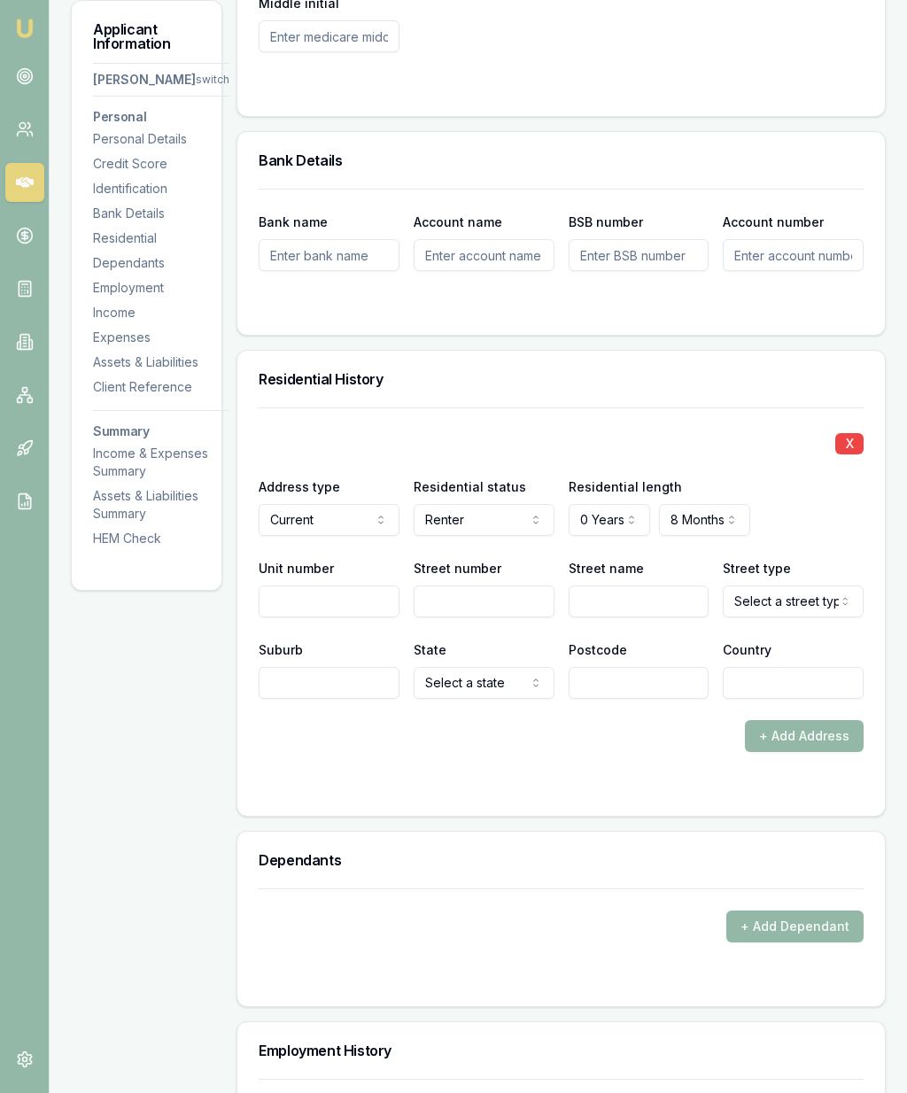
click at [453, 613] on input "Street number" at bounding box center [484, 602] width 141 height 32
type input "28A"
click at [610, 617] on input "Street name" at bounding box center [639, 602] width 141 height 32
type input "[GEOGRAPHIC_DATA]"
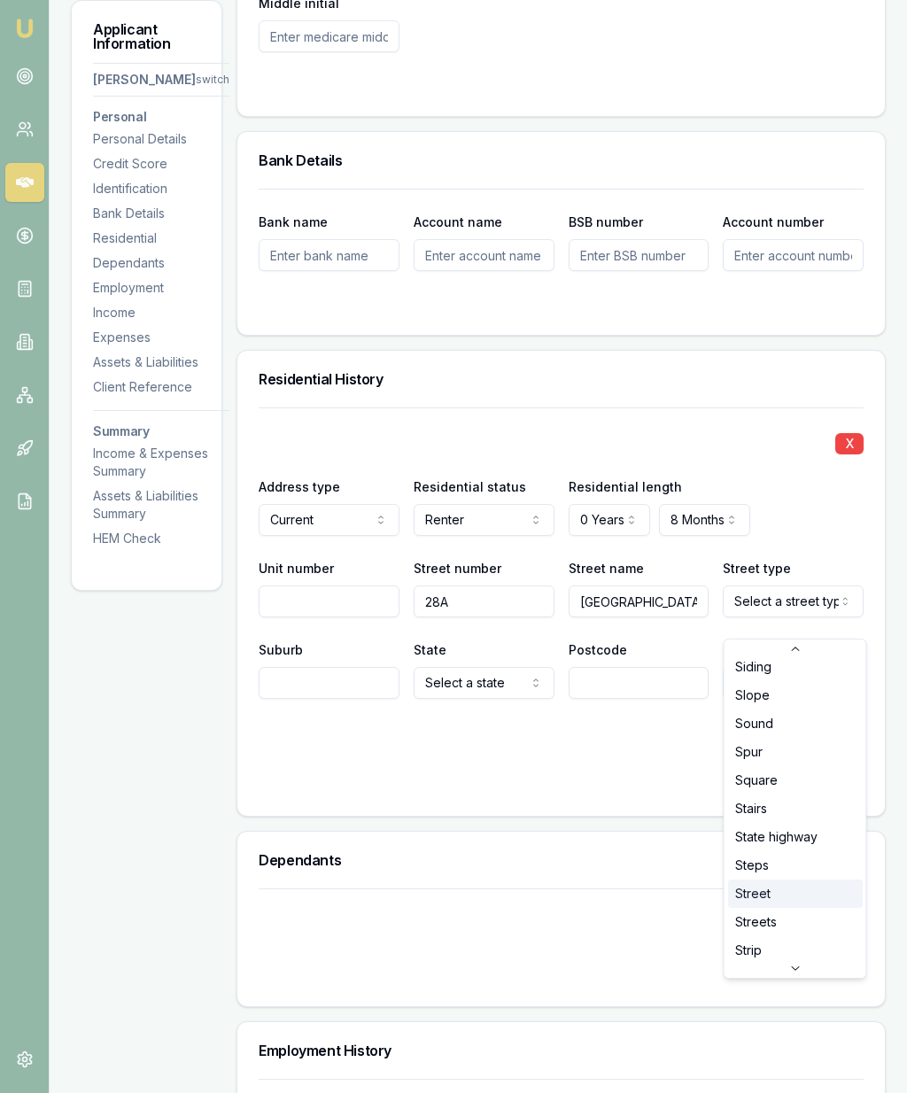
select select "Street"
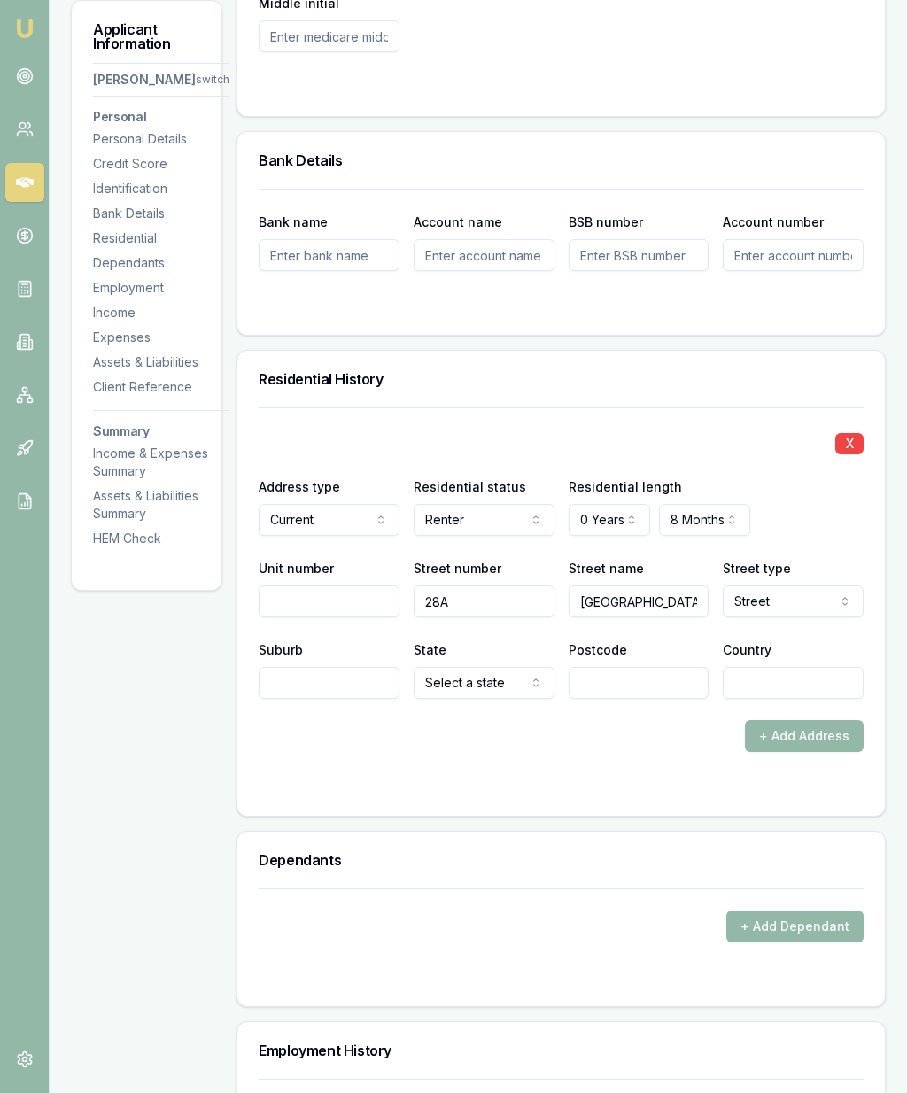
click at [315, 699] on input "Suburb" at bounding box center [329, 683] width 141 height 32
type input "[PERSON_NAME]"
click at [484, 685] on button "Select a state" at bounding box center [484, 683] width 141 height 32
click at [625, 697] on input "Postcode" at bounding box center [639, 683] width 141 height 32
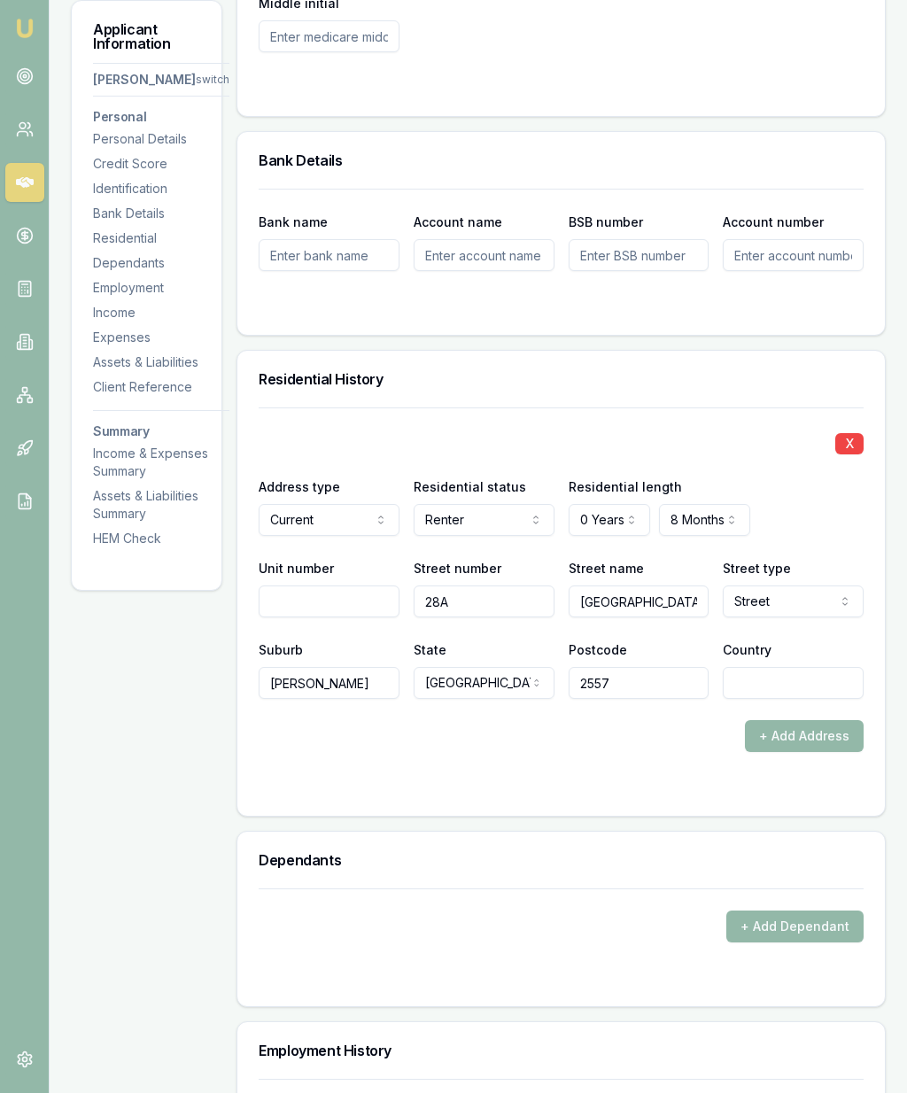
type input "2557"
type input "AU"
click at [622, 792] on form "X Address type Current Current Previous Residential status Renter Owner with mo…" at bounding box center [561, 601] width 605 height 387
click at [810, 752] on button "+ Add Address" at bounding box center [804, 736] width 119 height 32
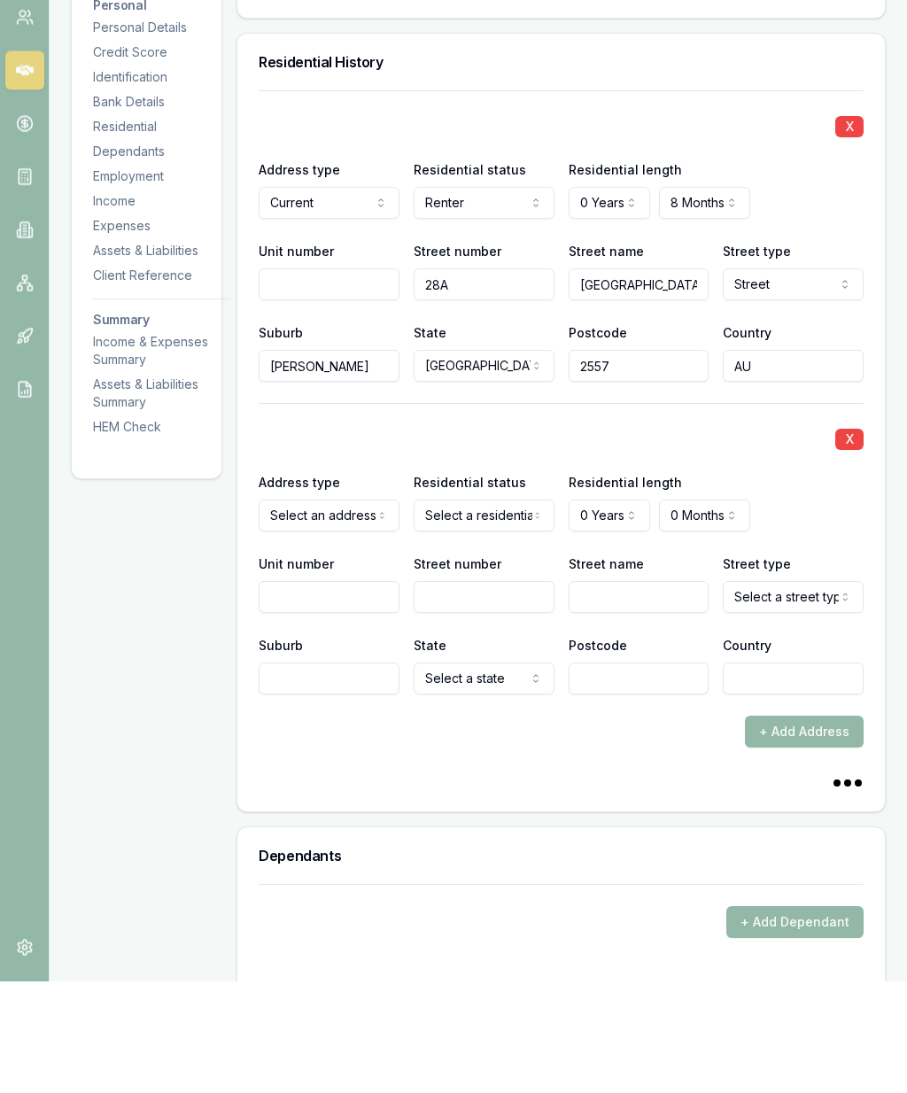
scroll to position [1715, 0]
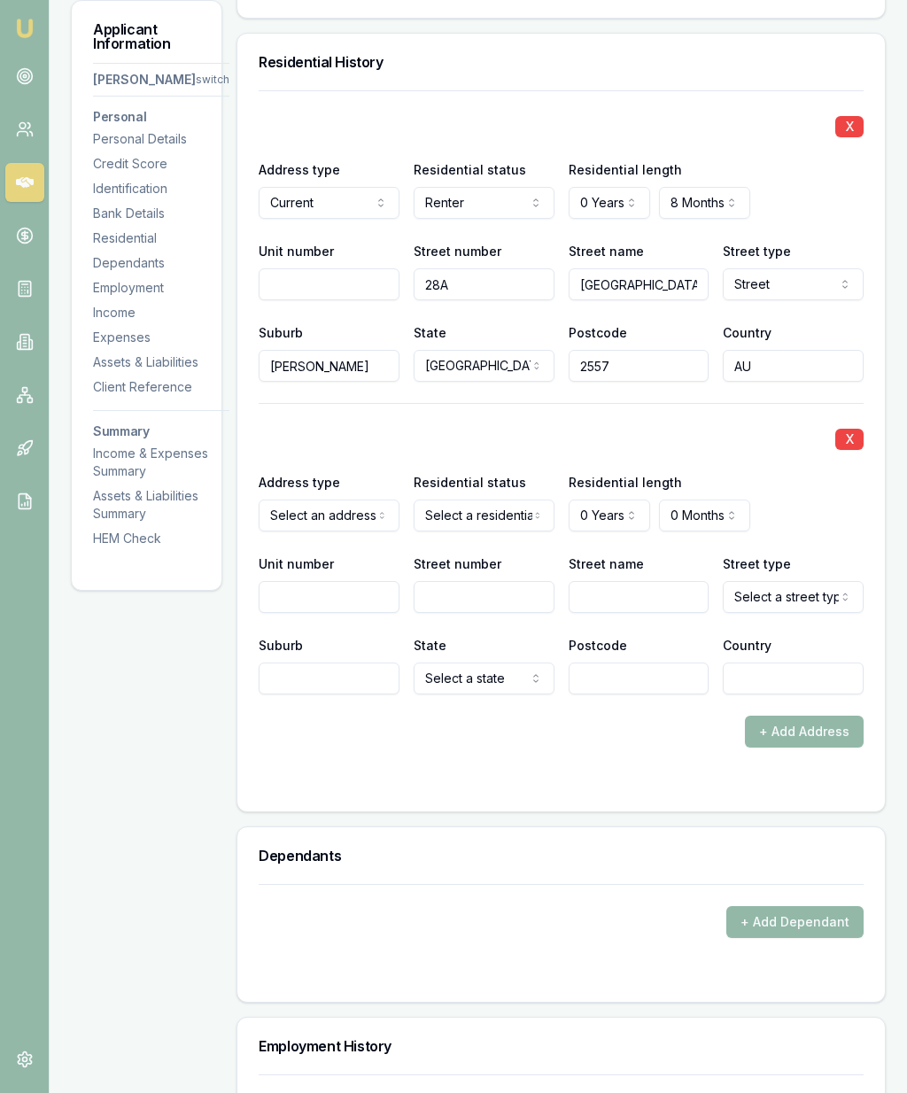
select select "PREVIOUS"
click at [471, 613] on input "Street number" at bounding box center [484, 597] width 141 height 32
type input "13"
type input "[PERSON_NAME]"
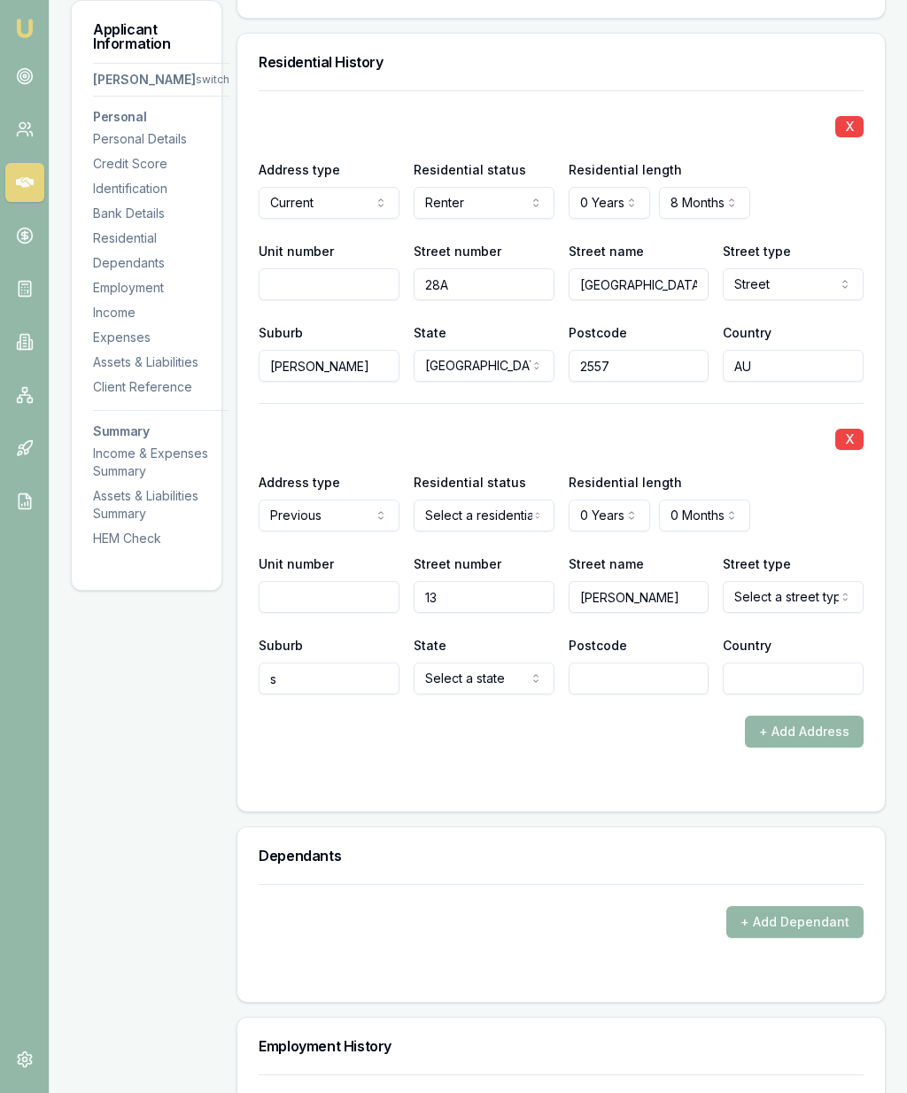
type input "s"
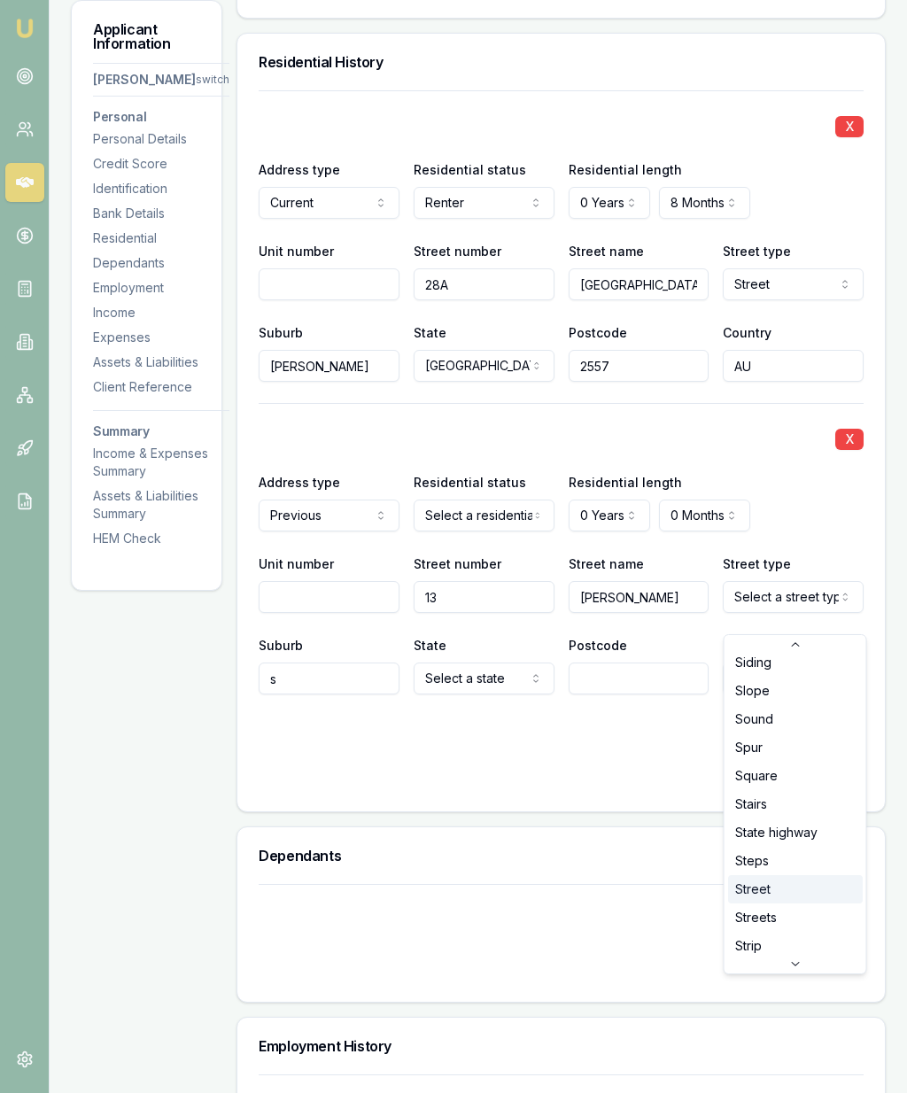
select select "Street"
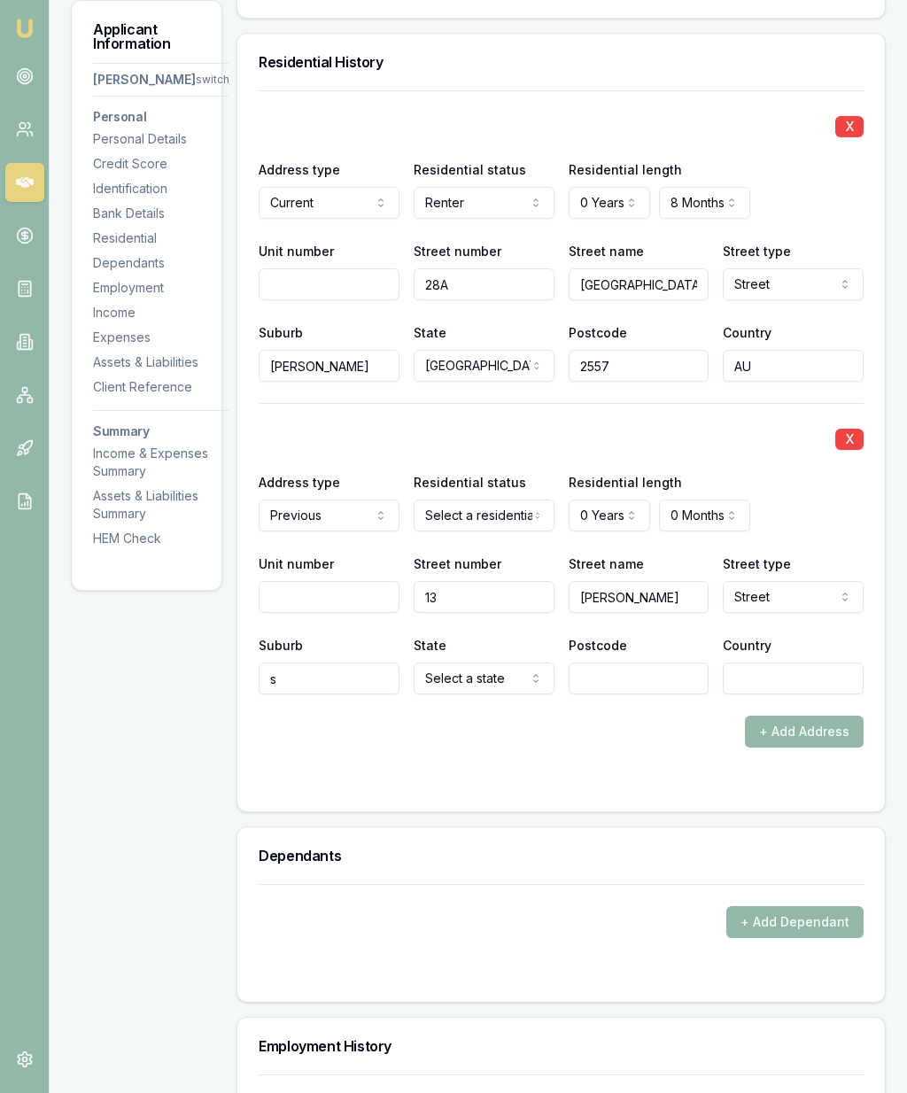
click at [333, 691] on input "s" at bounding box center [329, 679] width 141 height 32
type input "Ingleburn"
click at [642, 687] on input "n" at bounding box center [639, 679] width 141 height 32
click at [642, 692] on input "226n" at bounding box center [639, 679] width 141 height 32
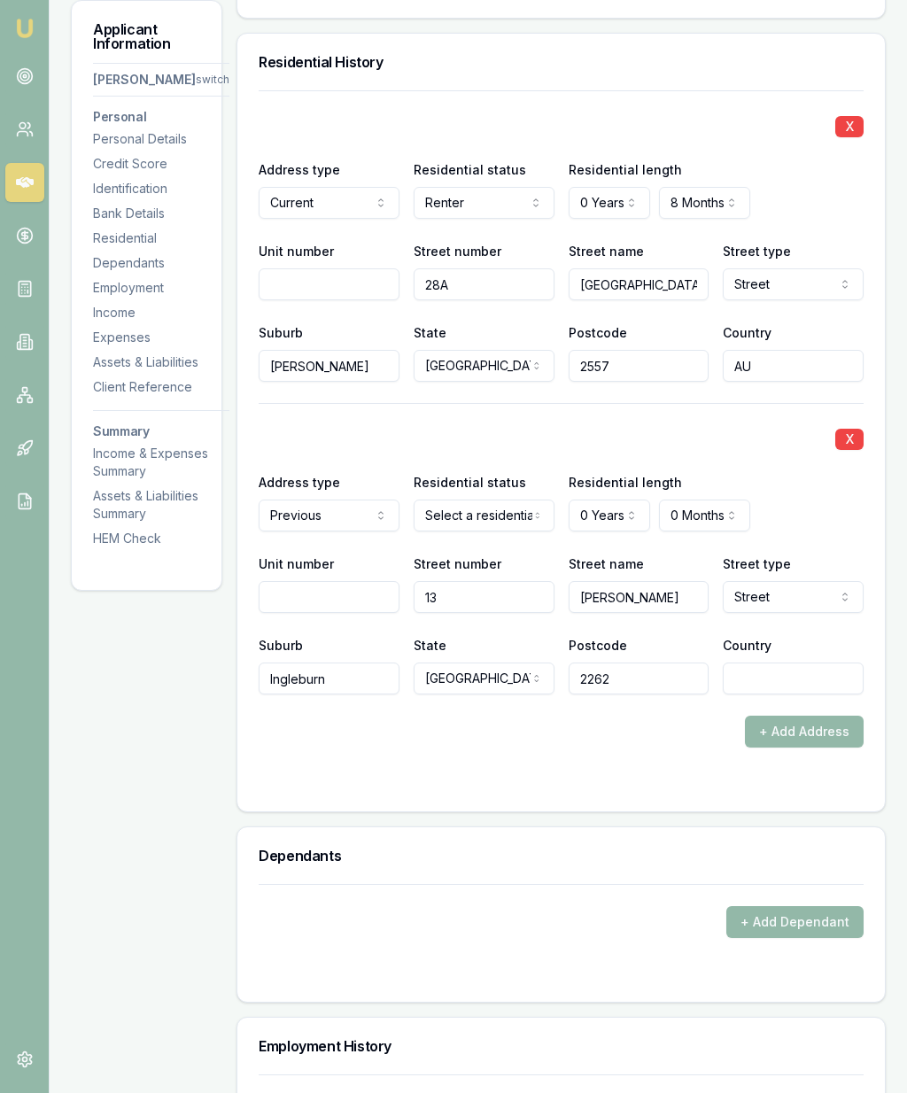
type input "2262"
click at [774, 695] on input "Country" at bounding box center [793, 679] width 141 height 32
type input "AU"
click at [550, 790] on form "X Address type Current Current Previous Residential status Renter Owner with mo…" at bounding box center [561, 440] width 605 height 700
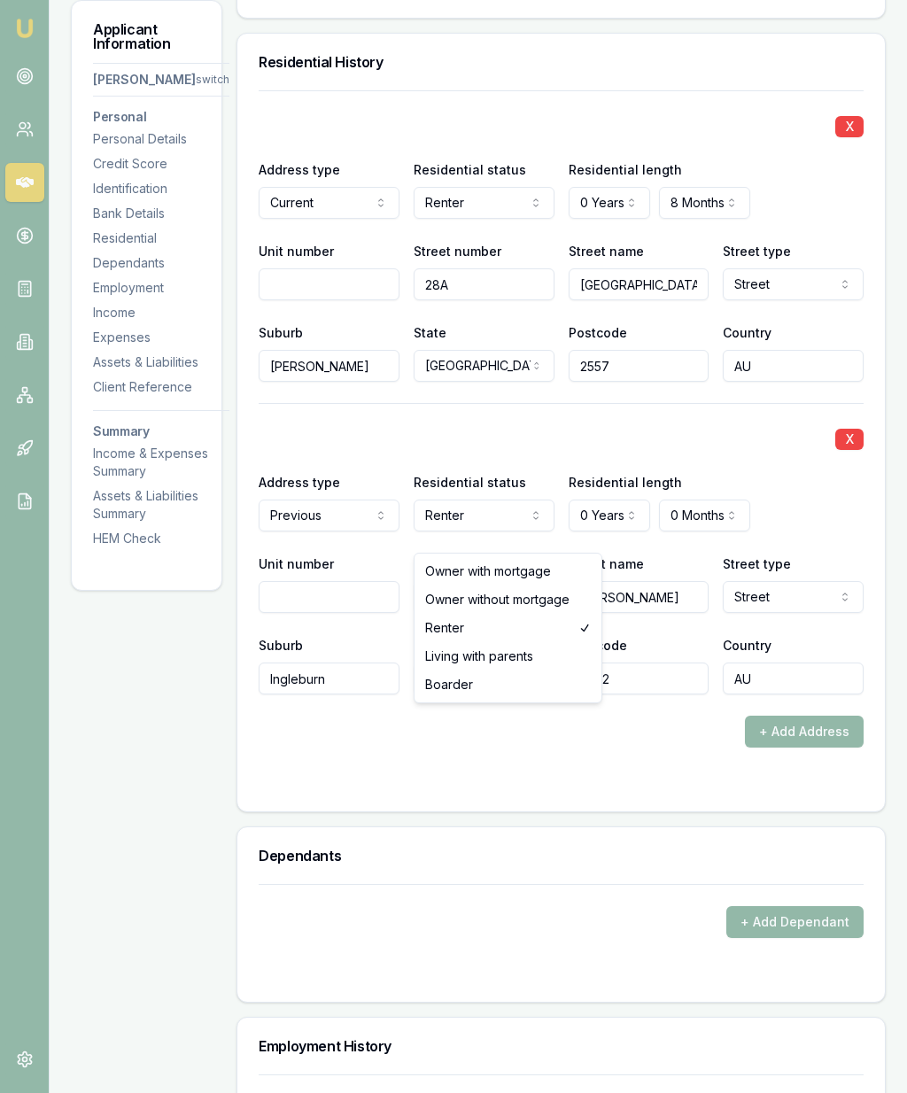
select select "LIVING_WITH_PARENTS"
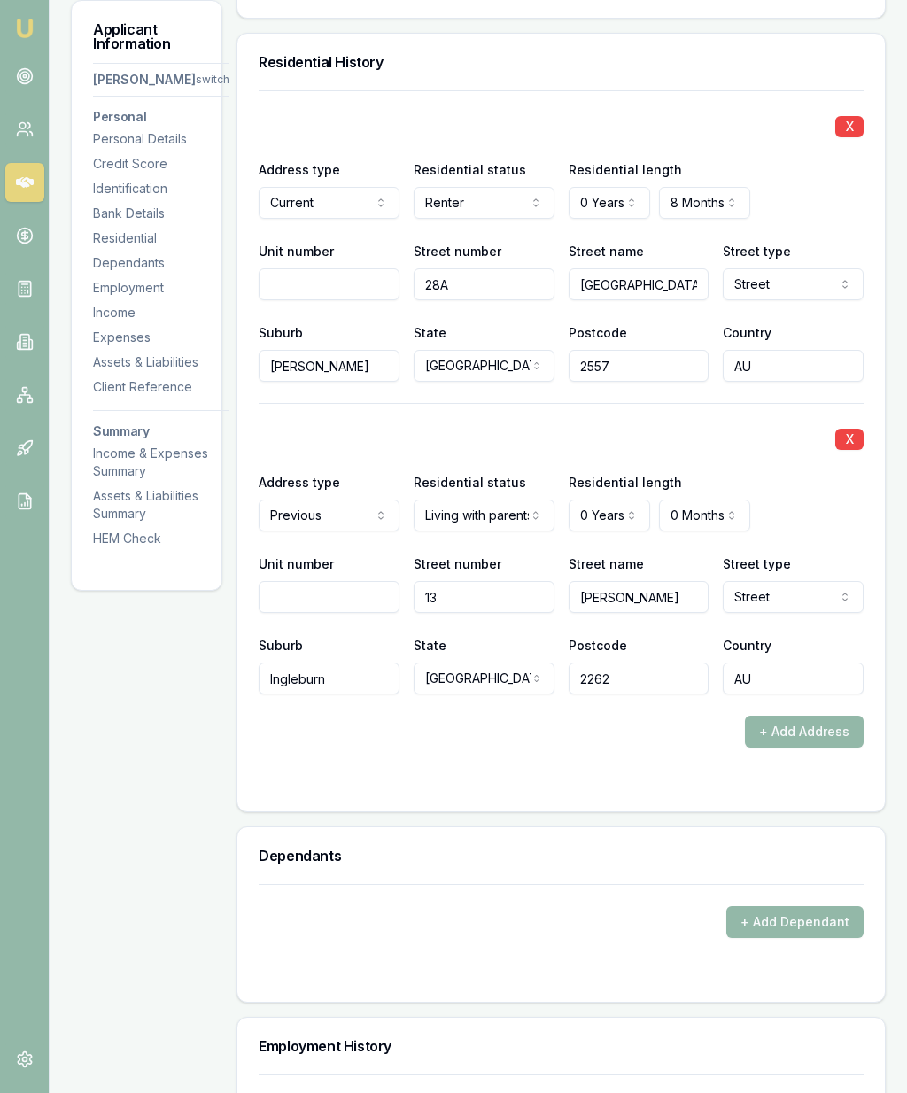
click at [604, 779] on form "X Address type Current Current Previous Residential status Renter Owner with mo…" at bounding box center [561, 440] width 605 height 700
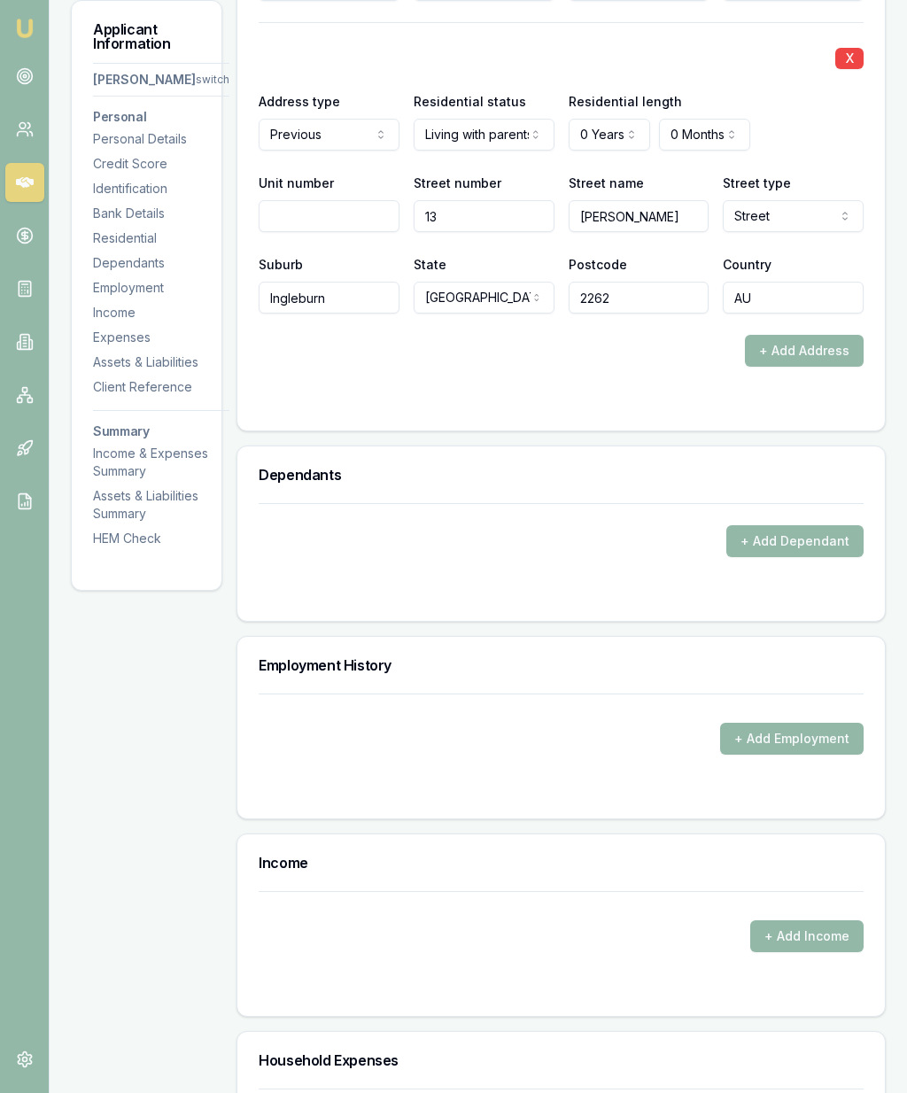
scroll to position [2106, 0]
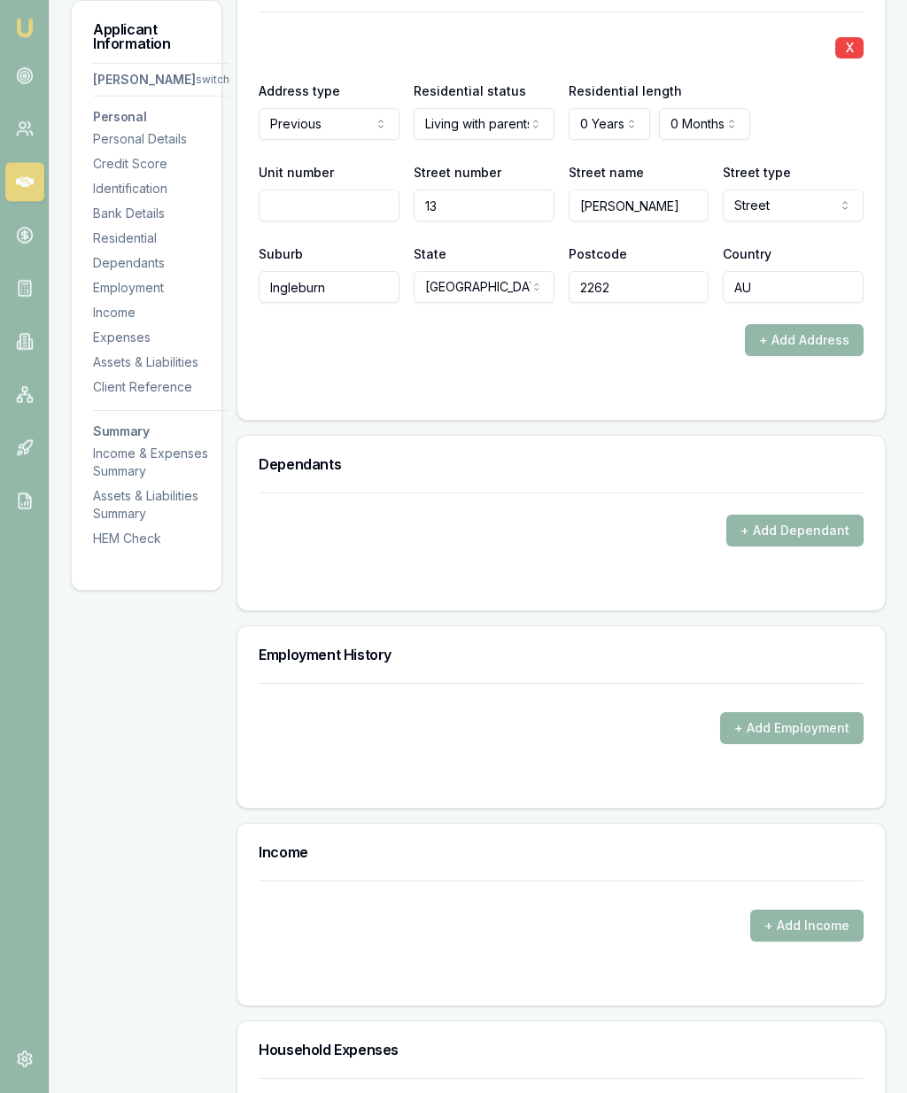
click at [803, 546] on button "+ Add Dependant" at bounding box center [794, 532] width 137 height 32
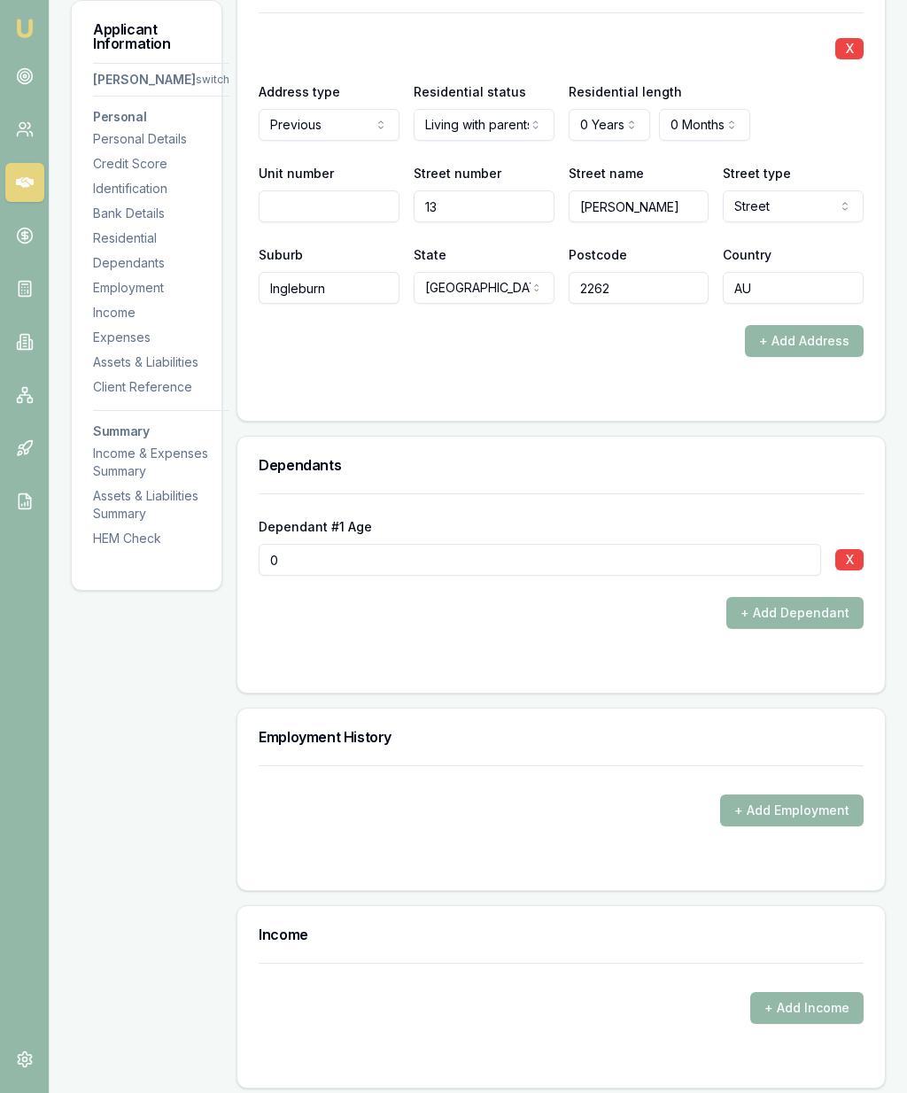
click at [848, 571] on button "X" at bounding box center [849, 559] width 28 height 21
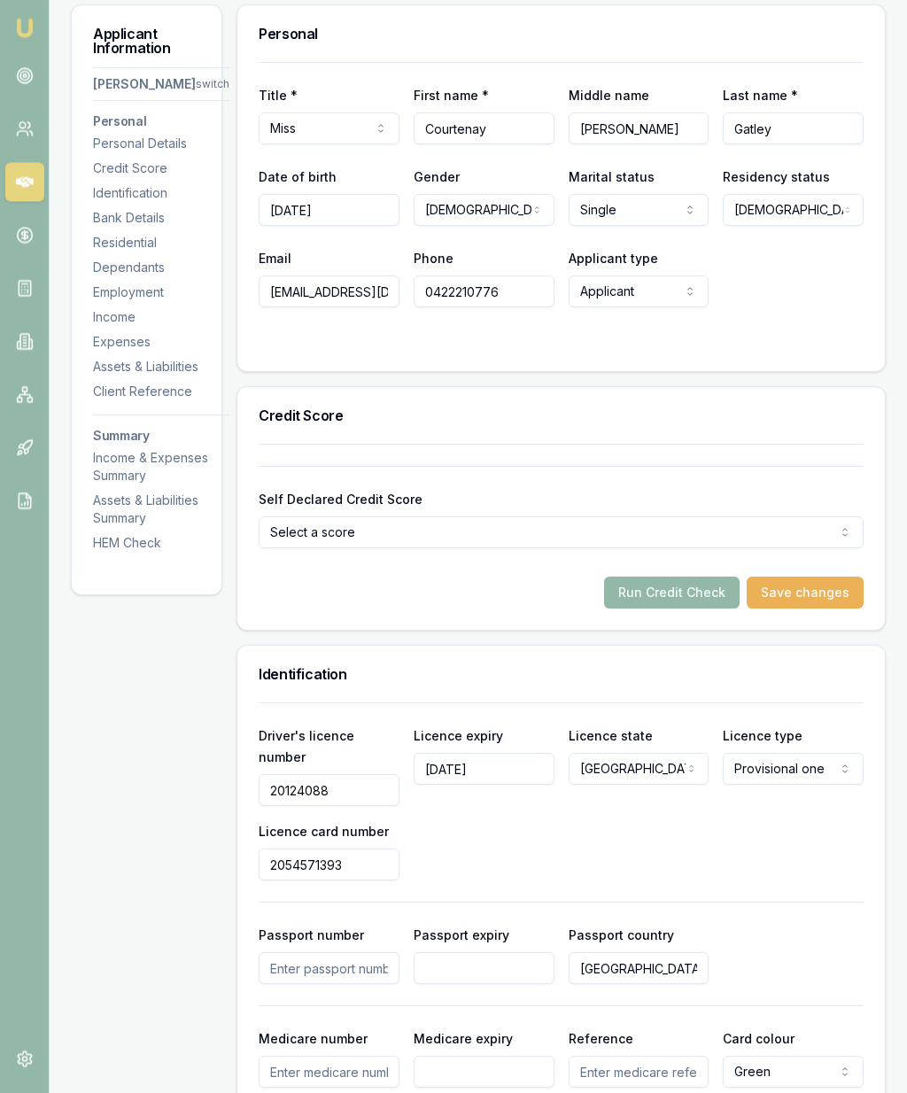
scroll to position [285, 0]
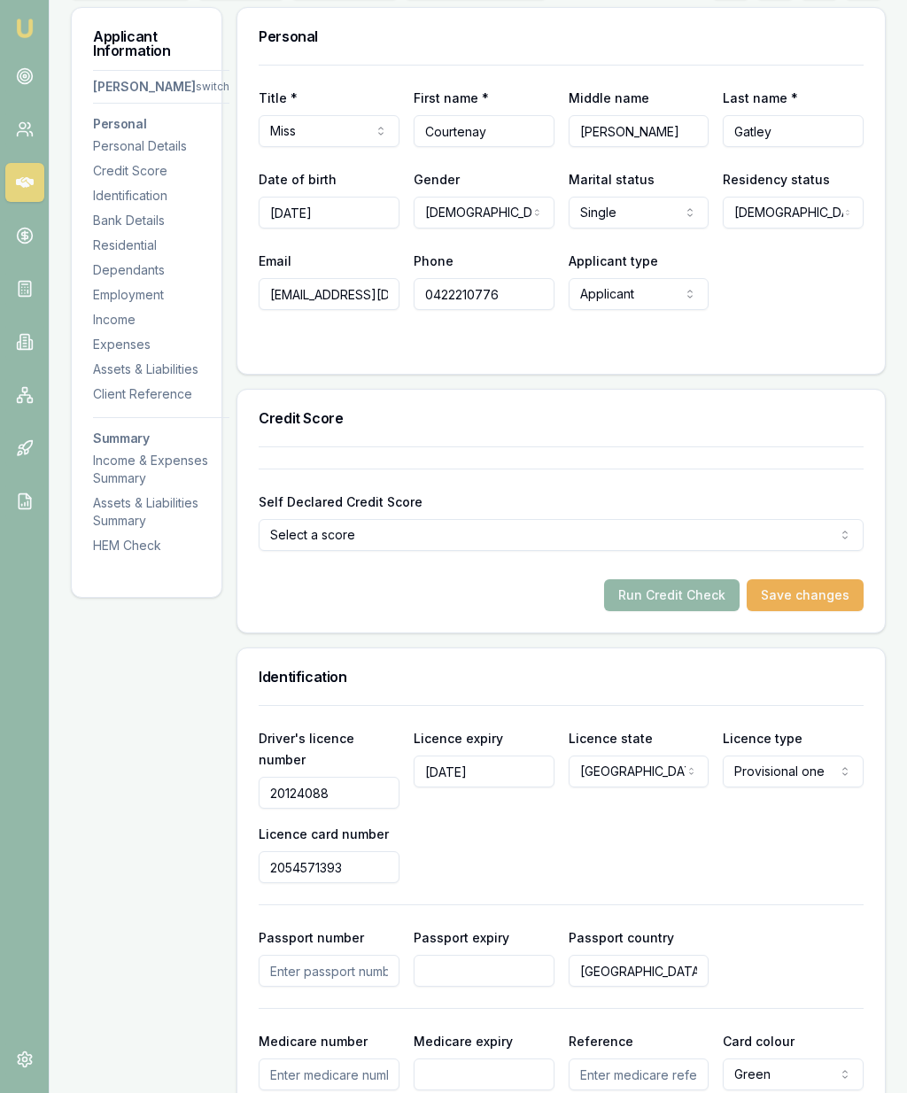
click at [654, 604] on button "Run Credit Check" at bounding box center [672, 595] width 136 height 32
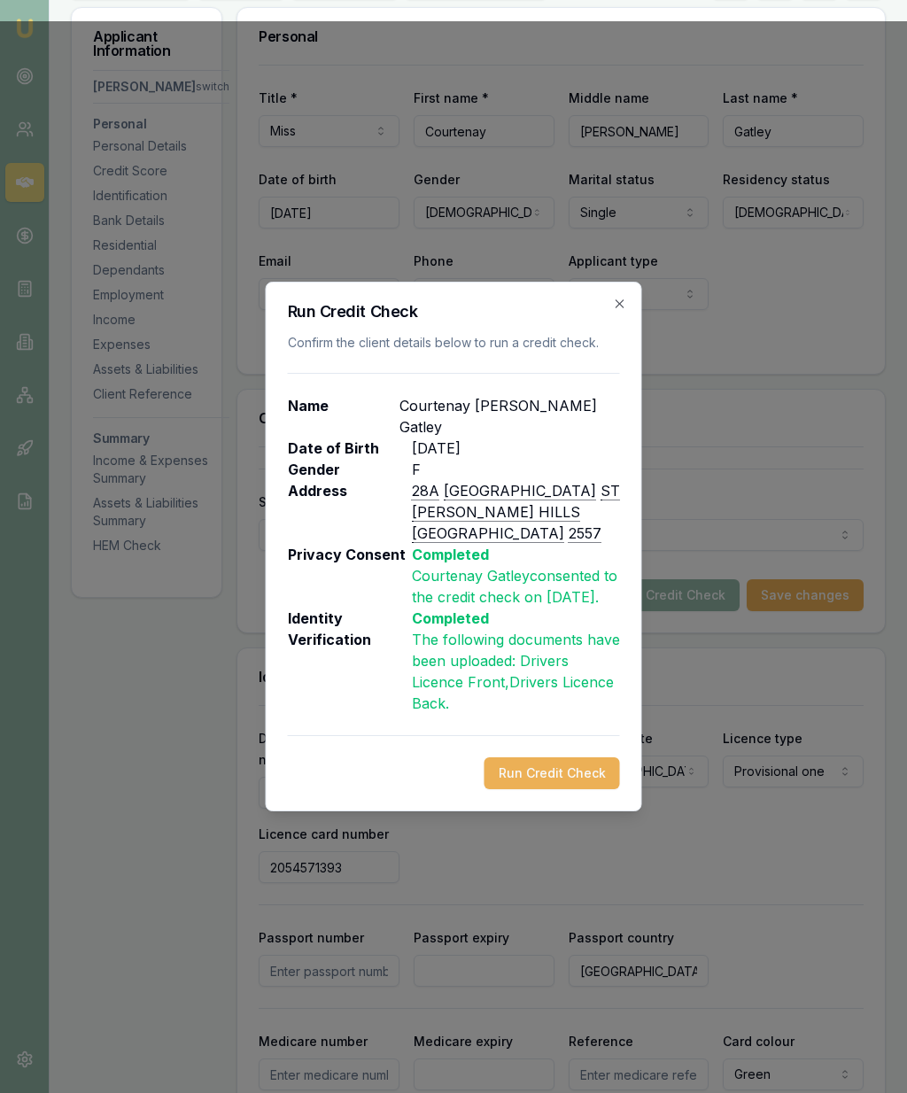
click at [557, 758] on button "Run Credit Check" at bounding box center [553, 773] width 136 height 32
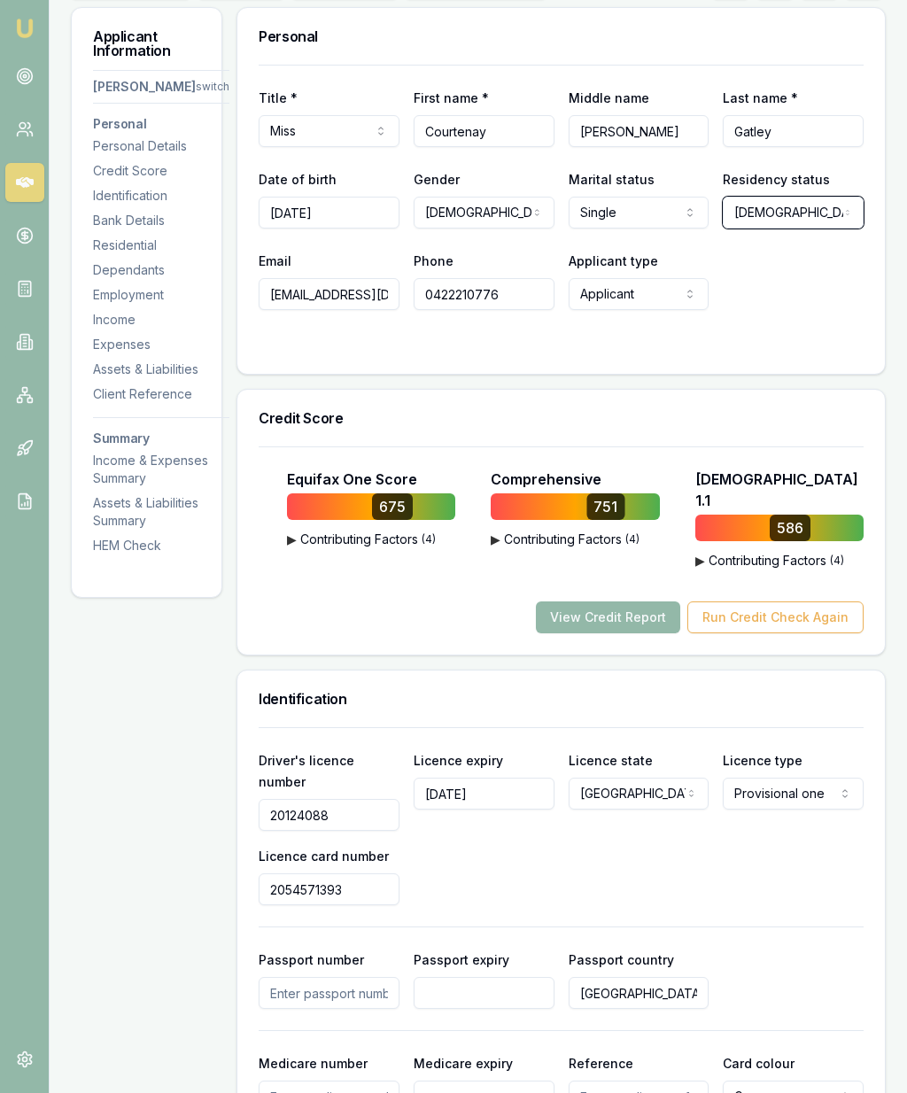
scroll to position [0, 0]
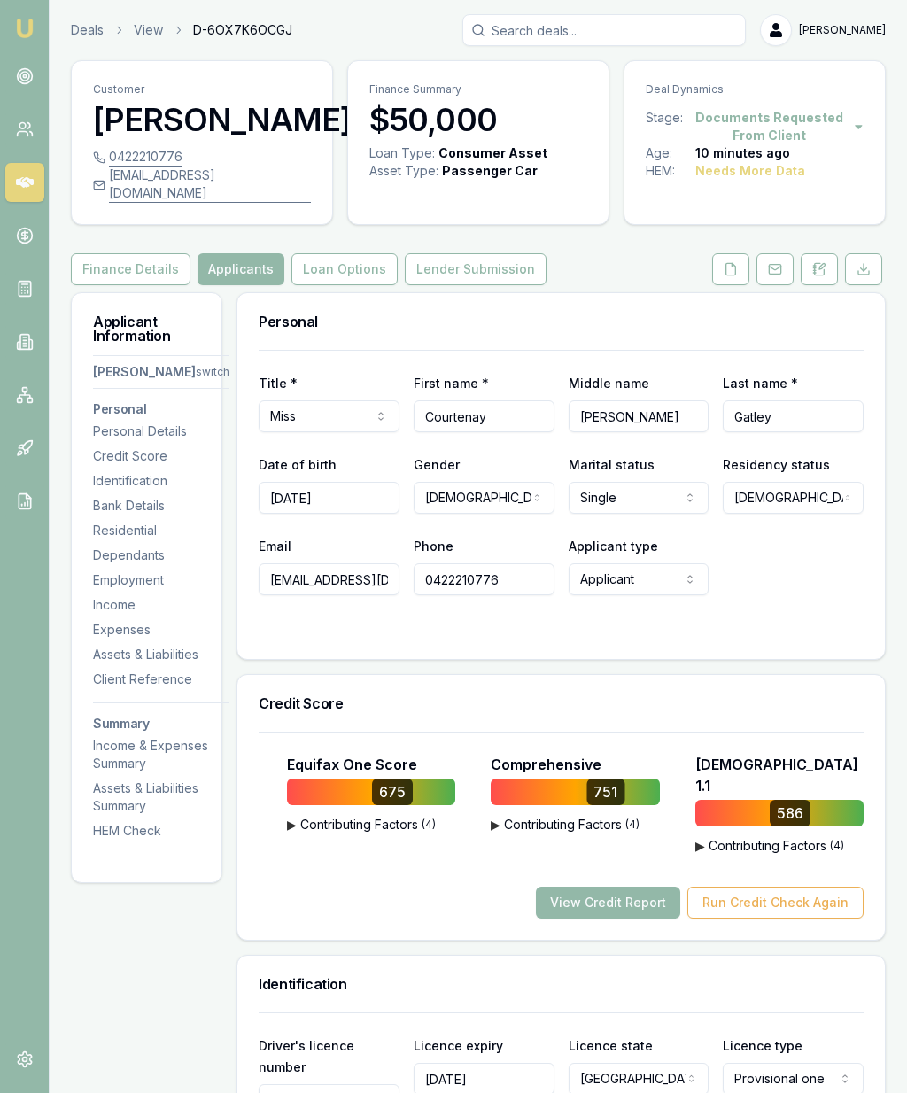
click at [727, 276] on icon at bounding box center [731, 269] width 14 height 14
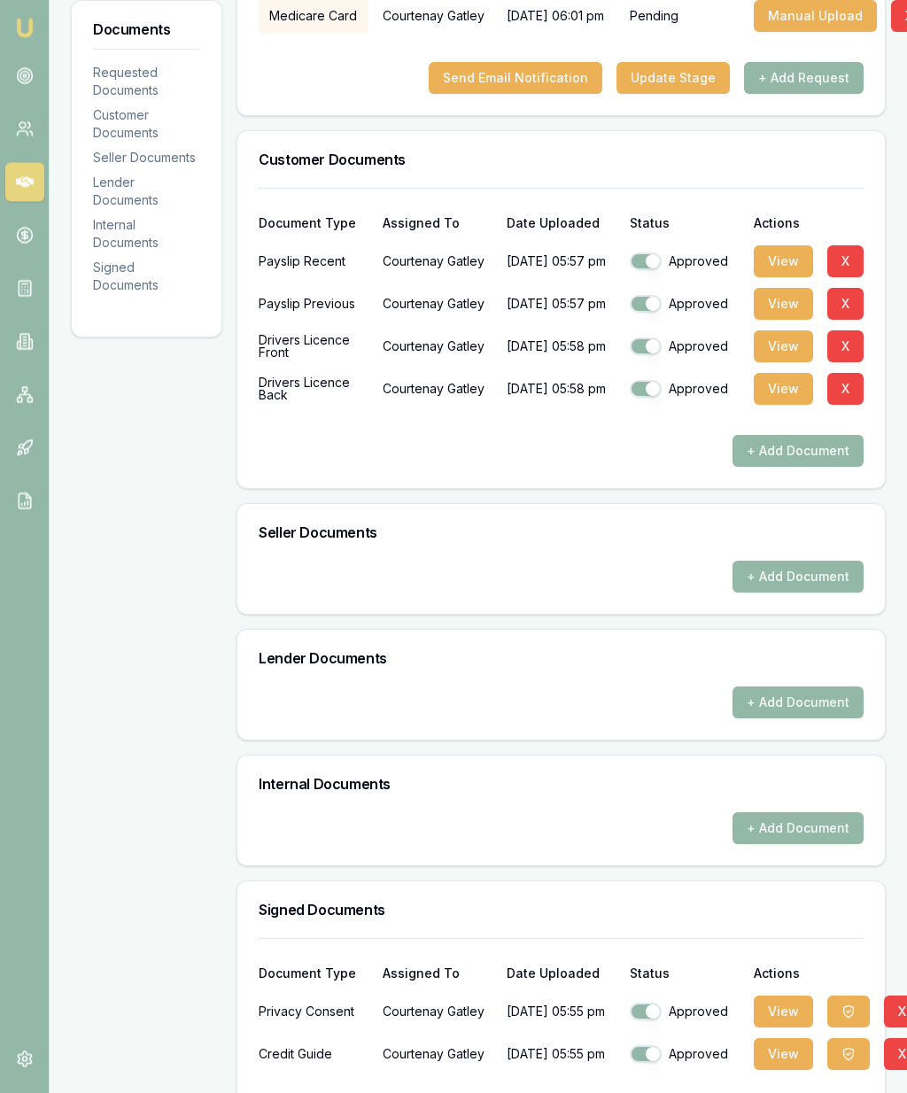
scroll to position [426, 0]
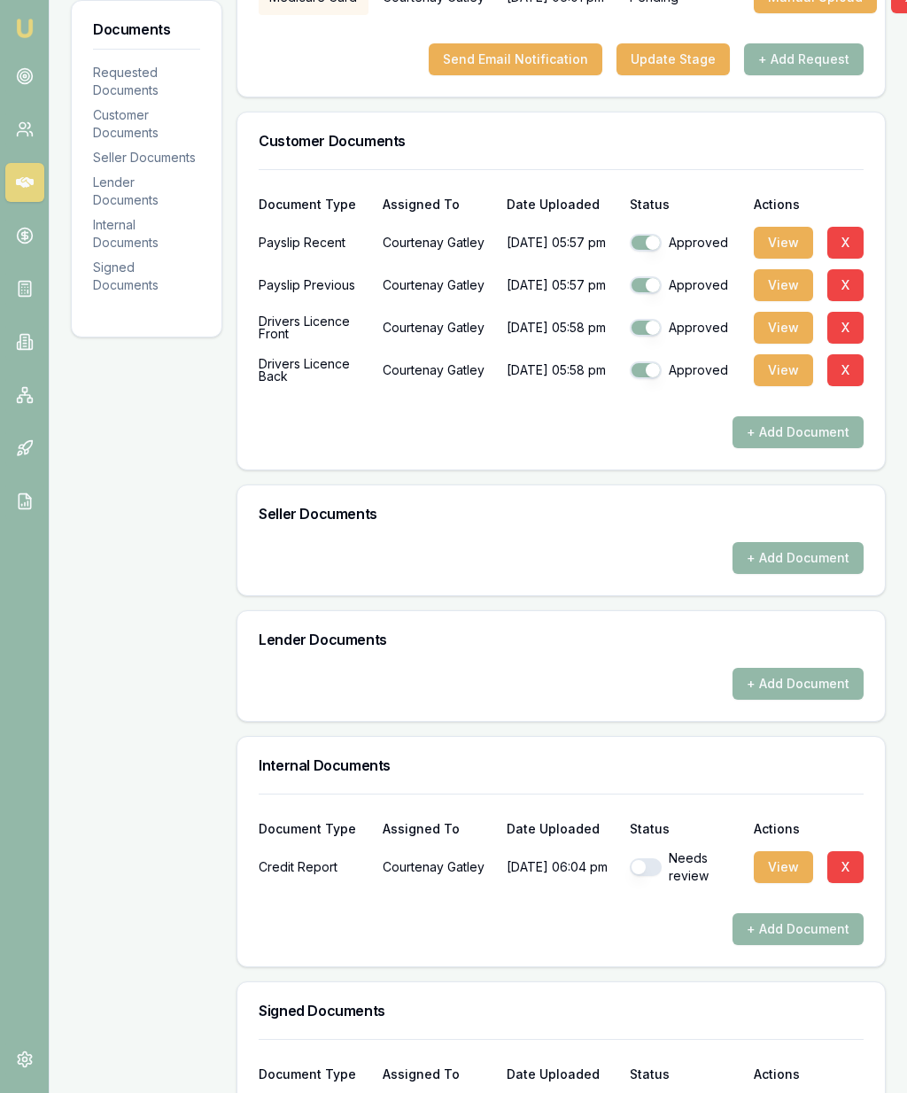
click at [639, 885] on div "Needs review" at bounding box center [685, 867] width 110 height 35
click at [647, 876] on button "button" at bounding box center [646, 867] width 32 height 18
checkbox input "true"
click at [788, 883] on button "View" at bounding box center [783, 867] width 59 height 32
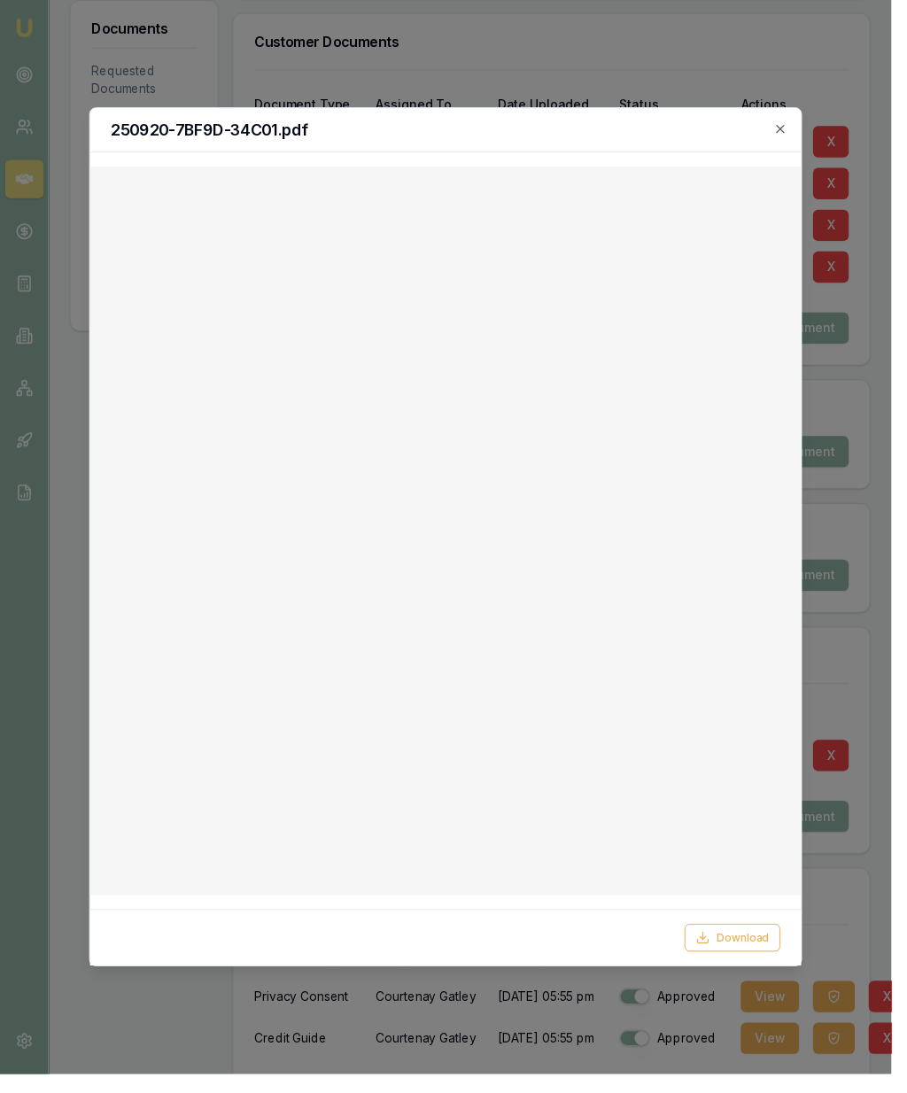
scroll to position [601, 0]
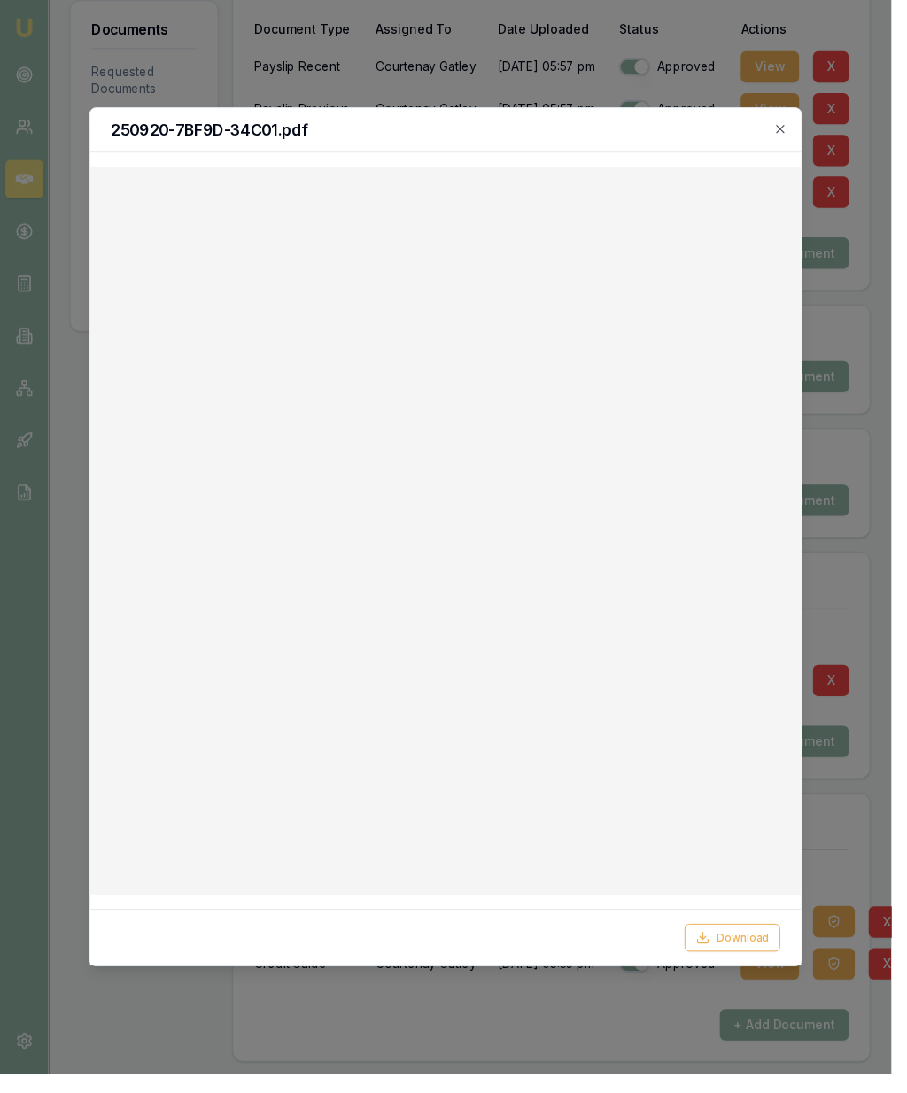
click at [759, 969] on button "Download" at bounding box center [745, 955] width 97 height 28
click at [805, 110] on div "250920-7BF9D-34C01.pdf" at bounding box center [453, 132] width 724 height 45
click at [802, 124] on icon "button" at bounding box center [795, 131] width 14 height 14
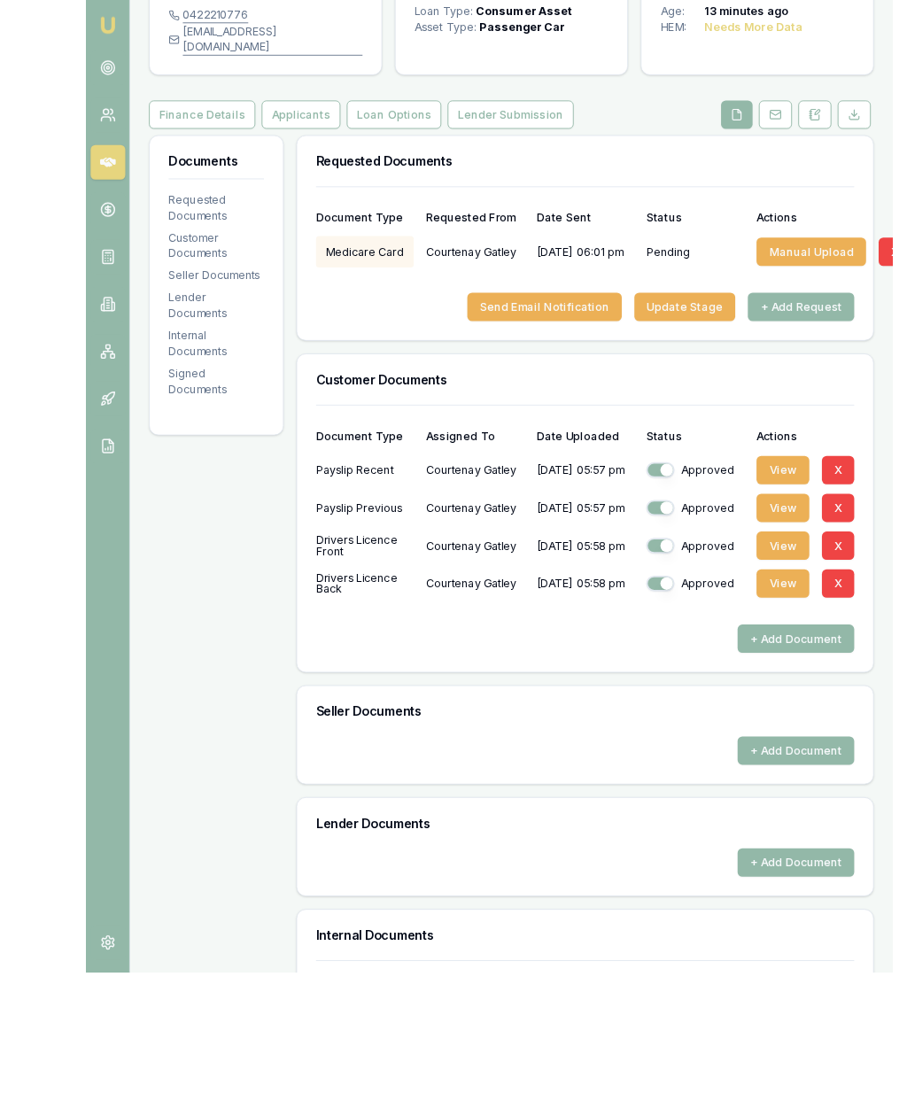
scroll to position [141, 0]
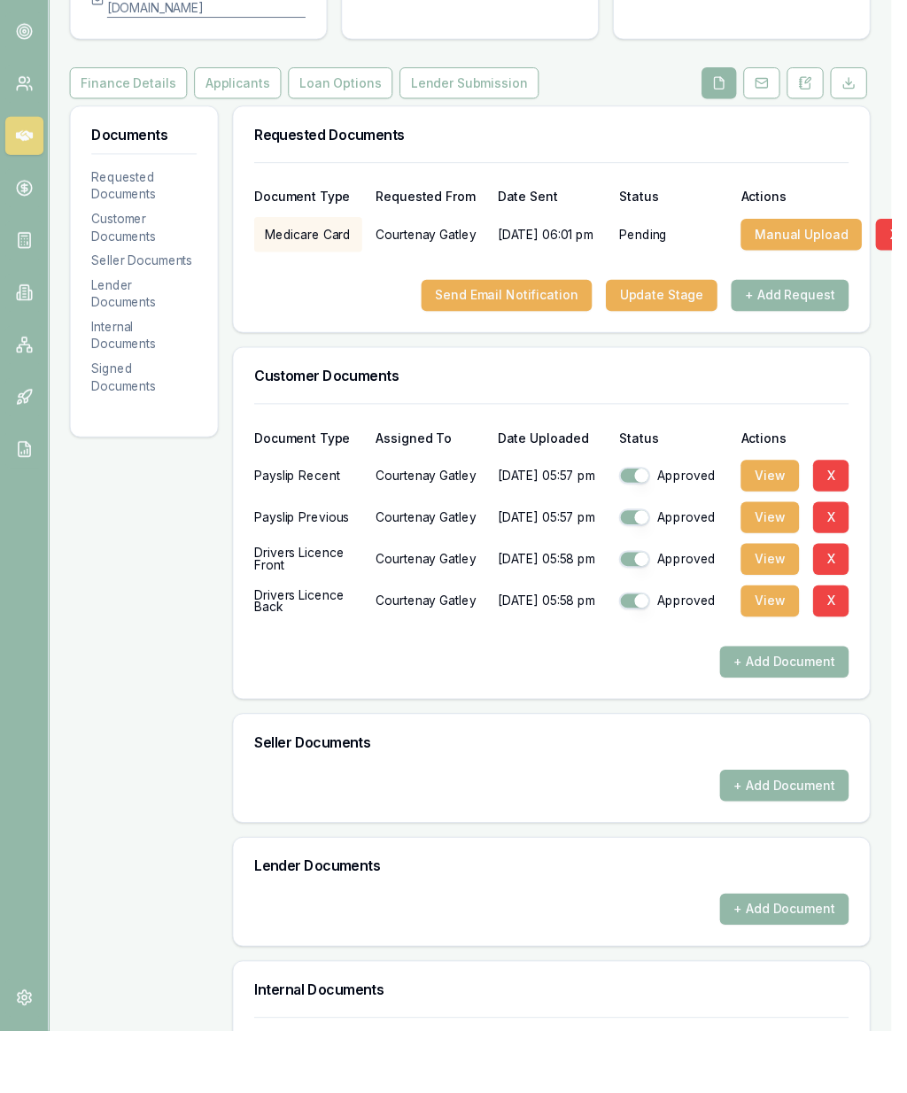
click at [240, 113] on button "Applicants" at bounding box center [242, 129] width 89 height 32
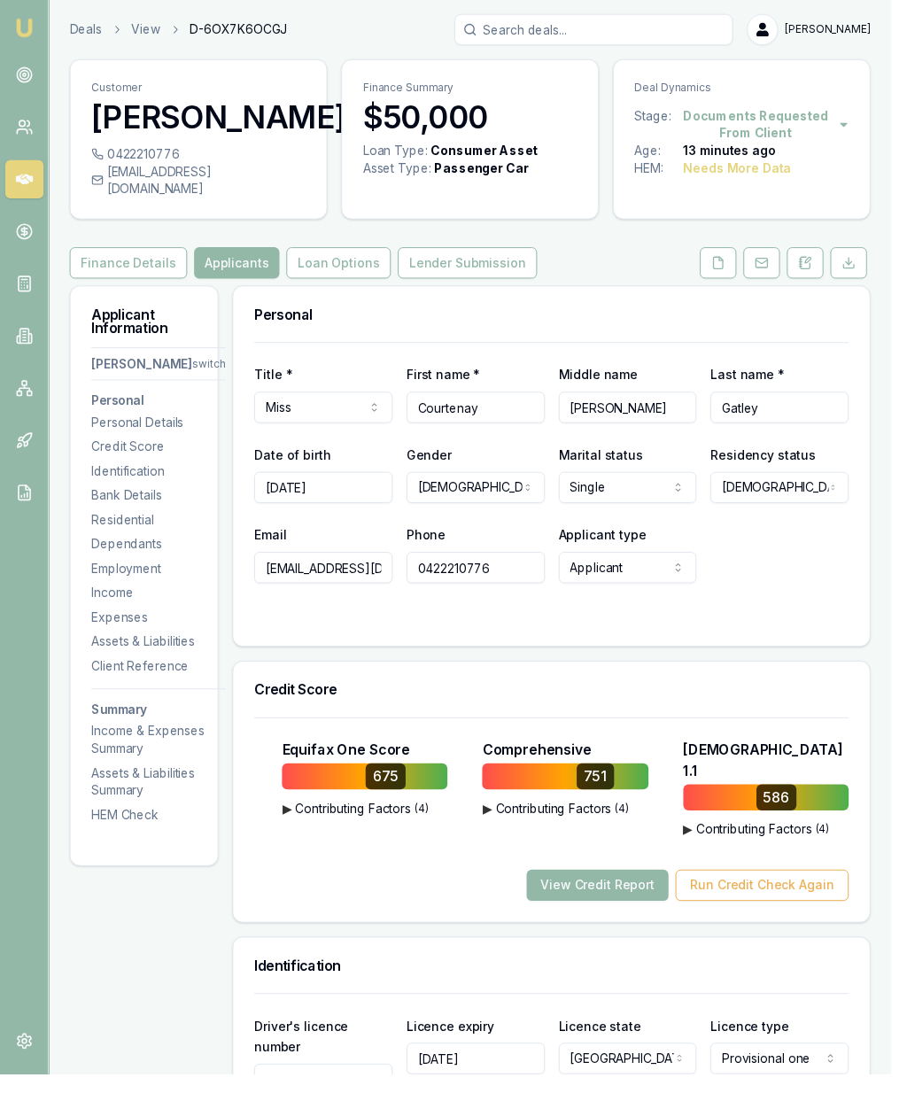
click at [33, 17] on link "Emu Broker" at bounding box center [25, 28] width 28 height 28
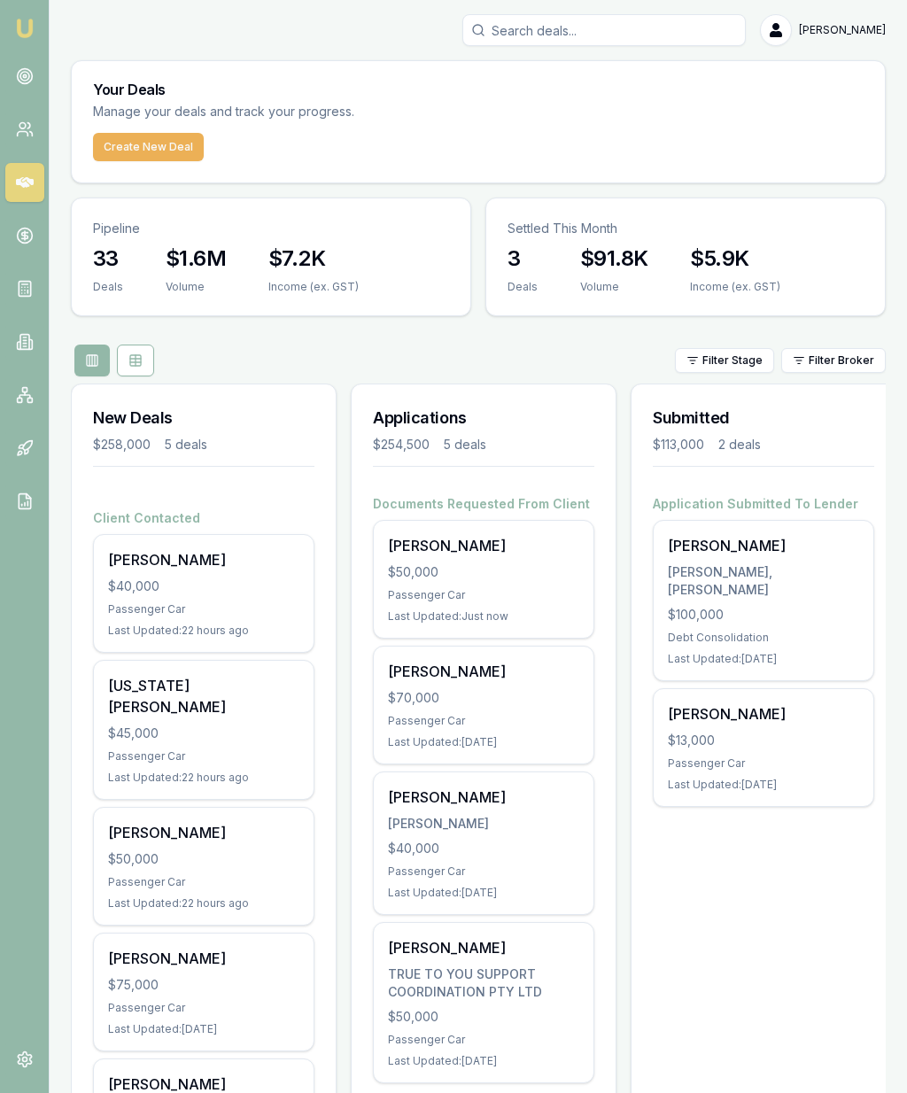
click at [25, 291] on icon at bounding box center [25, 291] width 0 height 0
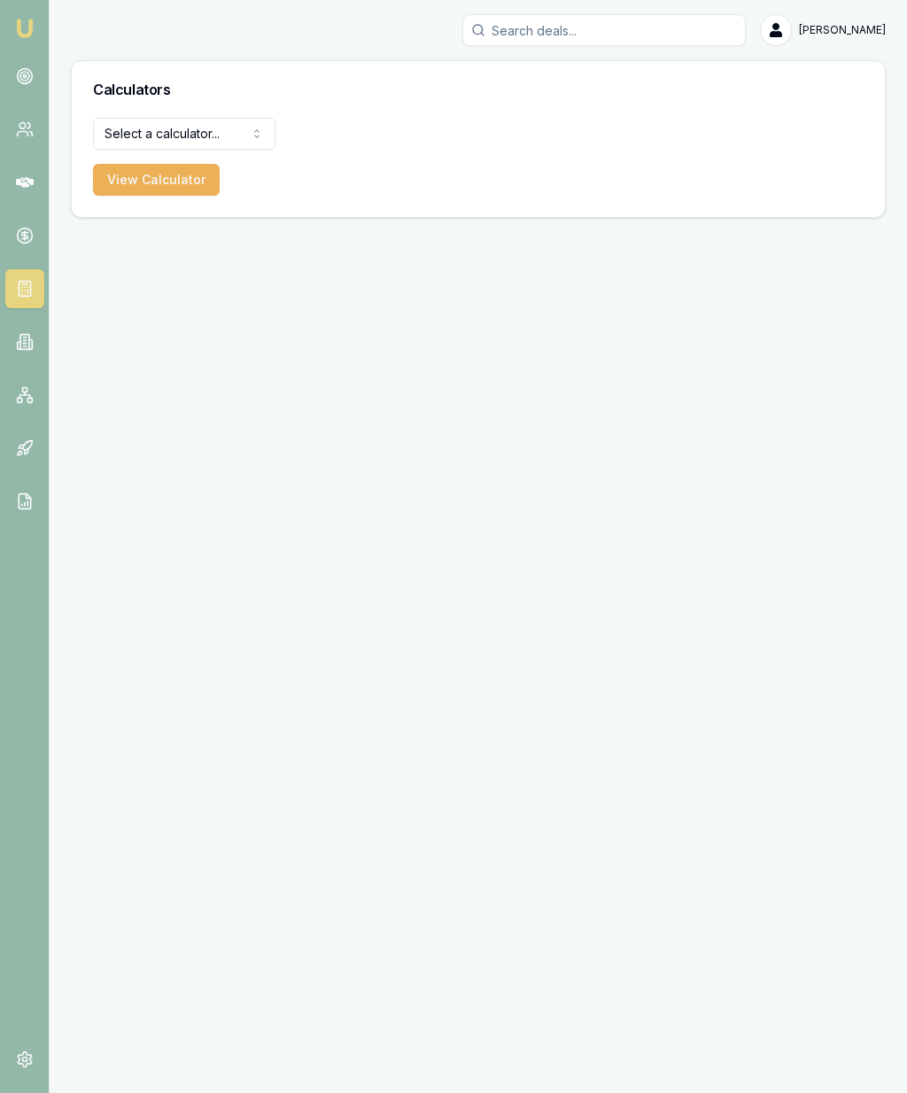
click at [227, 134] on html "Emu Broker [PERSON_NAME] Toggle Menu Calculators Select a calculator... Finance…" at bounding box center [453, 546] width 907 height 1093
click at [171, 180] on button "View Calculator" at bounding box center [156, 180] width 127 height 32
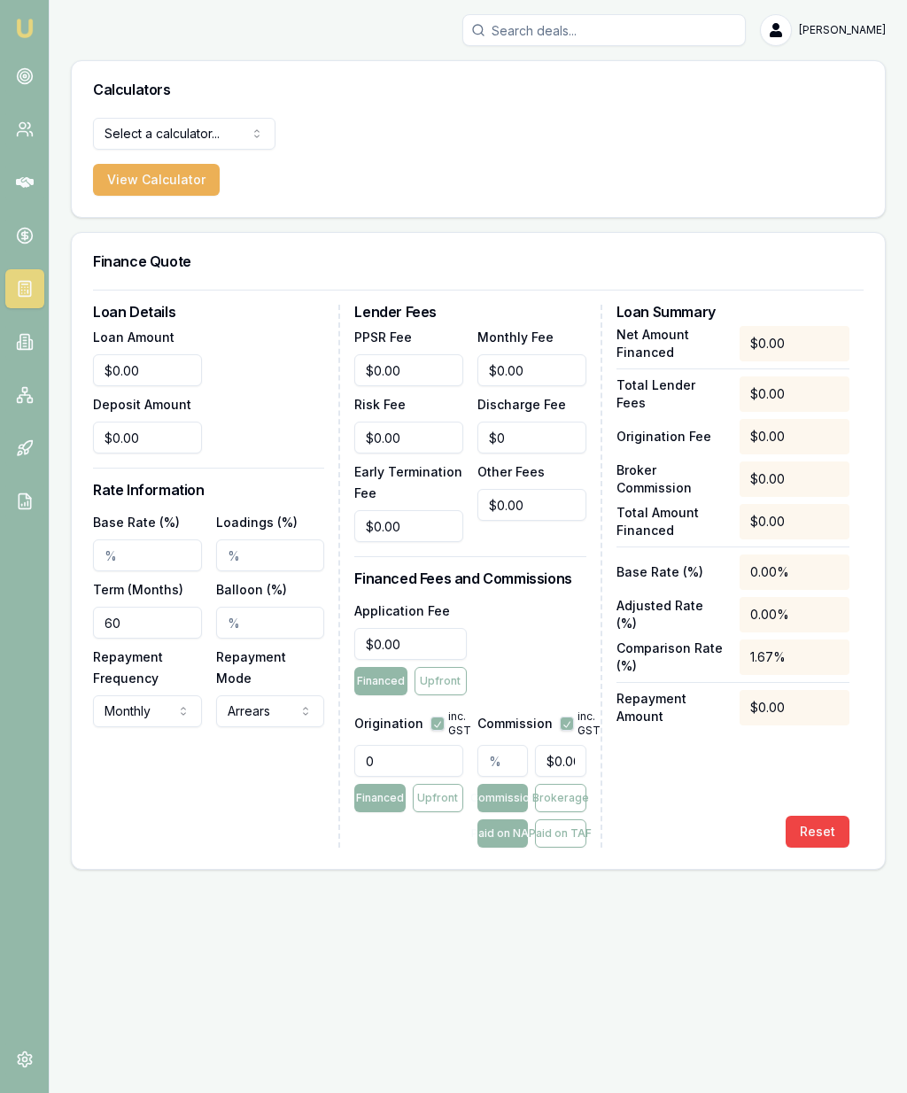
click at [156, 374] on input "$0.00" at bounding box center [147, 370] width 109 height 32
type input "0"
click at [150, 559] on input "Base Rate (%)" at bounding box center [147, 556] width 109 height 32
type input "$50,000.00"
